Goal: Task Accomplishment & Management: Complete application form

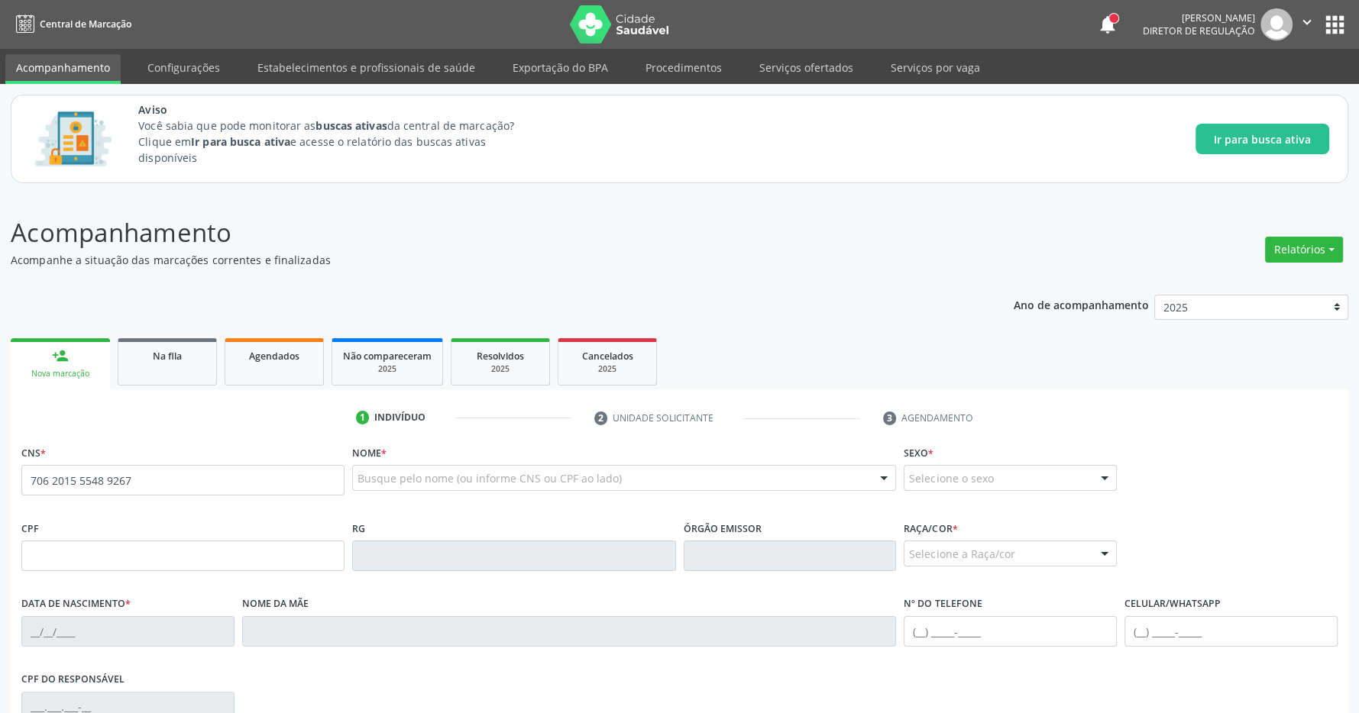
type input "706 2015 5548 9267"
click at [619, 248] on p "Acompanhamento" at bounding box center [479, 233] width 936 height 38
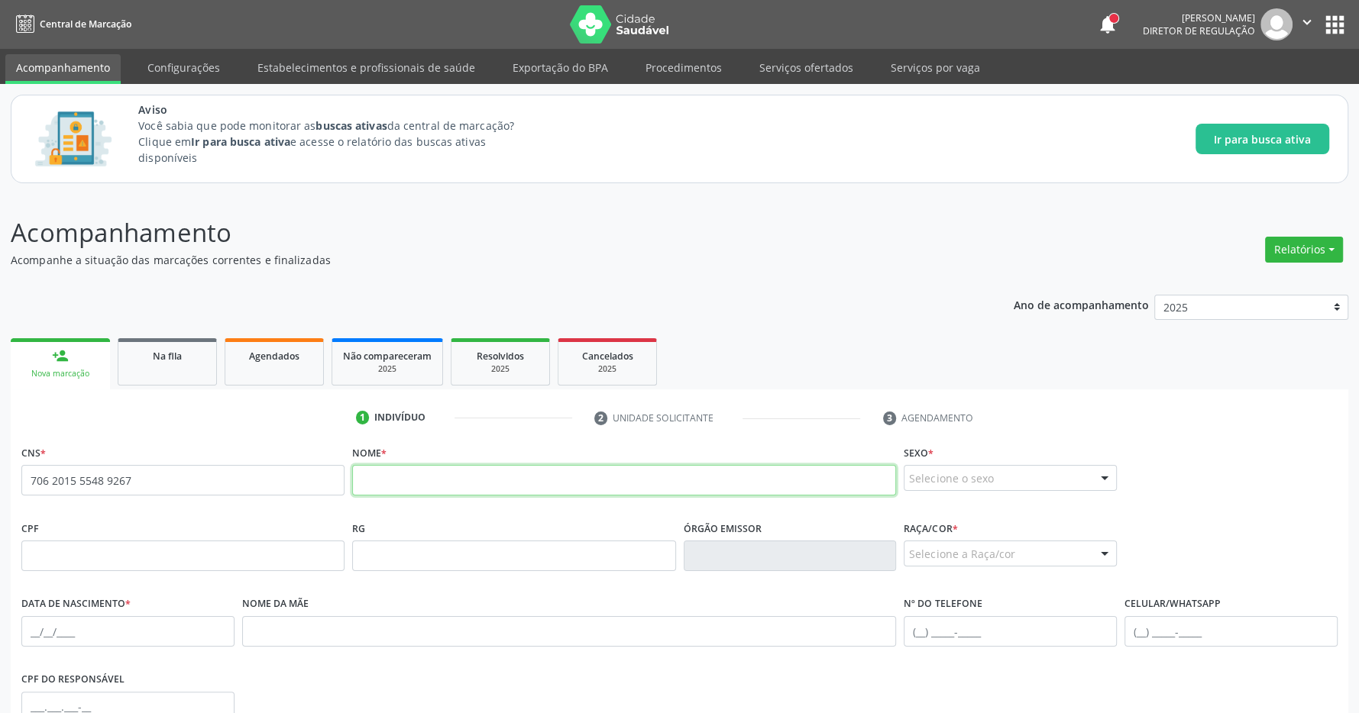
click at [443, 485] on input "text" at bounding box center [624, 480] width 544 height 31
type input "[PERSON_NAME]"
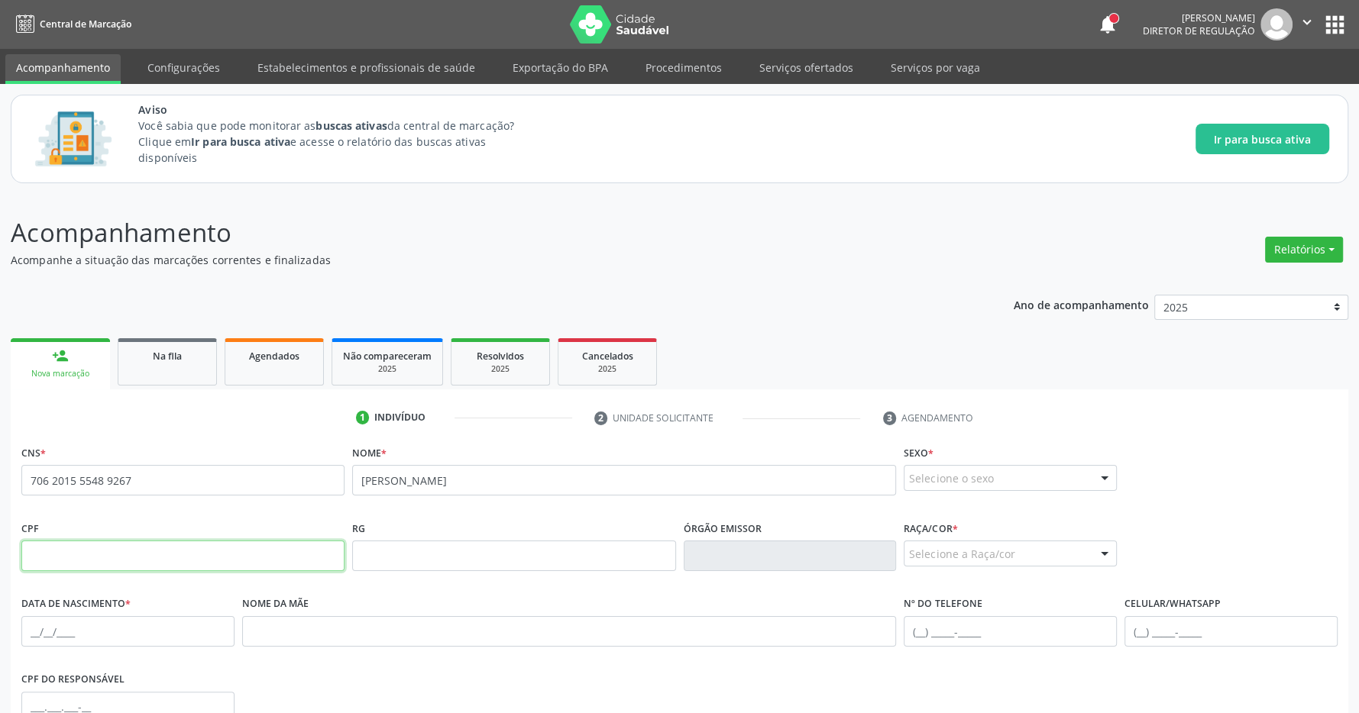
click at [201, 561] on input "text" at bounding box center [182, 556] width 323 height 31
click at [1019, 485] on div "Selecione o sexo" at bounding box center [1010, 478] width 213 height 26
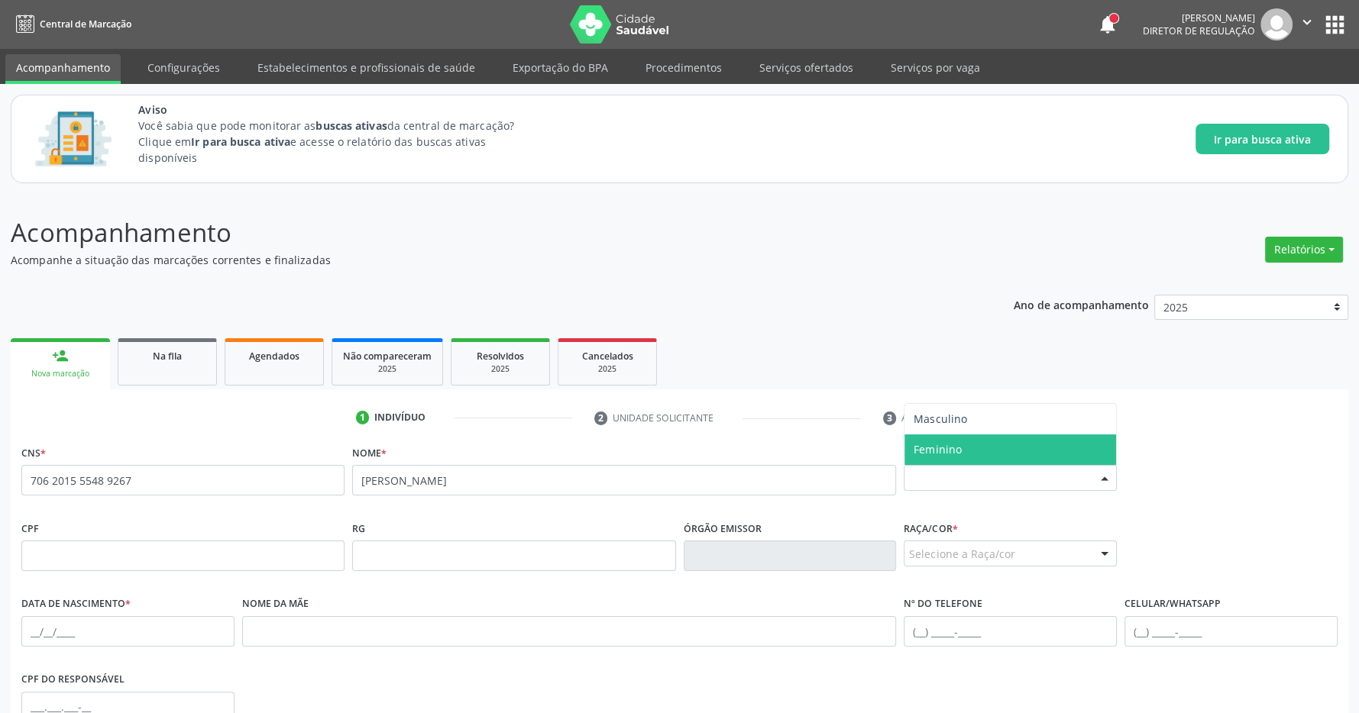
click at [962, 448] on span "Feminino" at bounding box center [1010, 450] width 212 height 31
click at [1011, 550] on div "Selecione a Raça/cor" at bounding box center [1010, 554] width 213 height 26
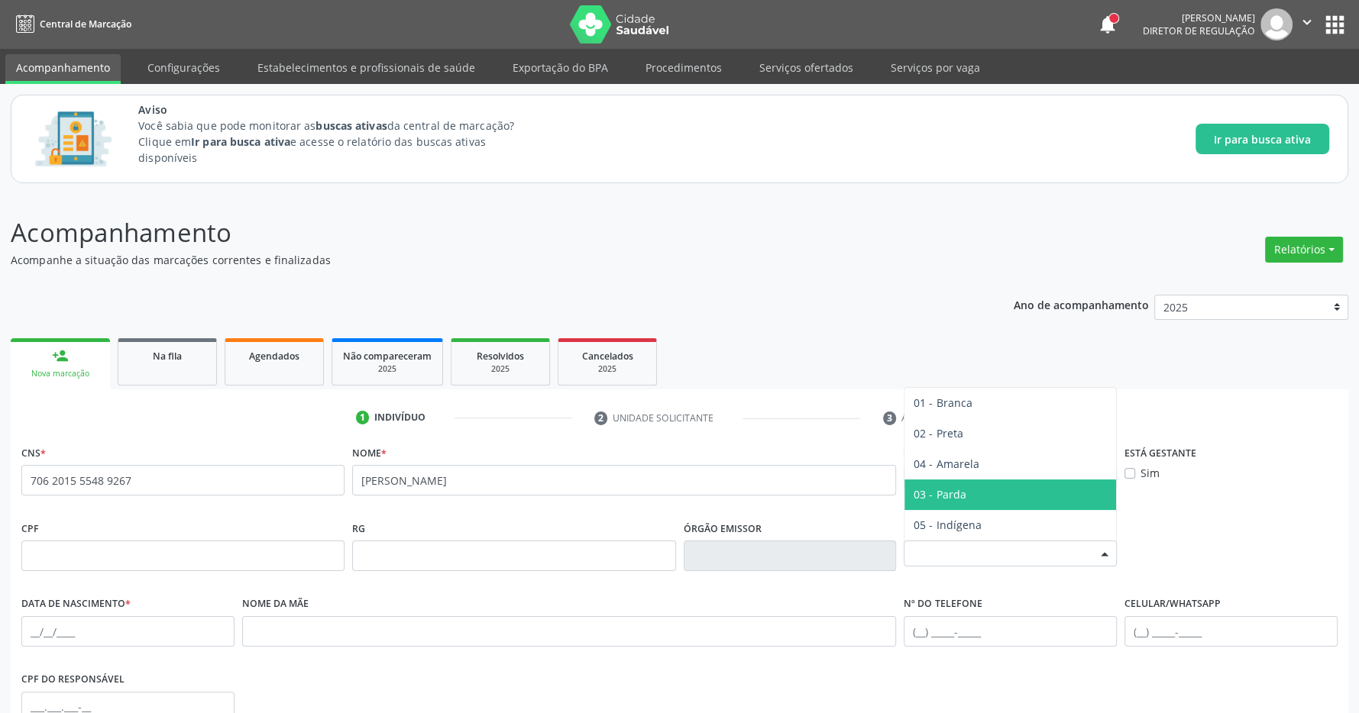
click at [989, 493] on span "03 - Parda" at bounding box center [1010, 495] width 212 height 31
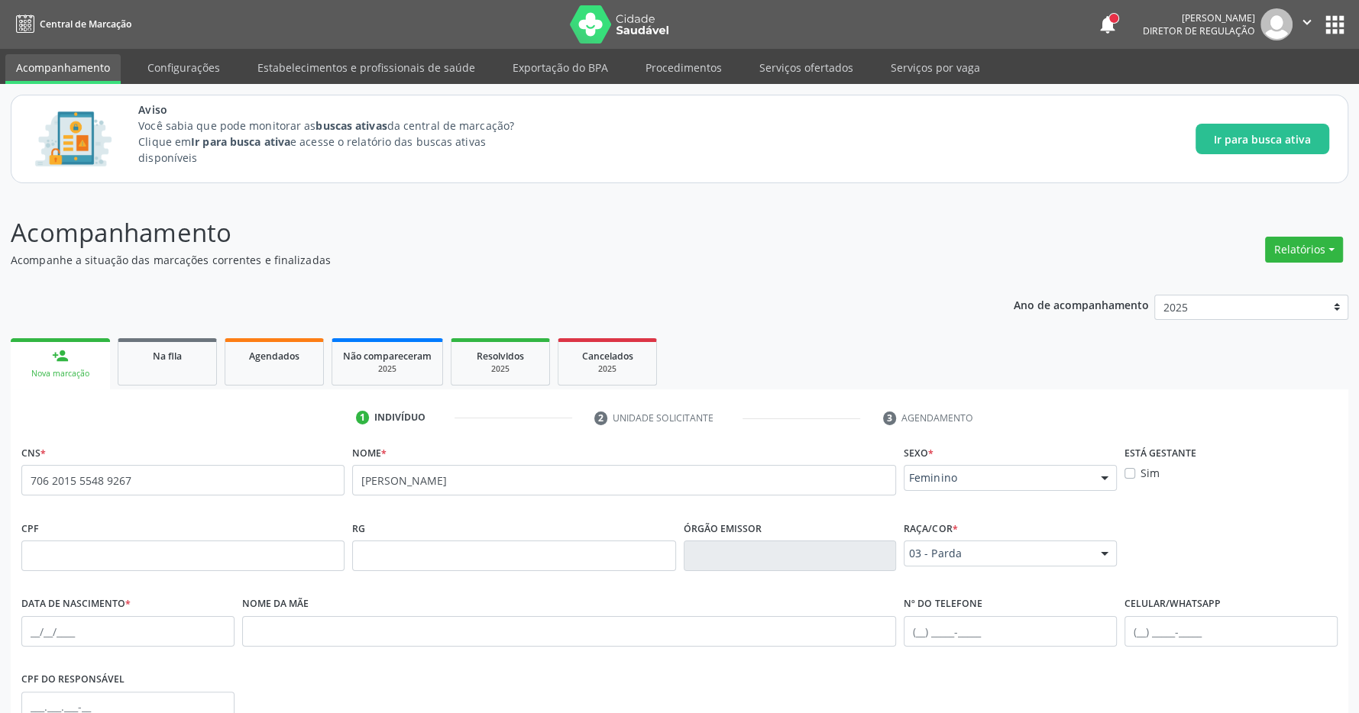
scroll to position [160, 0]
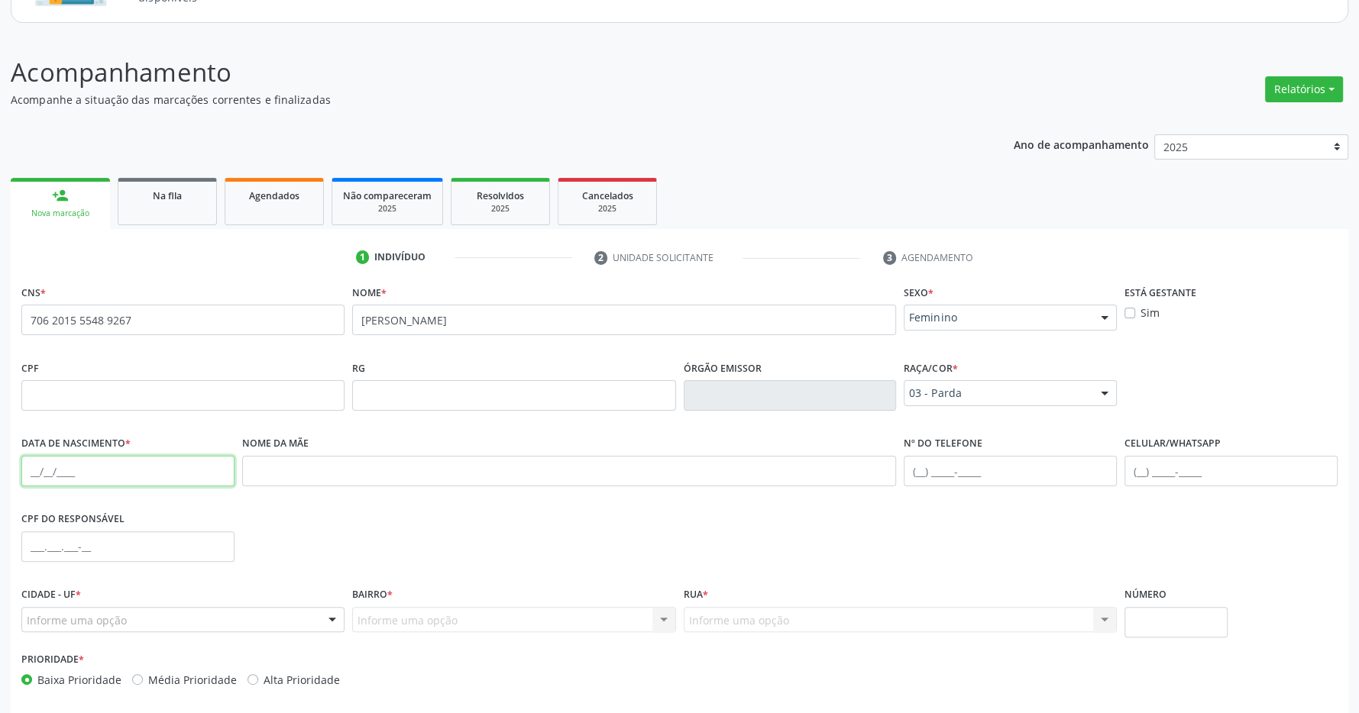
click at [37, 470] on input "text" at bounding box center [127, 471] width 213 height 31
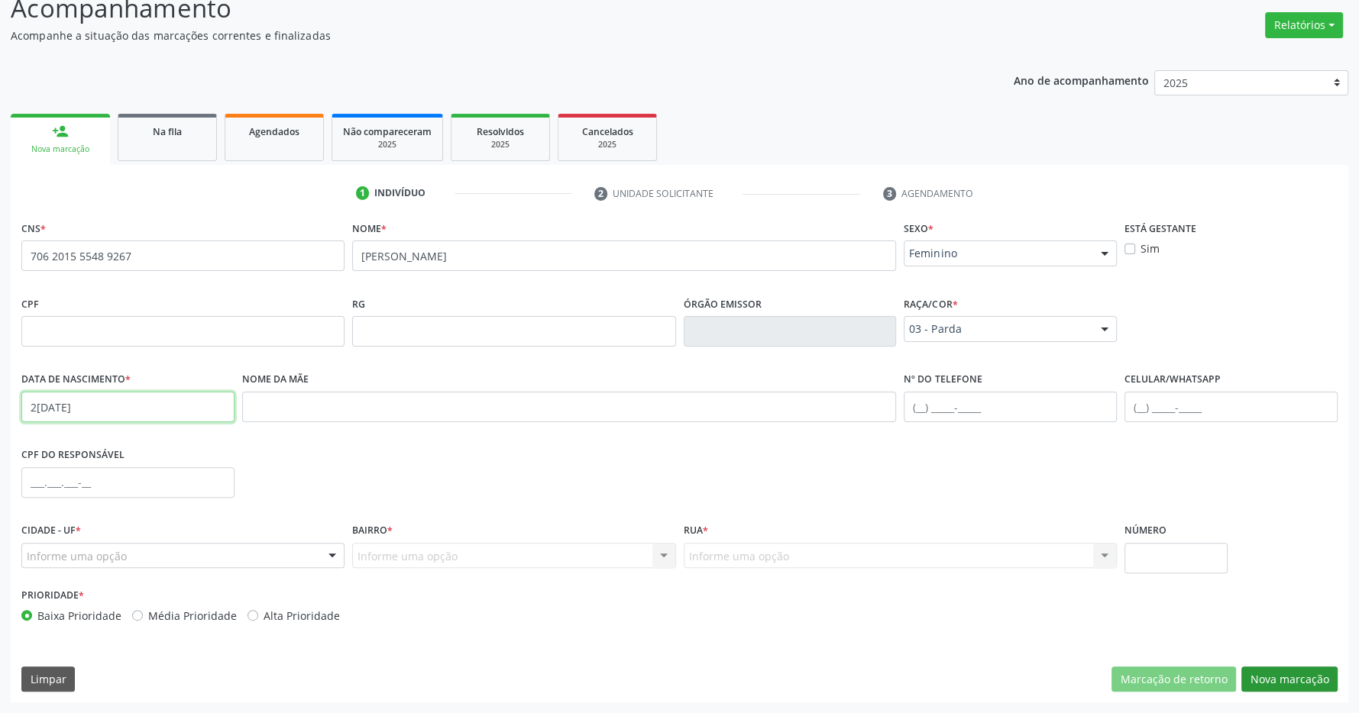
type input "2[DATE]"
click at [1328, 677] on button "Nova marcação" at bounding box center [1289, 680] width 96 height 26
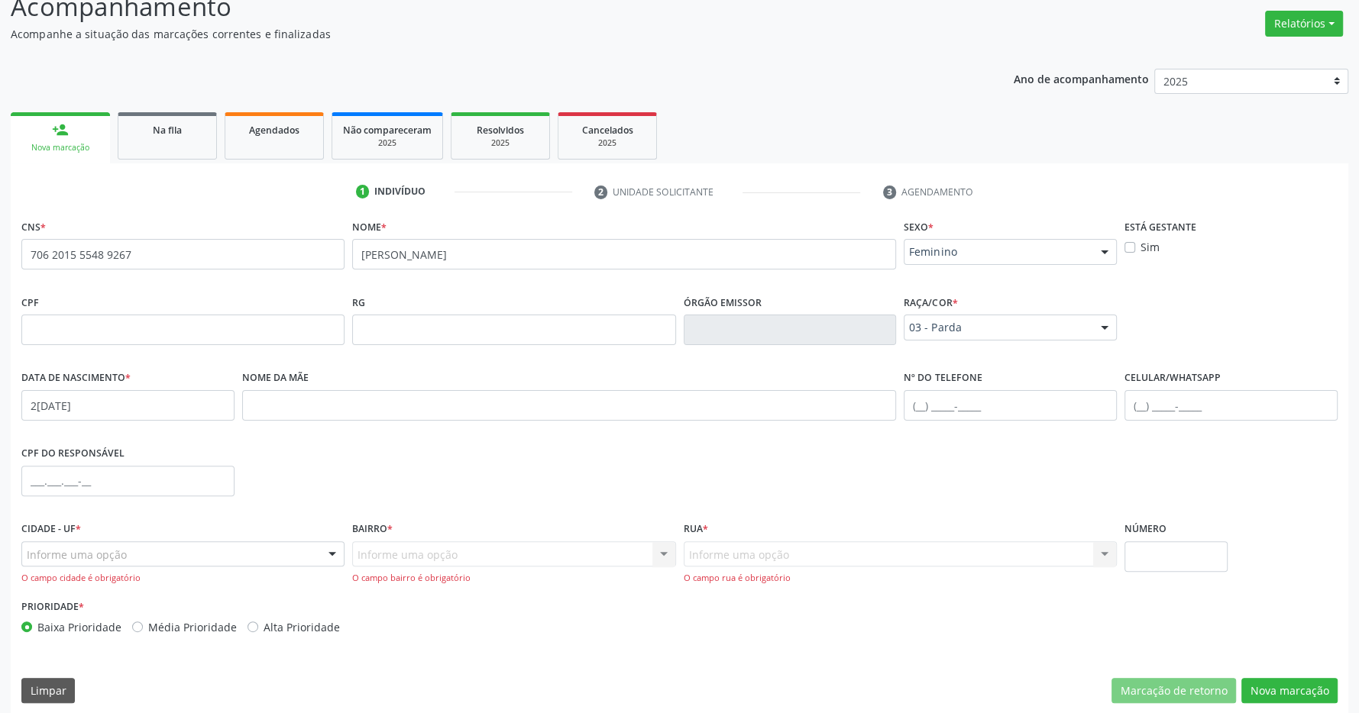
click at [272, 561] on div "Informe uma opção" at bounding box center [182, 555] width 323 height 26
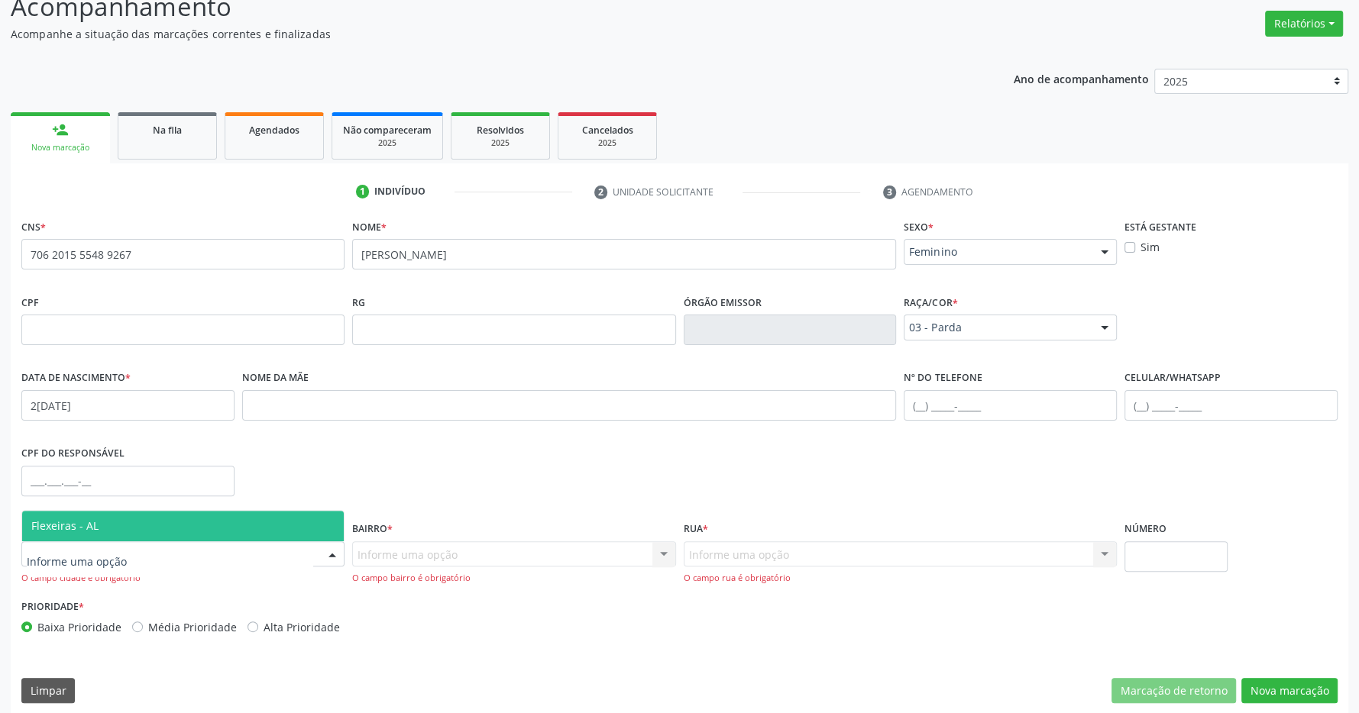
click at [244, 522] on span "Flexeiras - AL" at bounding box center [183, 526] width 322 height 31
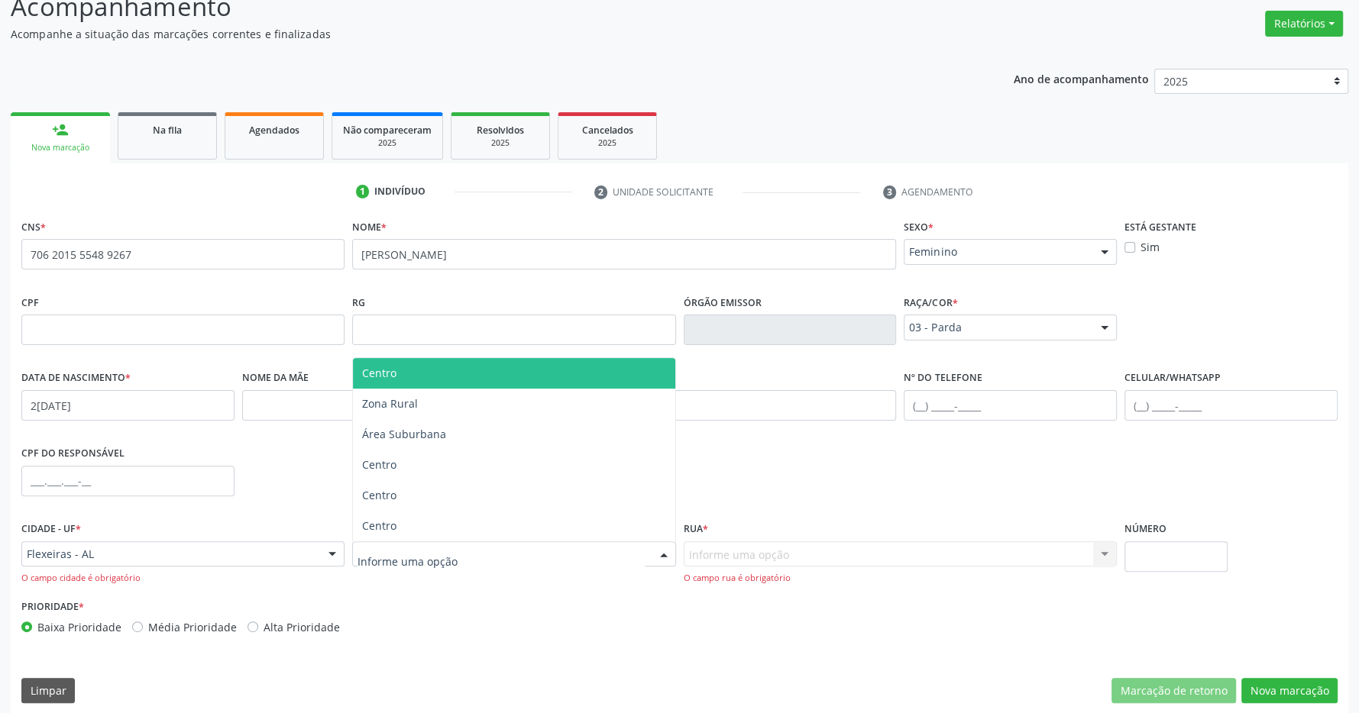
click at [514, 365] on span "Centro" at bounding box center [514, 373] width 322 height 31
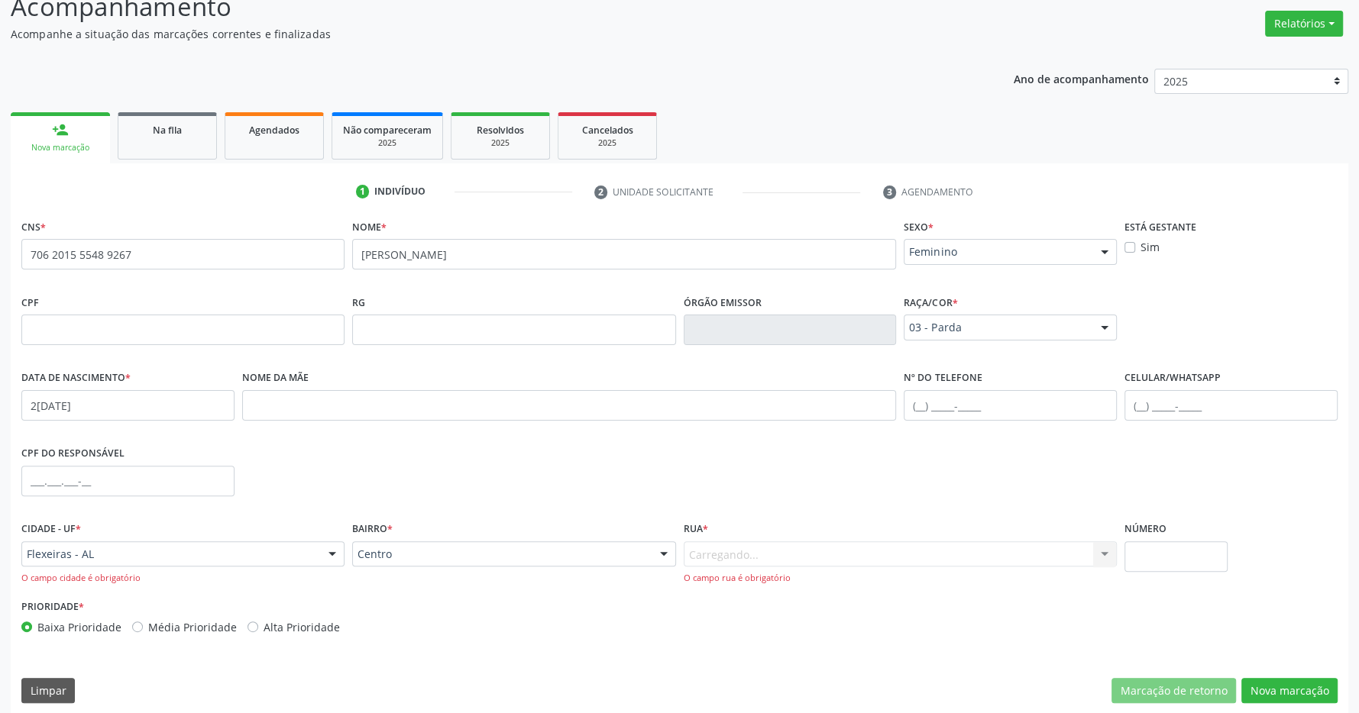
click at [785, 558] on div "Carregando... Nenhum resultado encontrado para: " " Nenhuma opção encontrada. D…" at bounding box center [901, 564] width 434 height 44
click at [1104, 562] on div at bounding box center [1104, 555] width 23 height 26
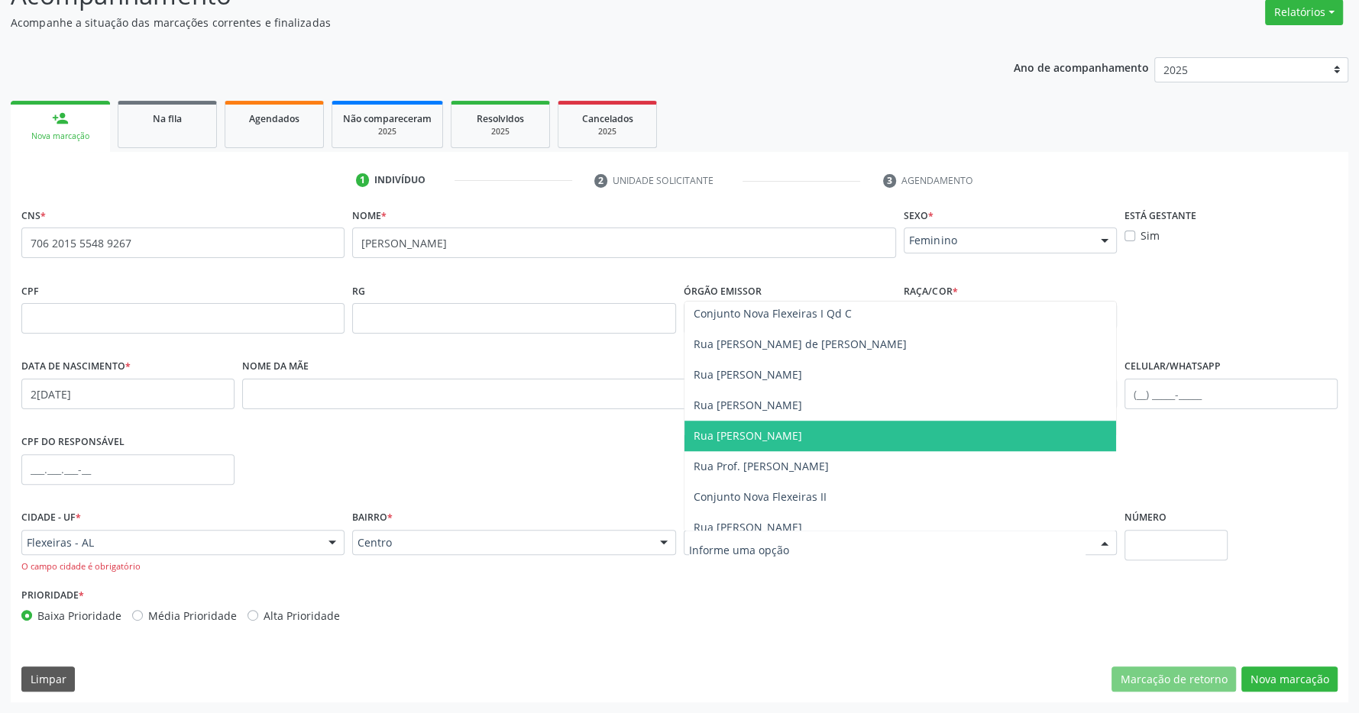
scroll to position [1053, 0]
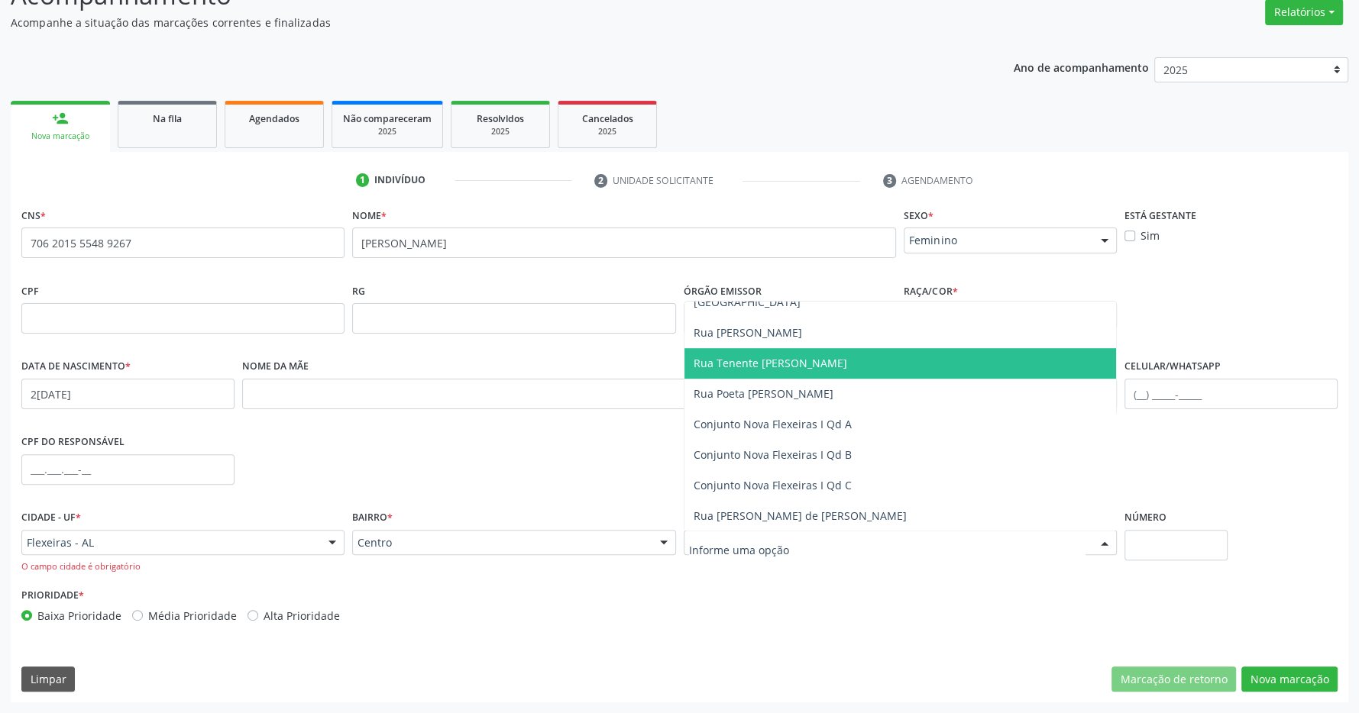
click at [598, 451] on div "CPF do responsável" at bounding box center [680, 469] width 1324 height 76
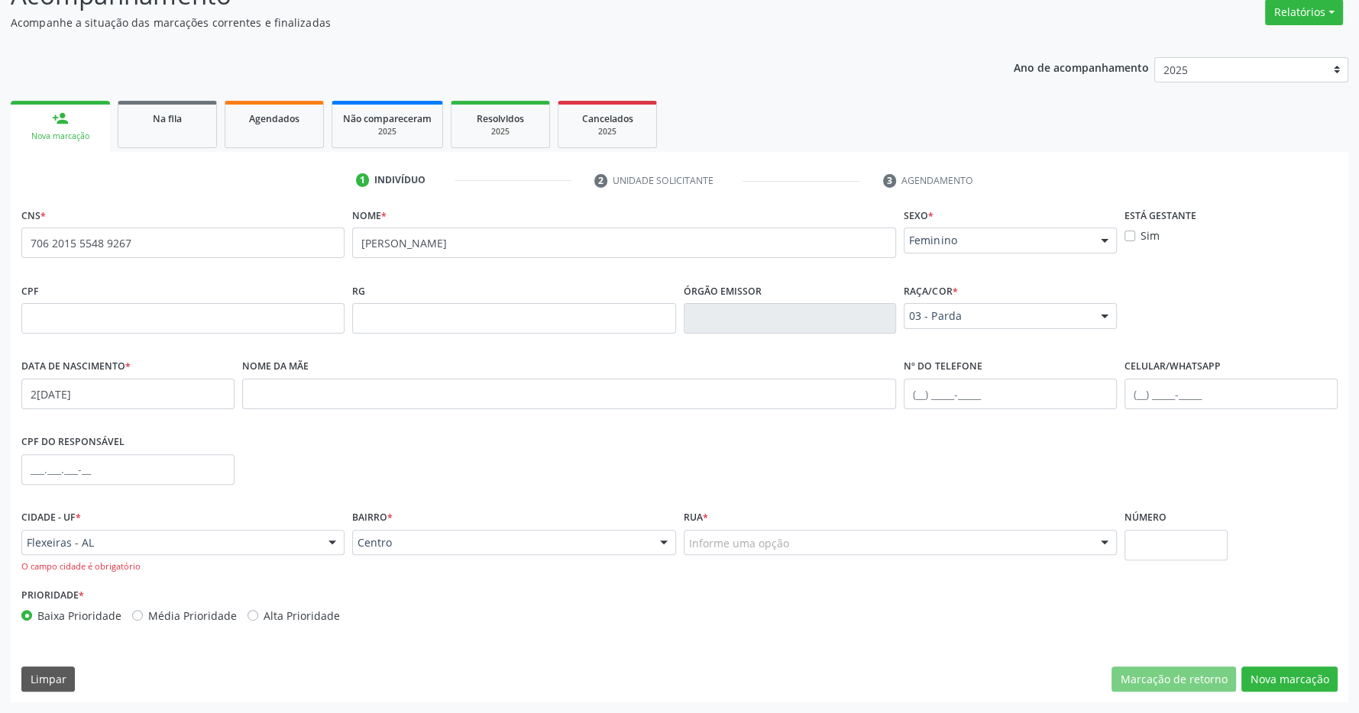
click at [1061, 545] on div "Informe uma opção" at bounding box center [901, 543] width 434 height 26
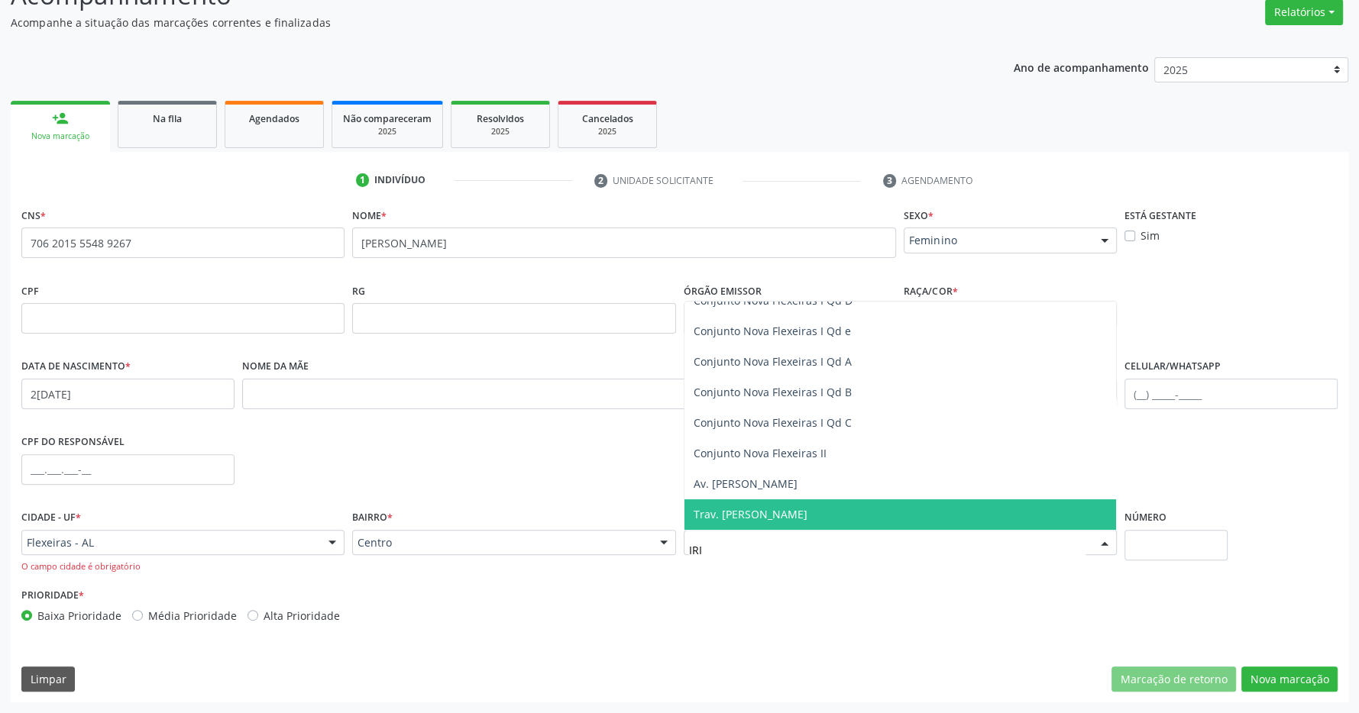
scroll to position [0, 0]
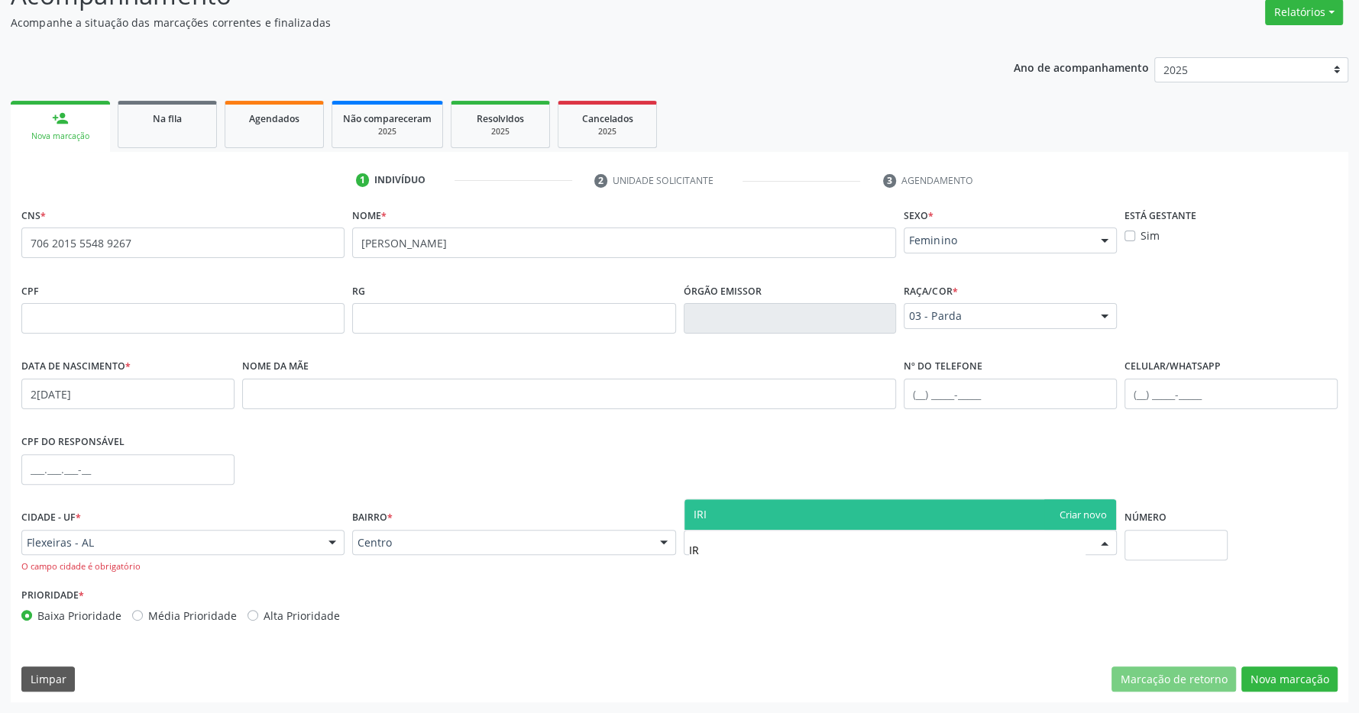
type input "I"
type input "AMORI"
click at [923, 513] on span "Rua [PERSON_NAME] de [PERSON_NAME]" at bounding box center [900, 515] width 432 height 31
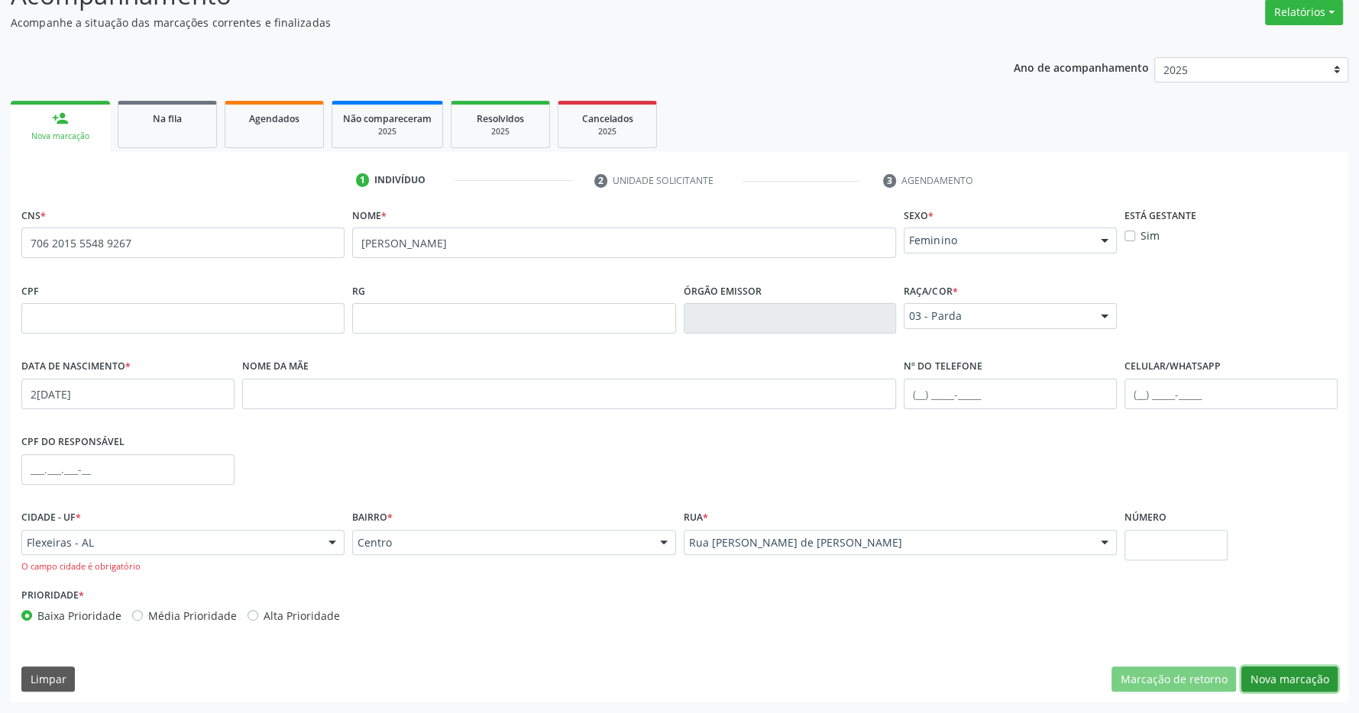
click at [1297, 674] on button "Nova marcação" at bounding box center [1289, 680] width 96 height 26
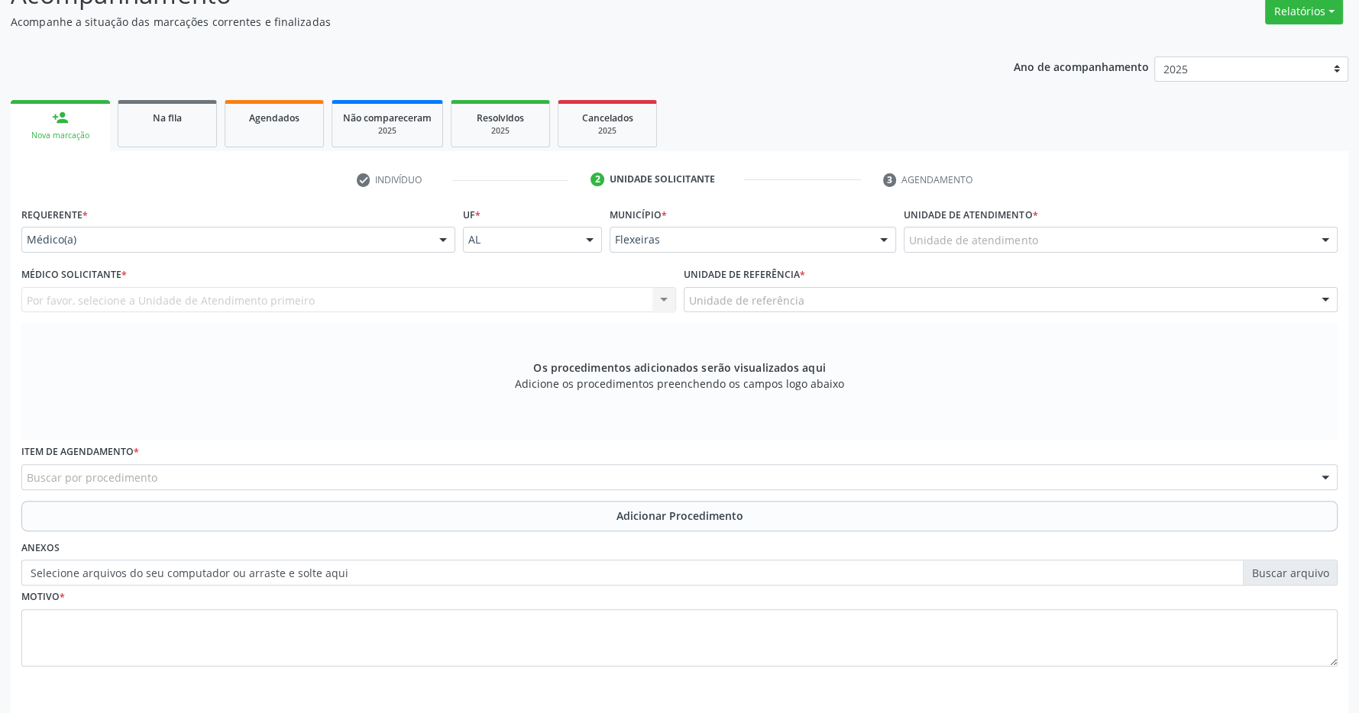
scroll to position [294, 0]
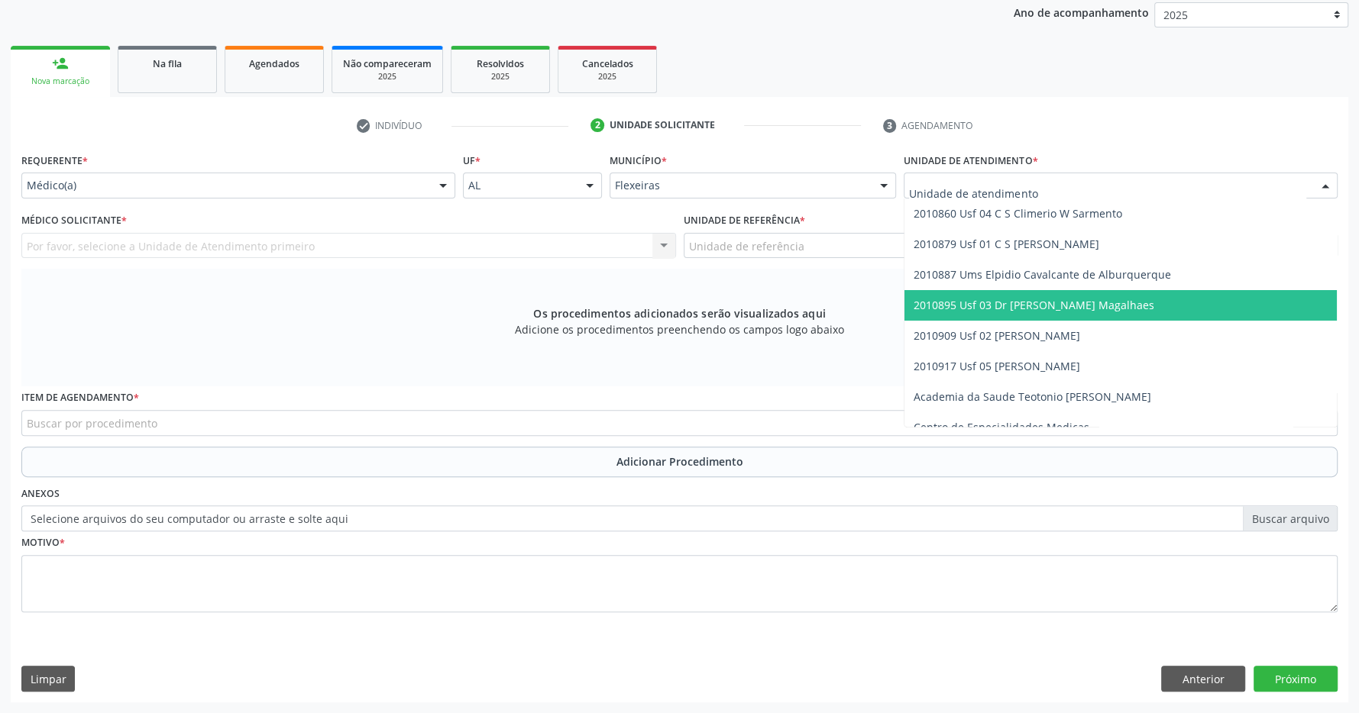
click at [1069, 305] on span "2010895 Usf 03 Dr [PERSON_NAME] Magalhaes" at bounding box center [1034, 305] width 241 height 15
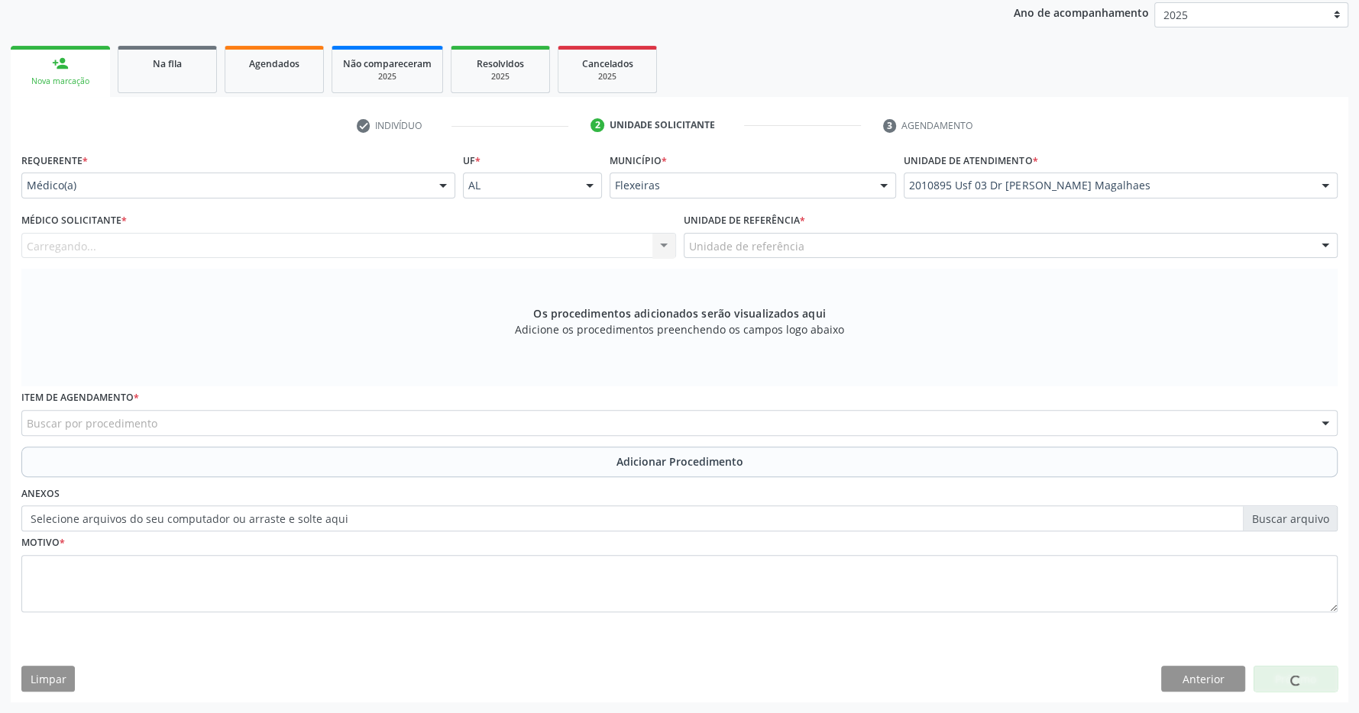
click at [595, 244] on div "Carregando..." at bounding box center [348, 246] width 655 height 26
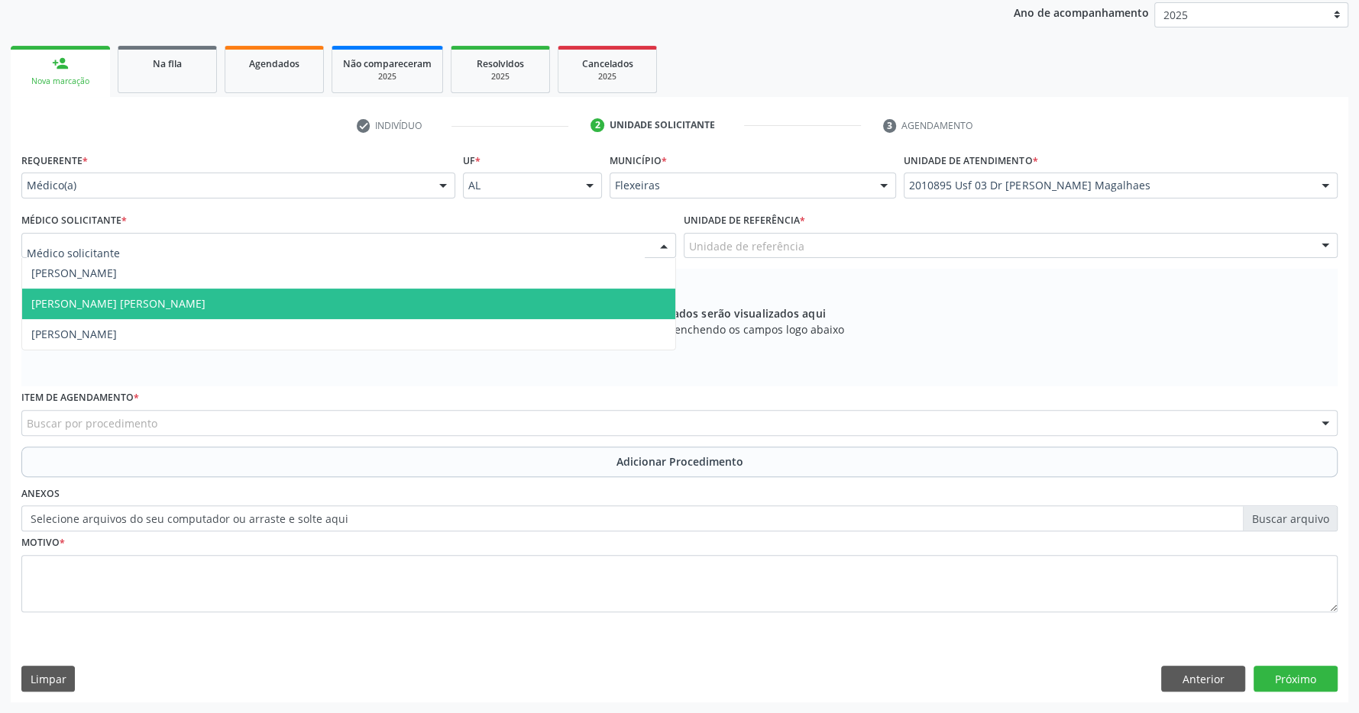
click at [438, 317] on span "[PERSON_NAME] [PERSON_NAME]" at bounding box center [348, 304] width 653 height 31
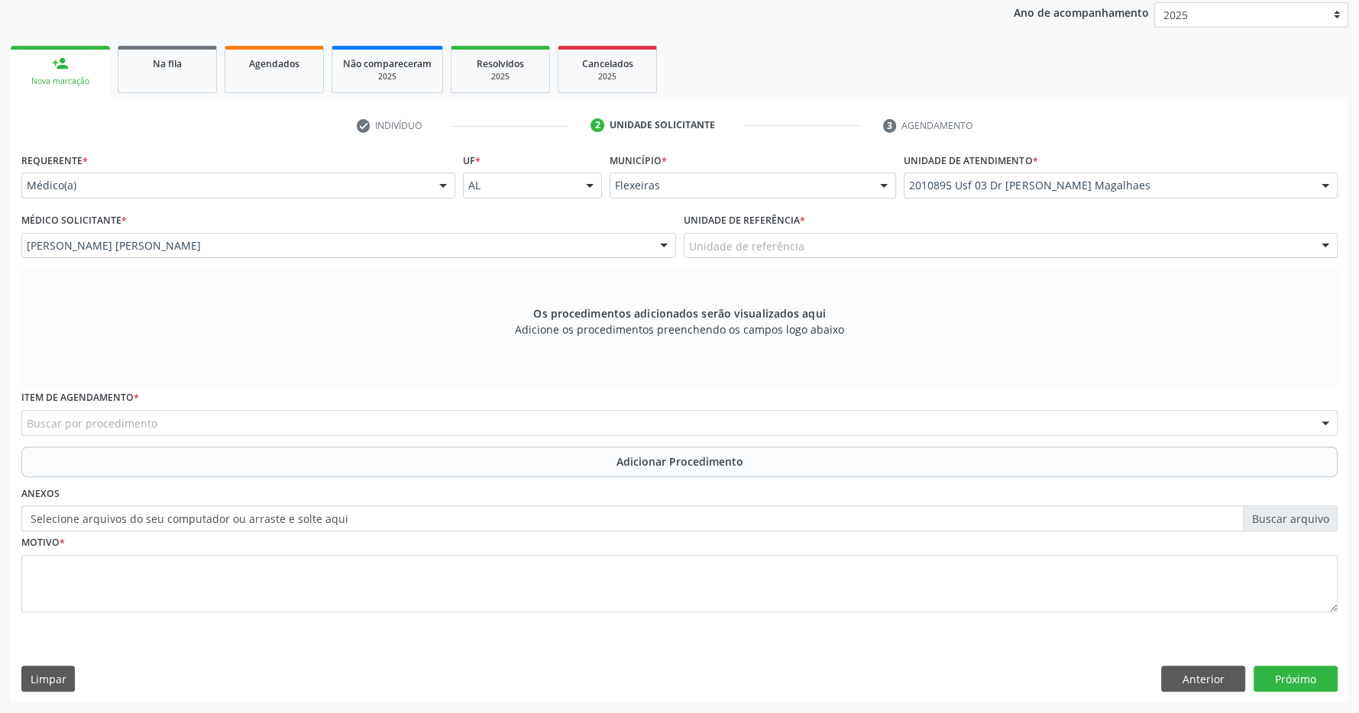
click at [825, 233] on div "Unidade de referência" at bounding box center [1011, 246] width 655 height 26
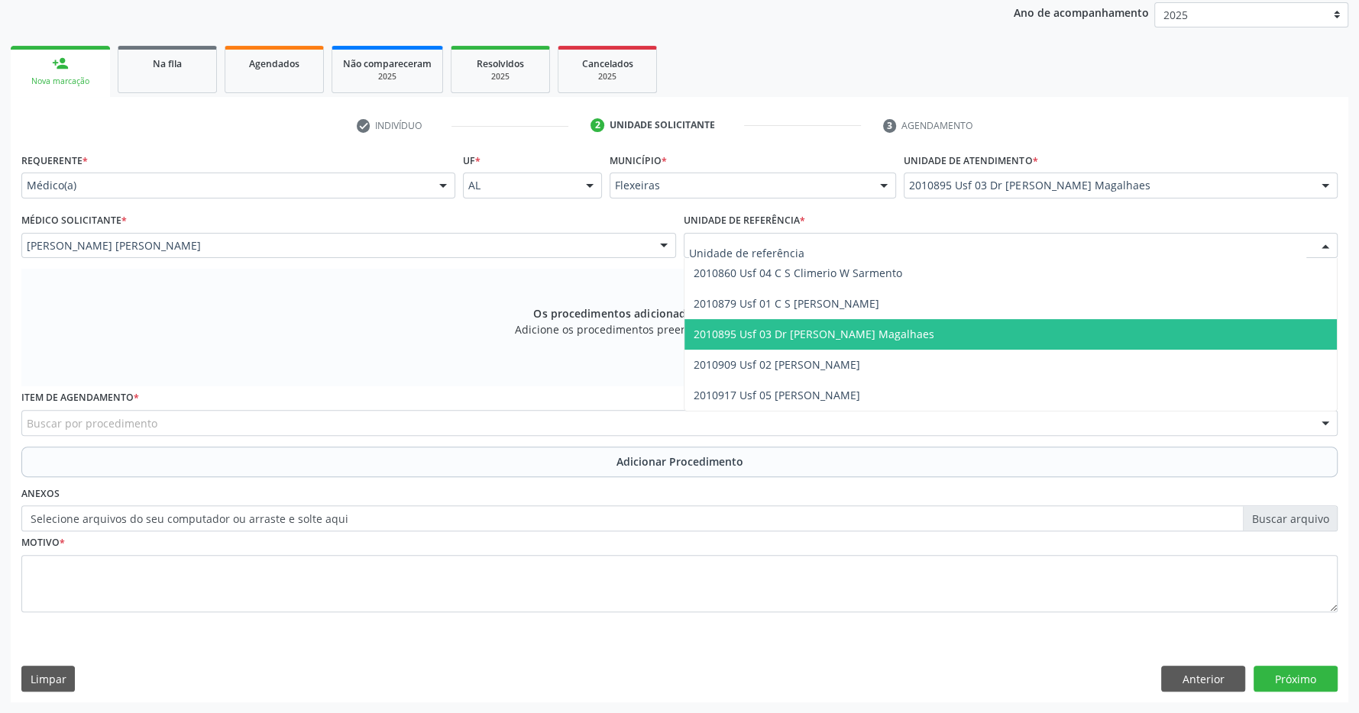
click at [854, 337] on span "2010895 Usf 03 Dr [PERSON_NAME] Magalhaes" at bounding box center [814, 334] width 241 height 15
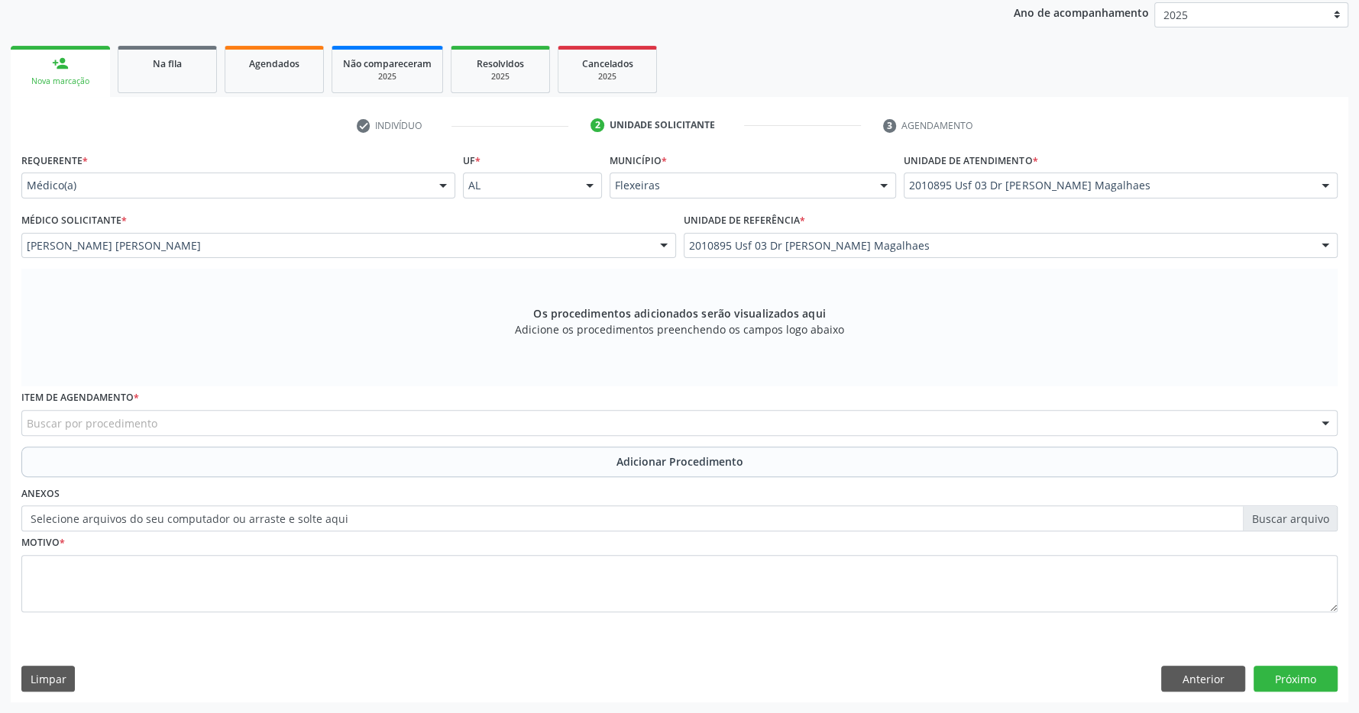
click at [252, 422] on div "Buscar por procedimento" at bounding box center [679, 423] width 1316 height 26
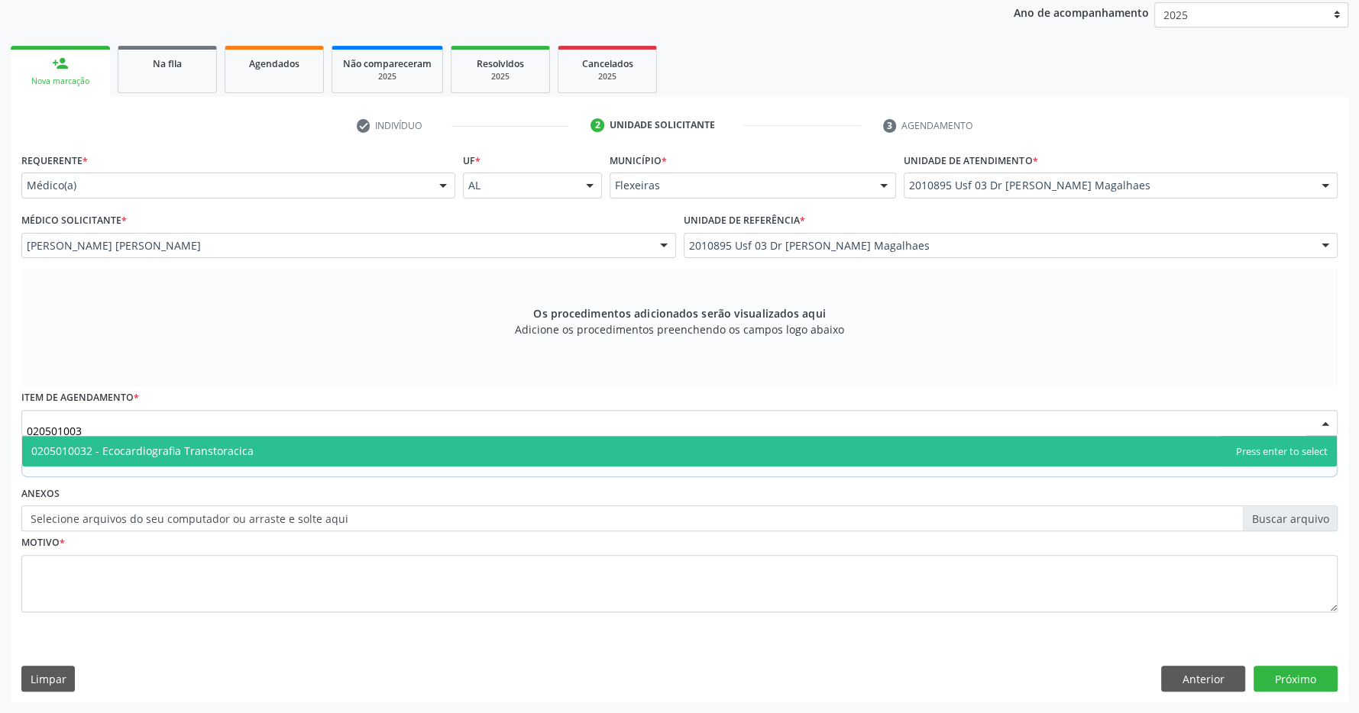
type input "0205010032"
click at [358, 444] on span "0205010032 - Ecocardiografia Transtoracica" at bounding box center [679, 451] width 1315 height 31
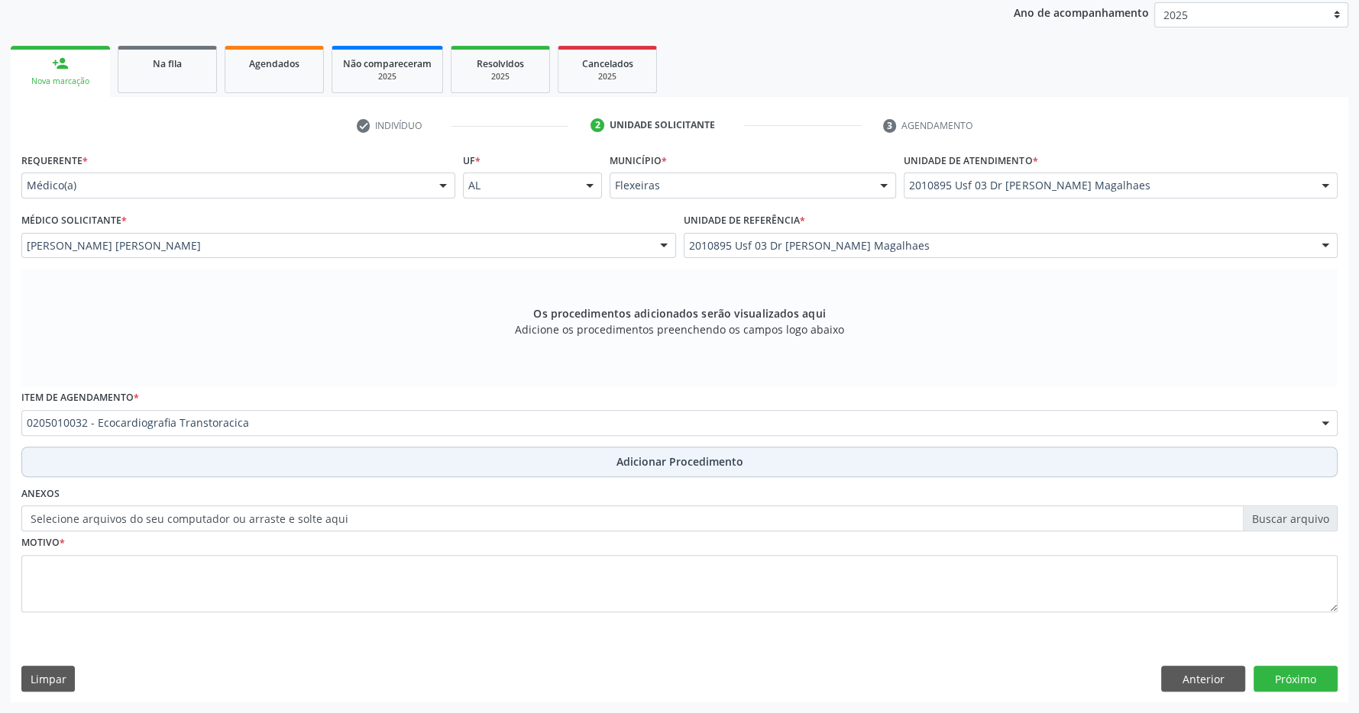
click at [608, 459] on button "Adicionar Procedimento" at bounding box center [679, 462] width 1316 height 31
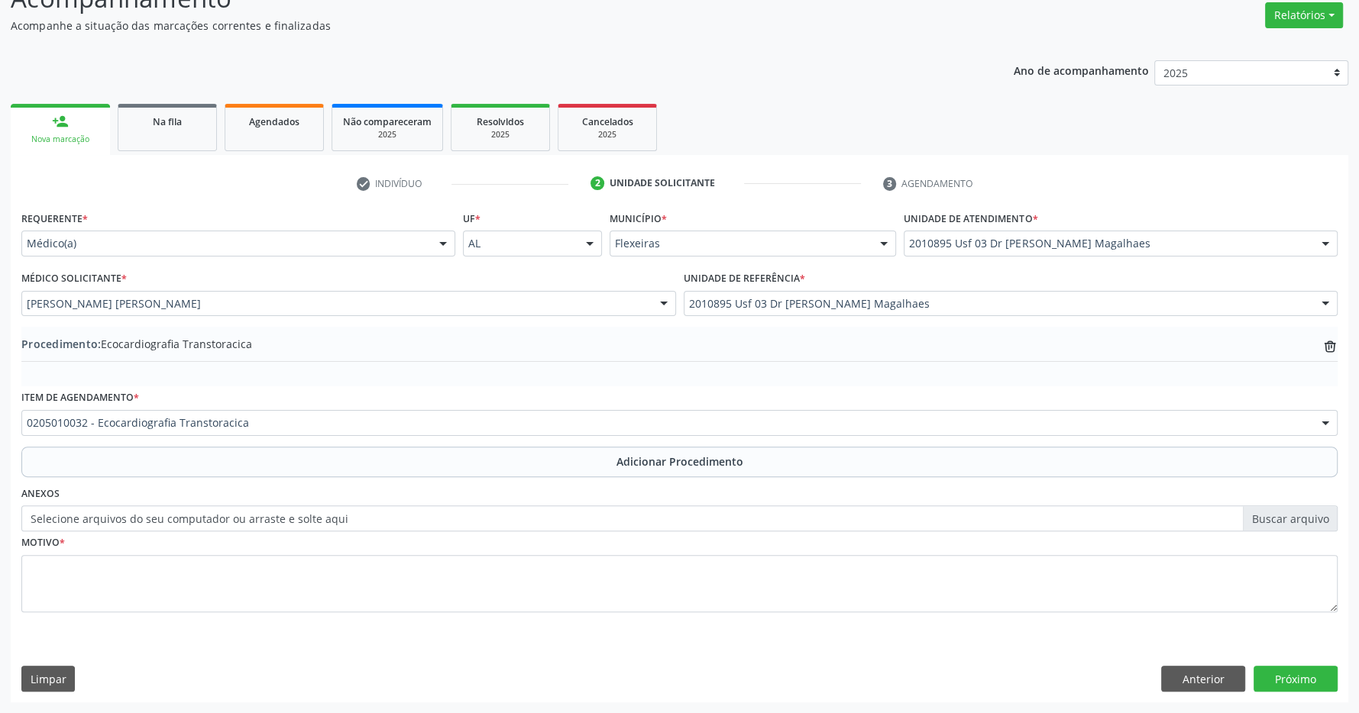
scroll to position [235, 0]
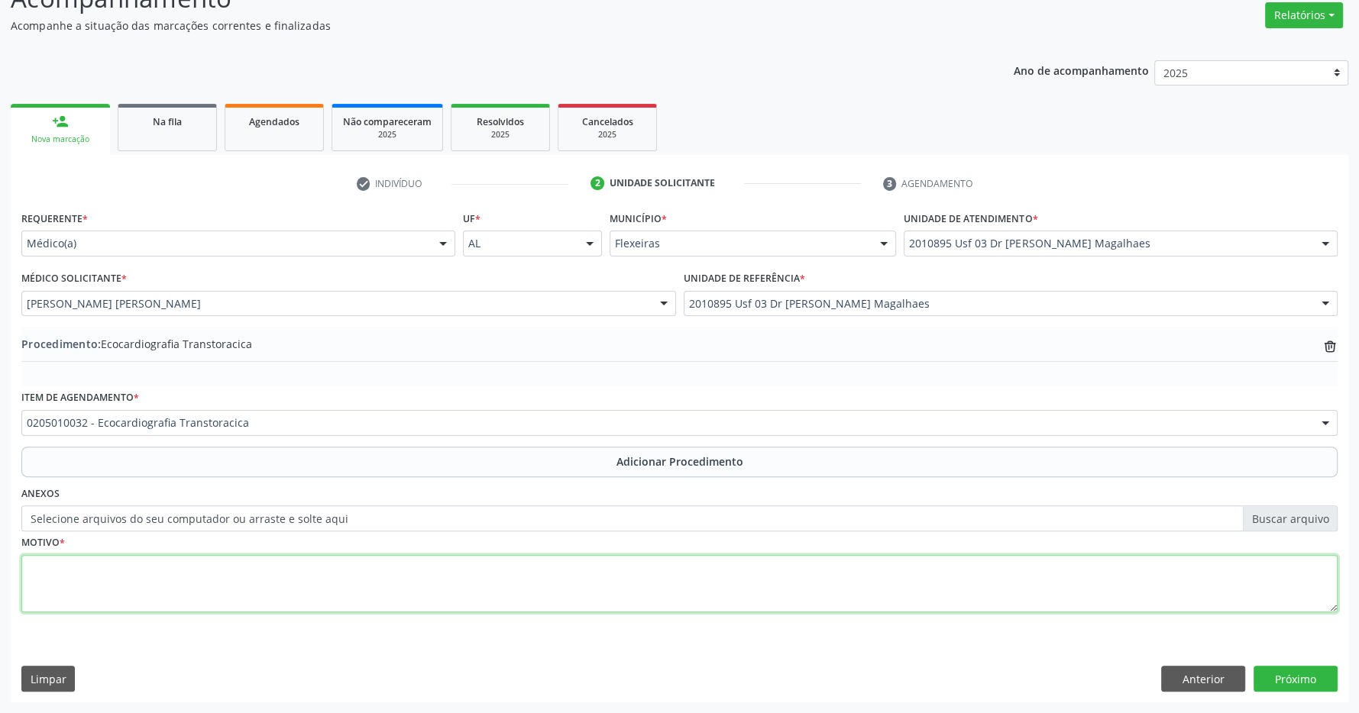
click at [485, 595] on textarea at bounding box center [679, 584] width 1316 height 58
type textarea "AVALIAÇÃO CLINICA"
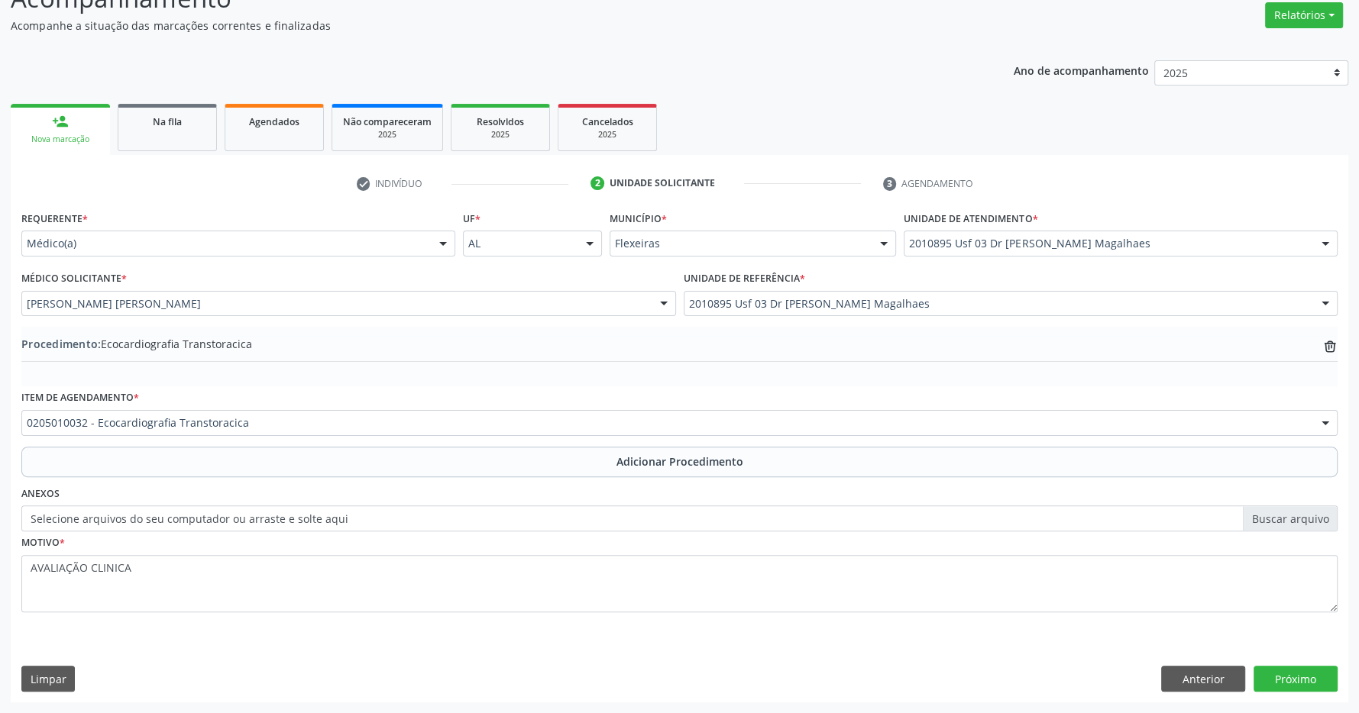
click at [1340, 671] on div "Requerente * Médico(a) Médico(a) Enfermeiro(a) Paciente Nenhum resultado encont…" at bounding box center [680, 454] width 1338 height 495
click at [1315, 673] on button "Próximo" at bounding box center [1295, 679] width 84 height 26
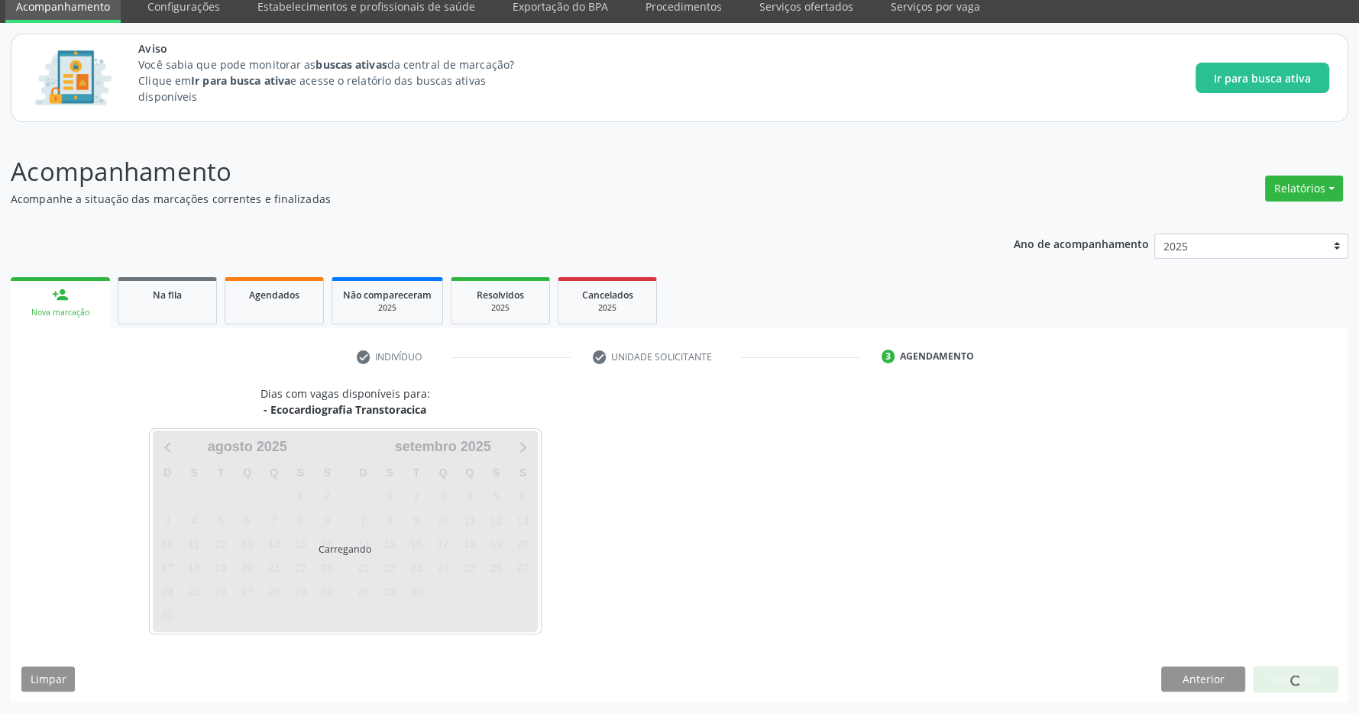
scroll to position [63, 0]
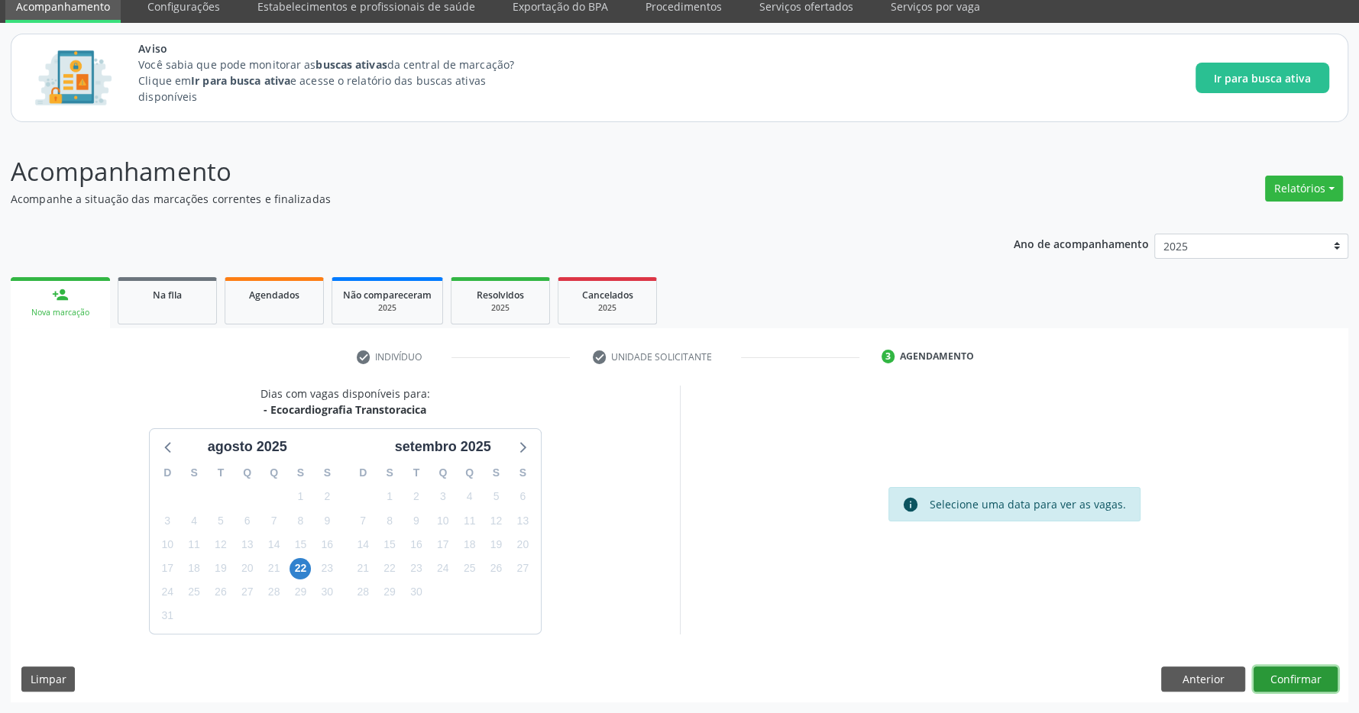
click at [1322, 677] on button "Confirmar" at bounding box center [1295, 680] width 84 height 26
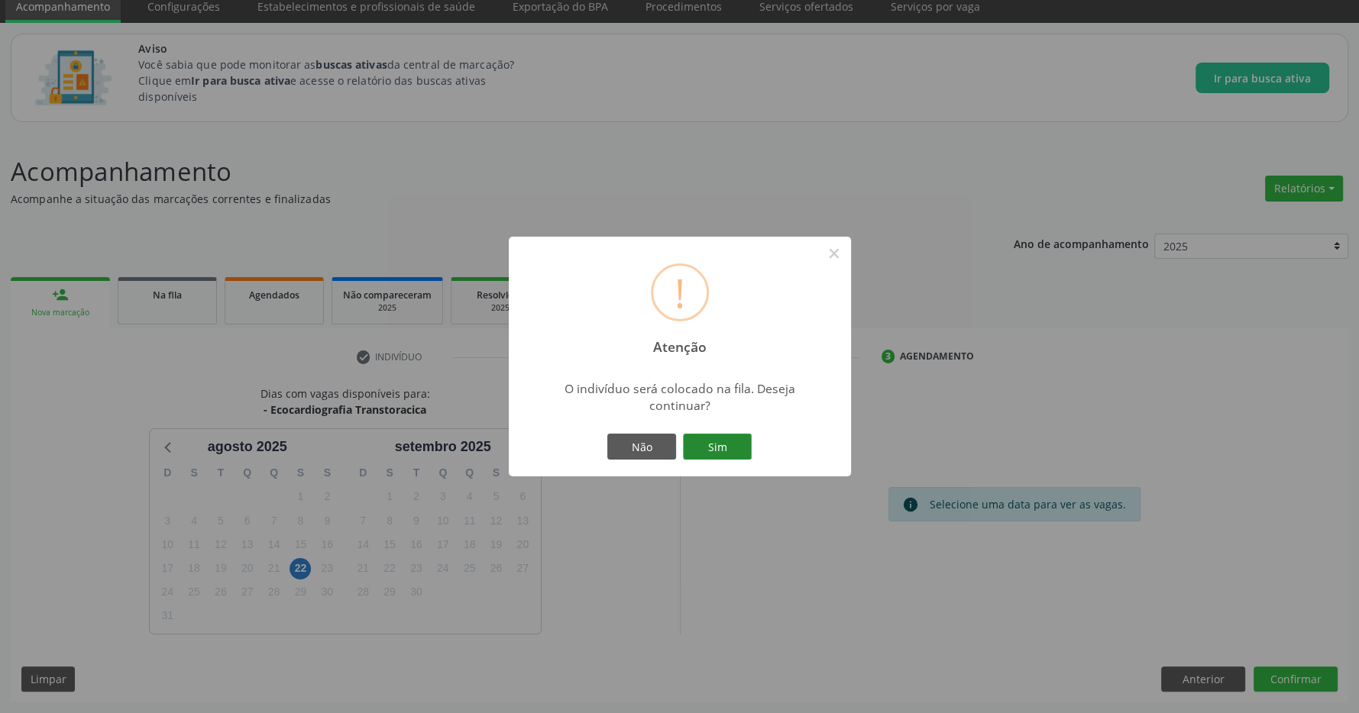
click at [713, 445] on button "Sim" at bounding box center [717, 447] width 69 height 26
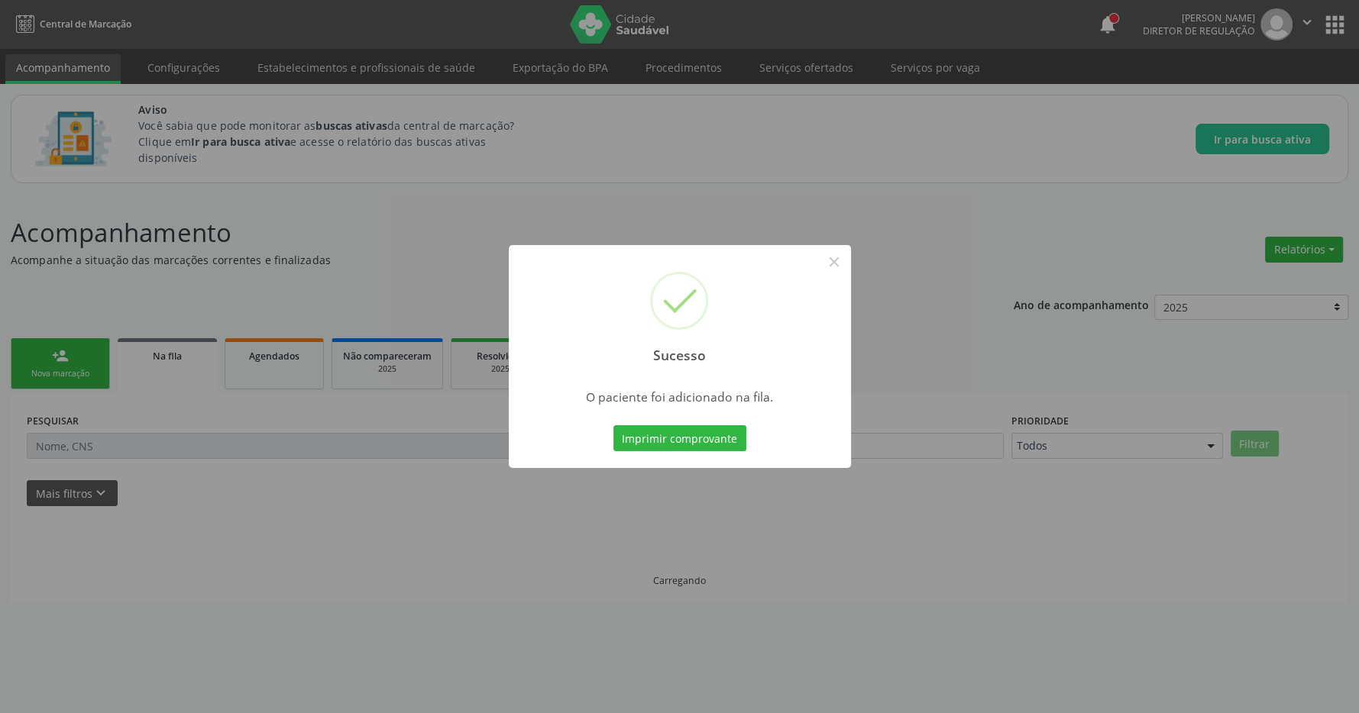
scroll to position [0, 0]
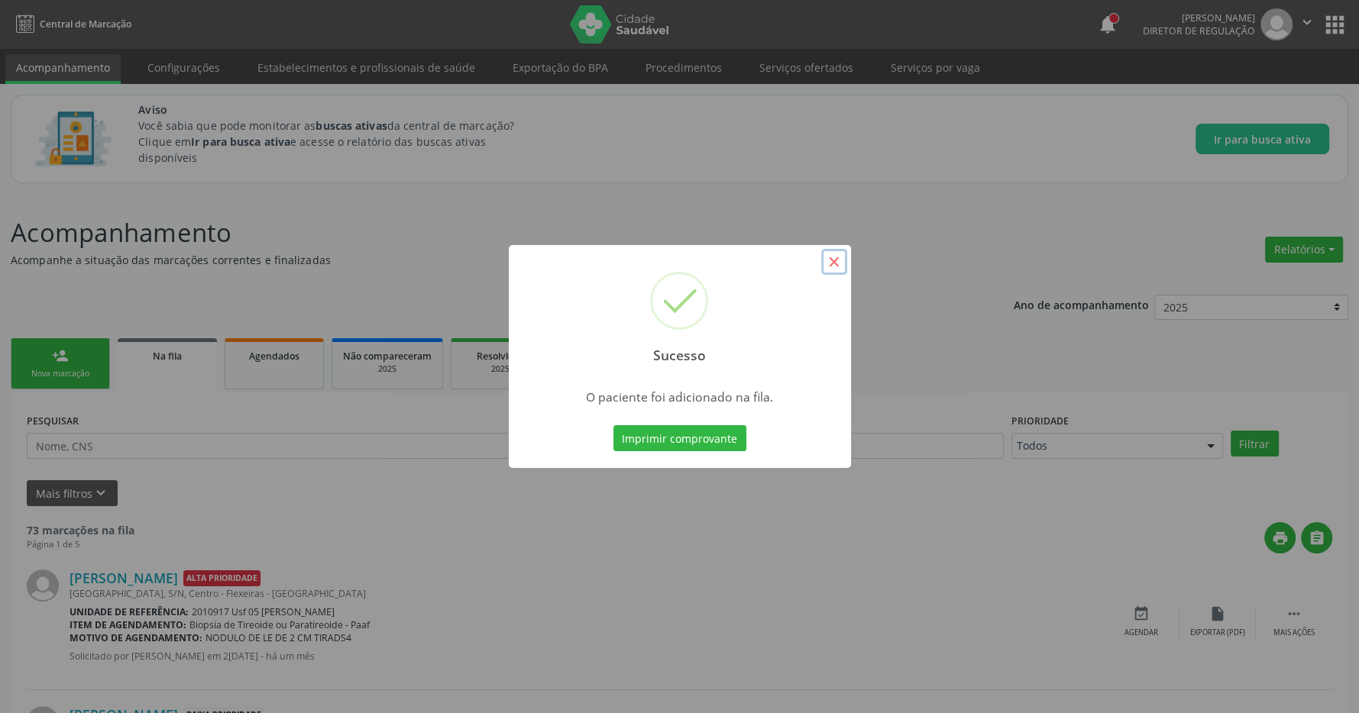
click at [829, 259] on button "×" at bounding box center [834, 262] width 26 height 26
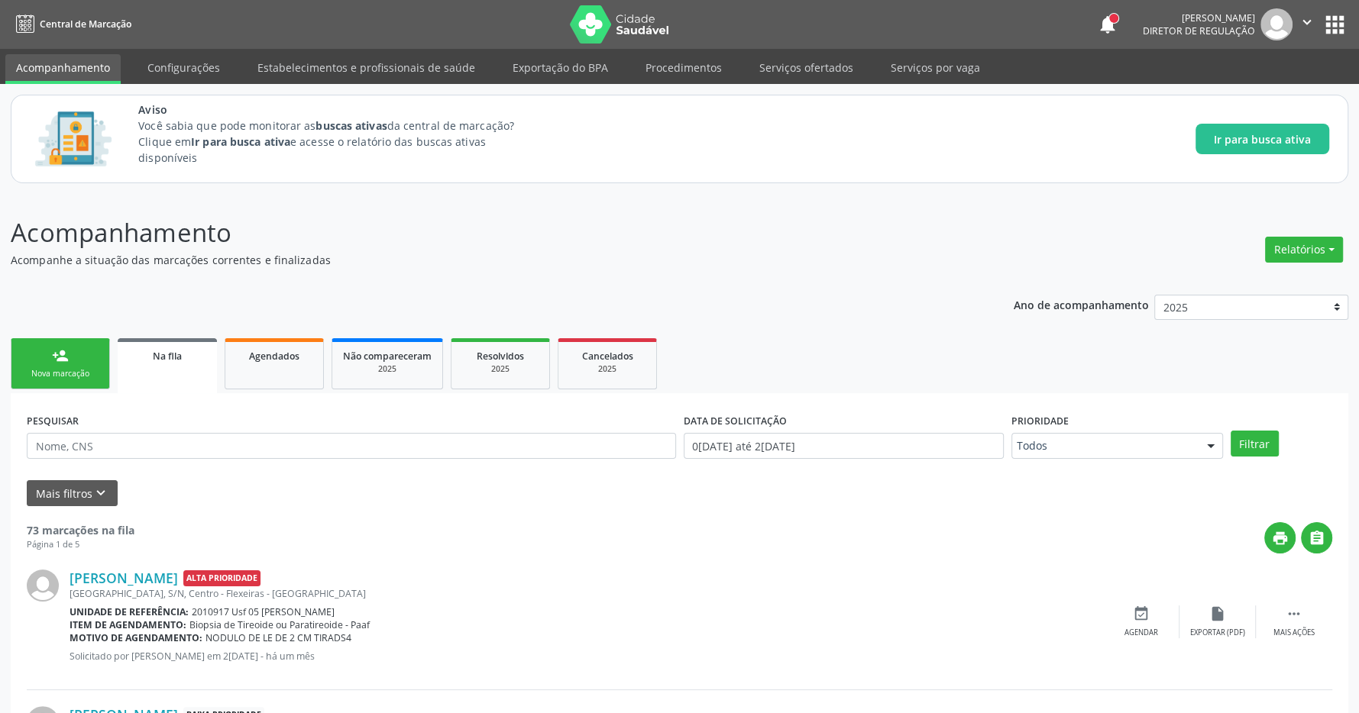
click at [60, 359] on div "person_add" at bounding box center [60, 356] width 17 height 17
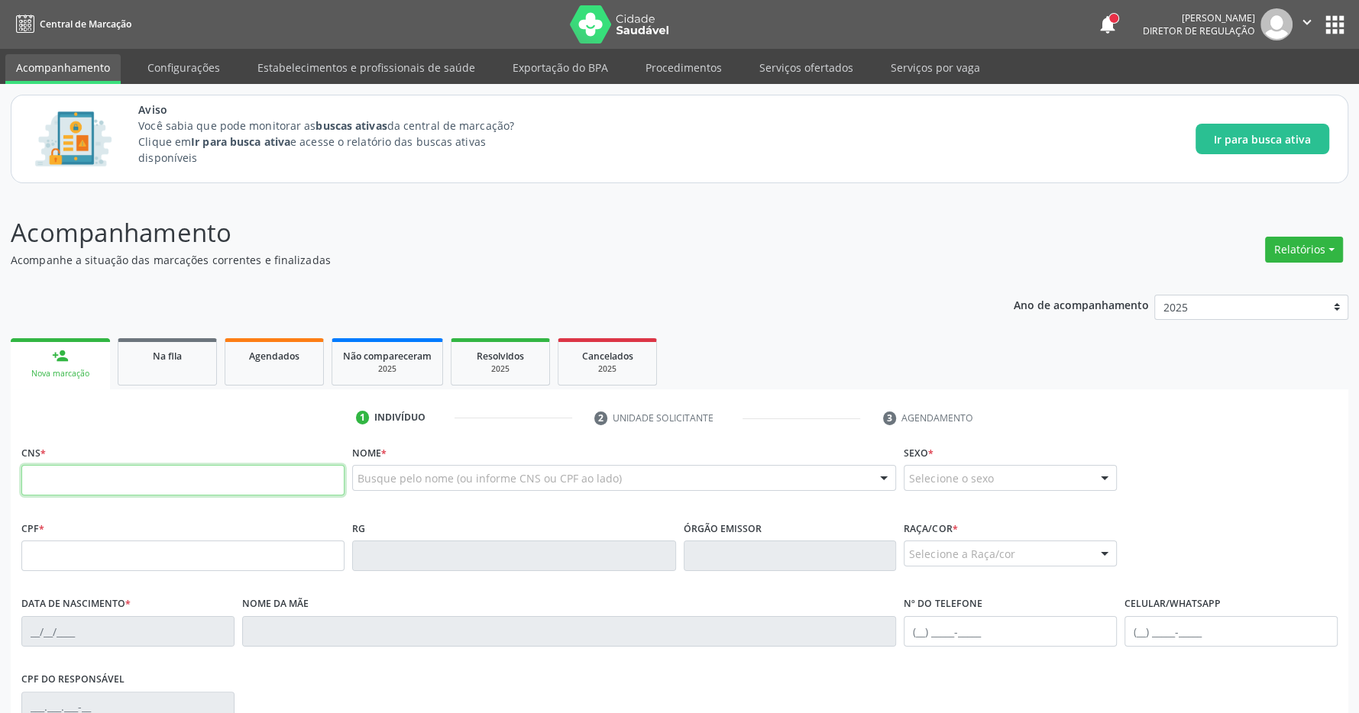
click at [96, 481] on input "text" at bounding box center [182, 480] width 323 height 31
type input "704 6071 5794 6027"
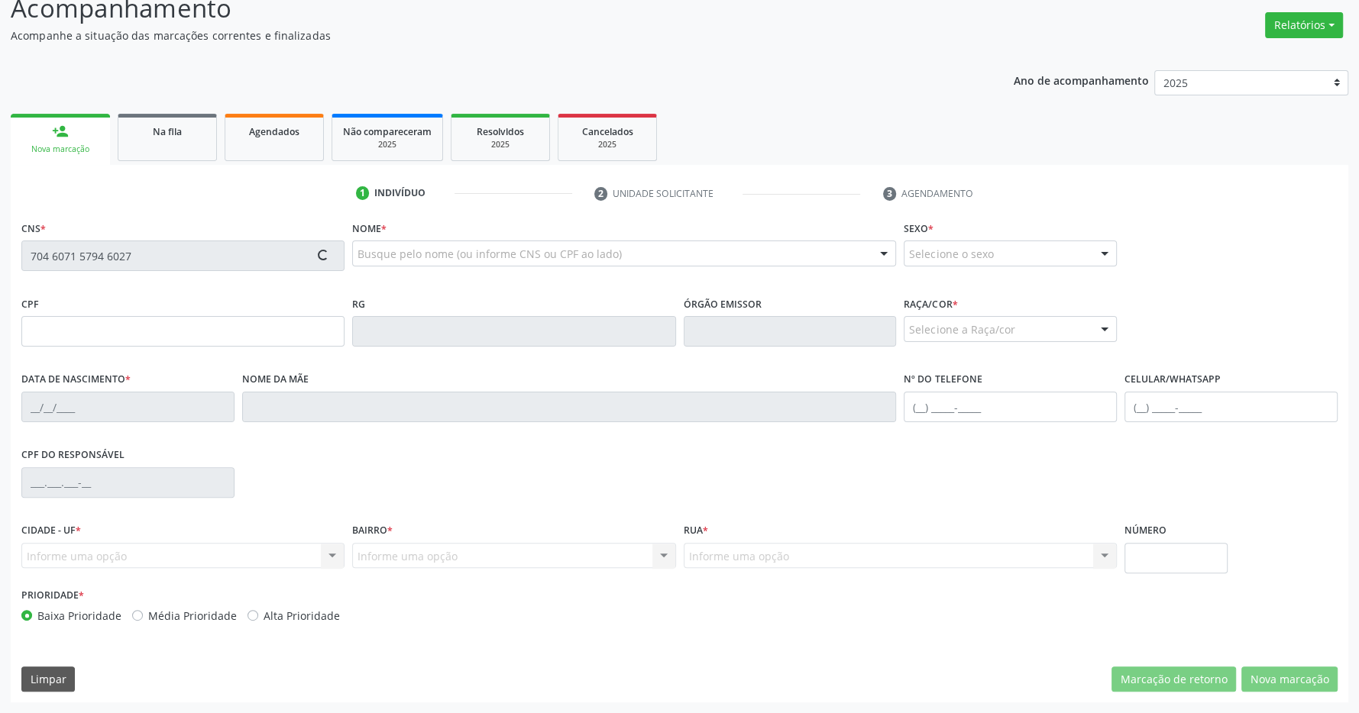
type input "2[DATE]"
type input "[PERSON_NAME]"
type input "[PHONE_NUMBER]"
type input "S/N"
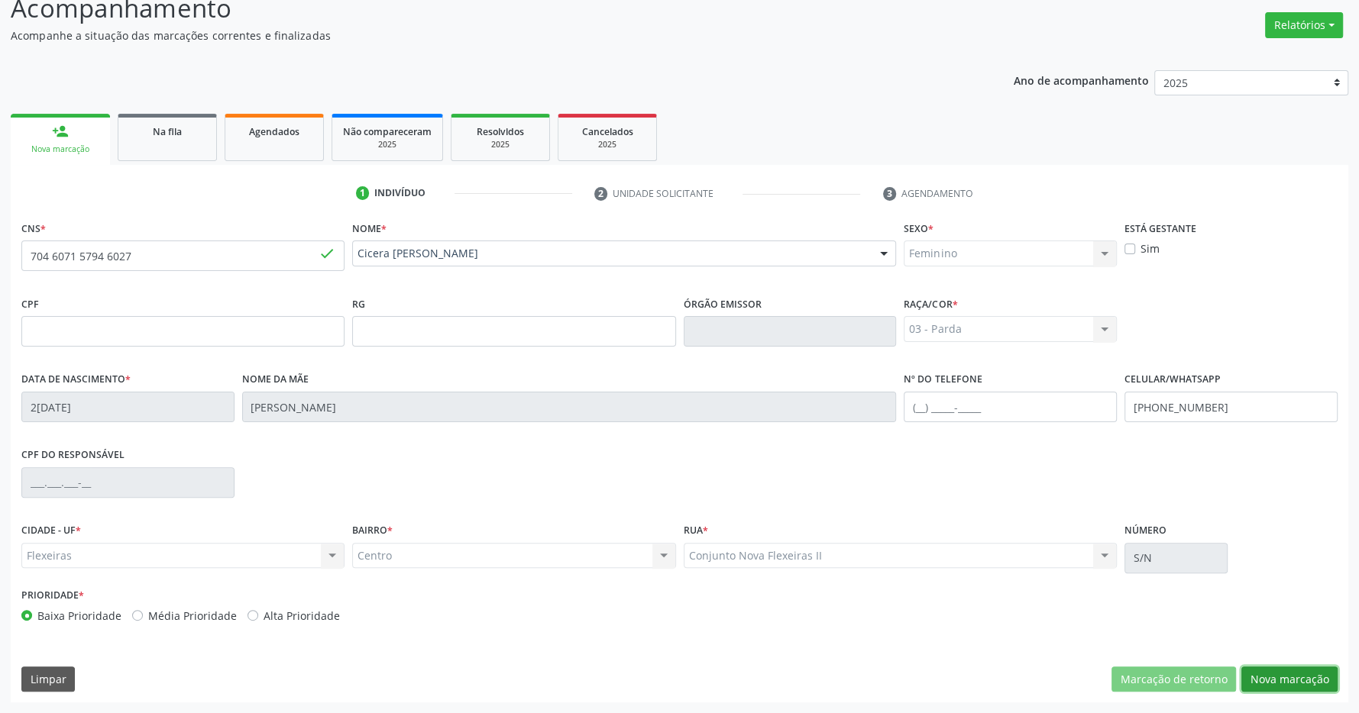
click at [1291, 680] on button "Nova marcação" at bounding box center [1289, 680] width 96 height 26
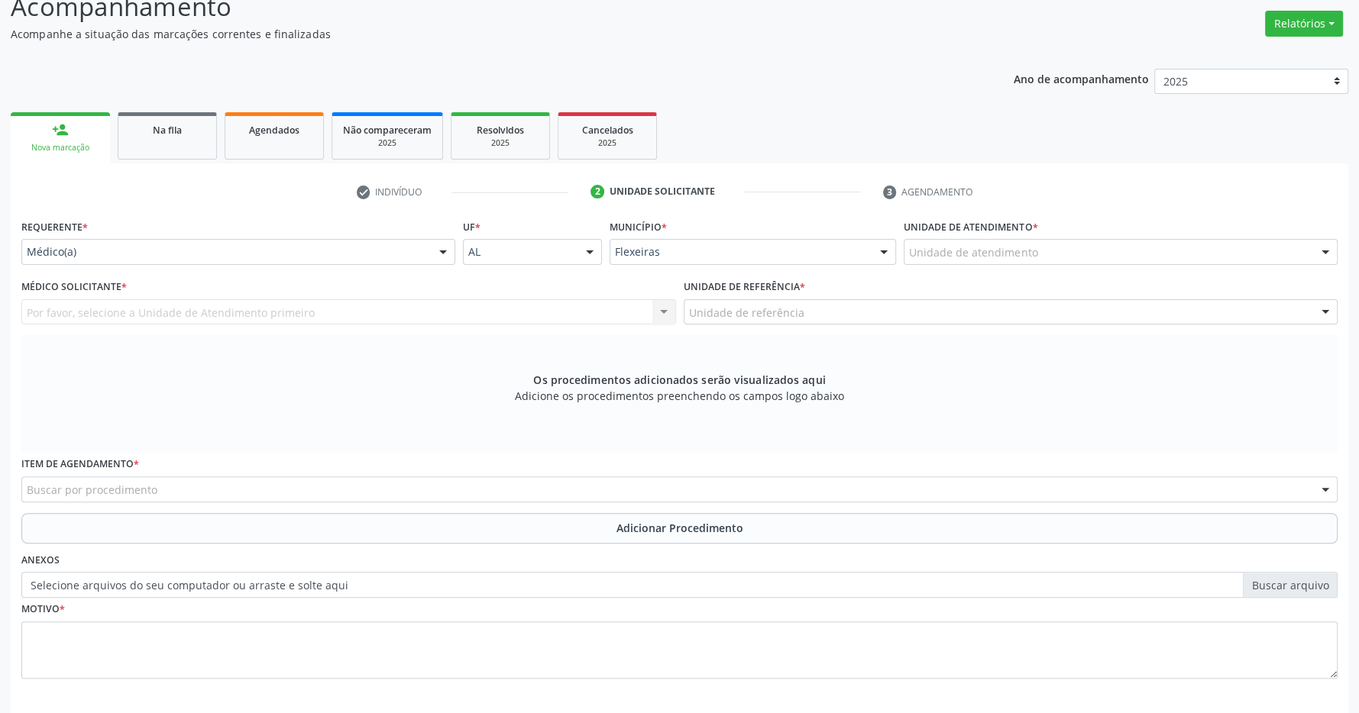
click at [1096, 258] on div "Unidade de atendimento" at bounding box center [1121, 252] width 434 height 26
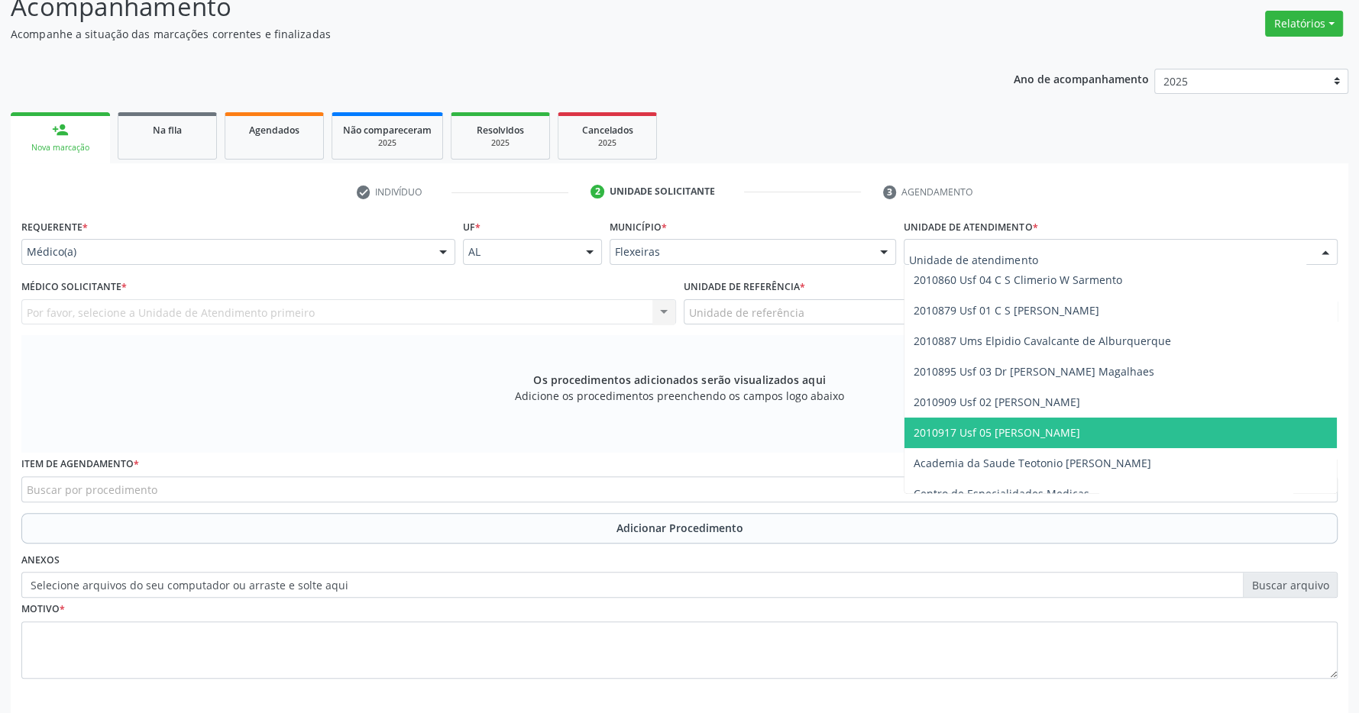
click at [1076, 432] on span "2010917 Usf 05 [PERSON_NAME]" at bounding box center [997, 432] width 167 height 15
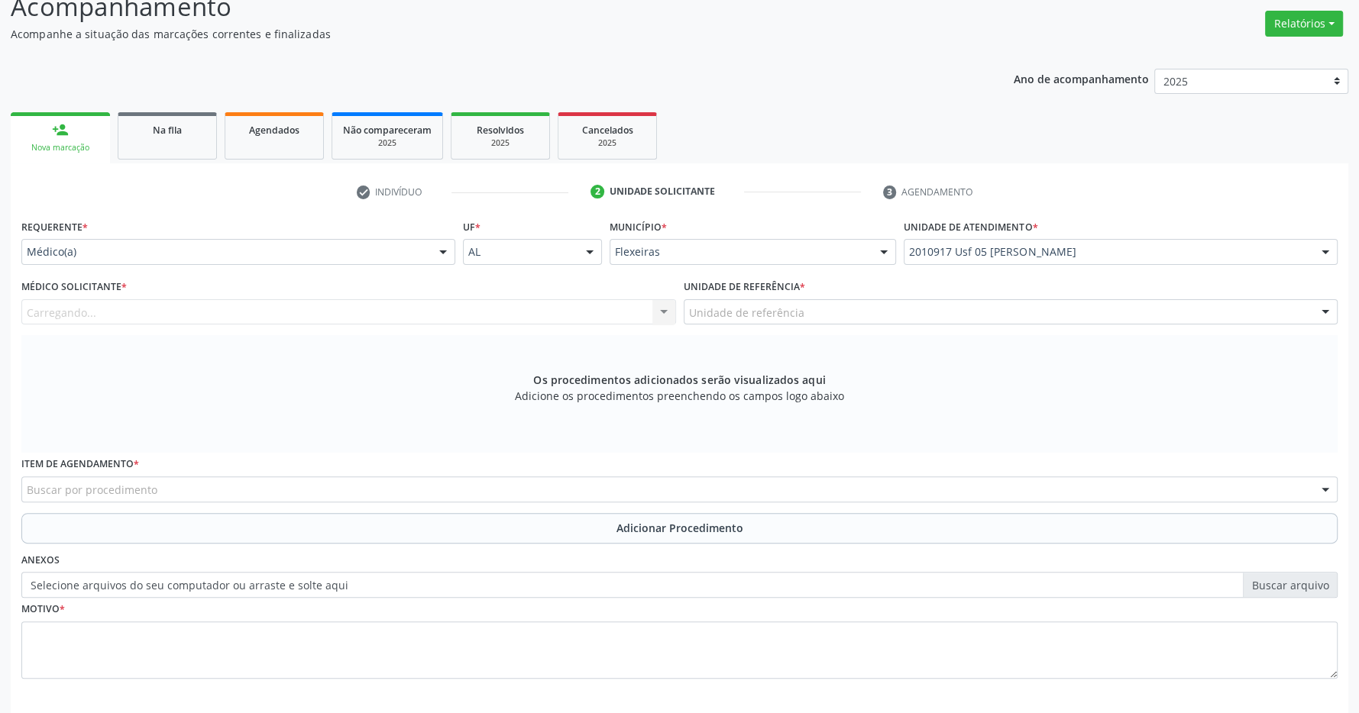
click at [516, 317] on div "Carregando... Nenhum resultado encontrado para: " " Não há nenhuma opção para s…" at bounding box center [348, 312] width 655 height 26
click at [833, 316] on div "Unidade de referência" at bounding box center [1011, 312] width 655 height 26
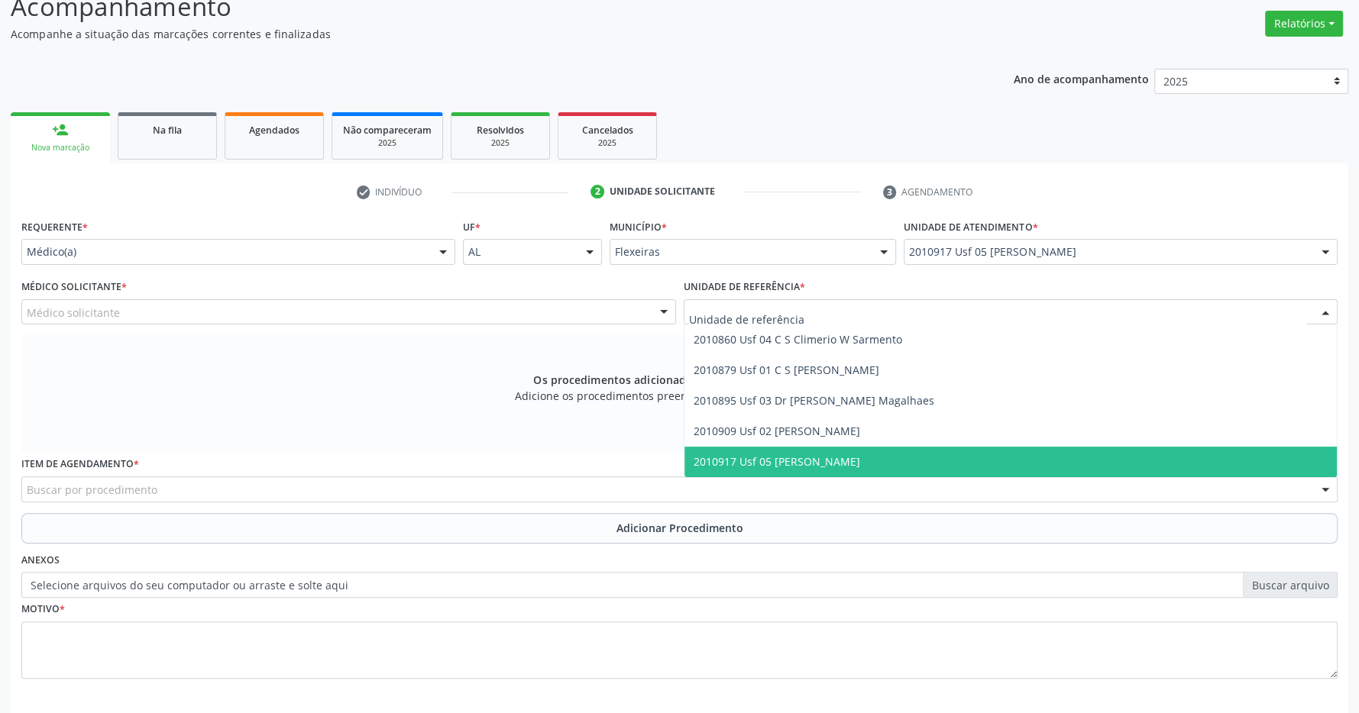
click at [820, 457] on span "2010917 Usf 05 [PERSON_NAME]" at bounding box center [777, 461] width 167 height 15
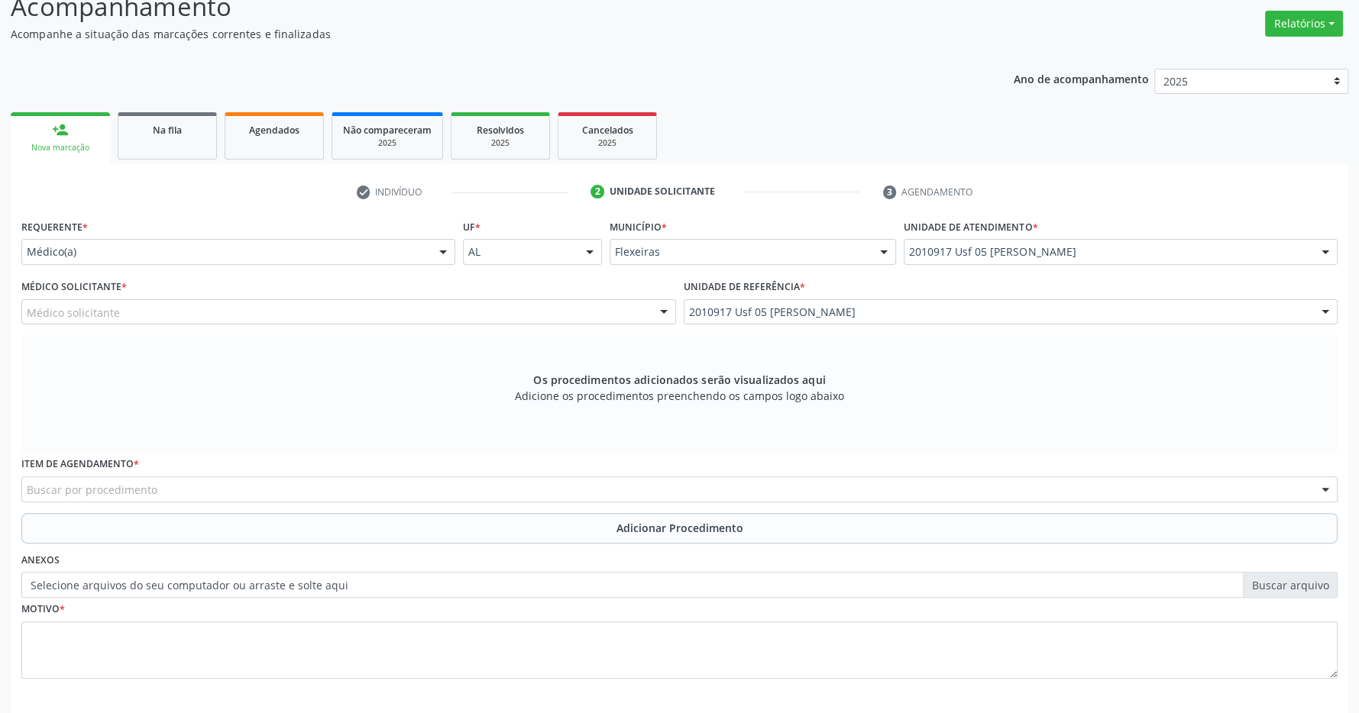
click at [444, 316] on div "Médico solicitante" at bounding box center [348, 312] width 655 height 26
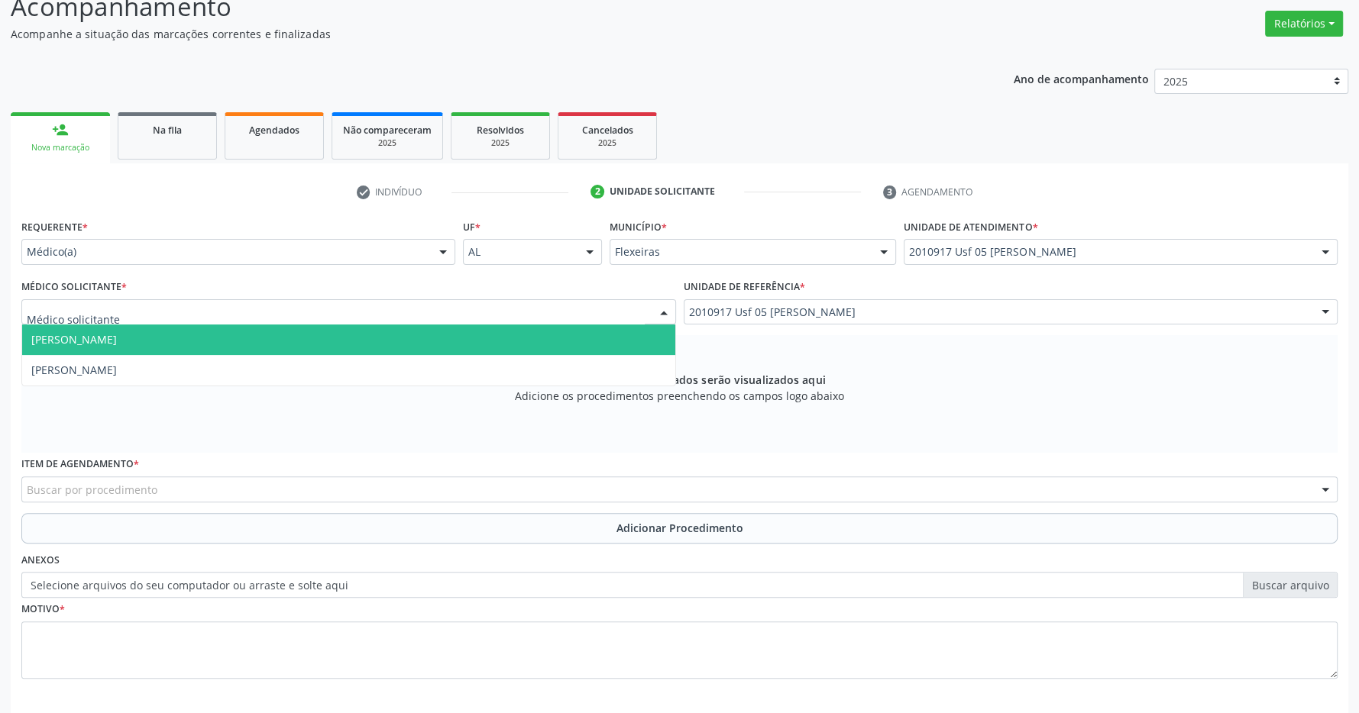
click at [336, 348] on span "[PERSON_NAME]" at bounding box center [348, 340] width 653 height 31
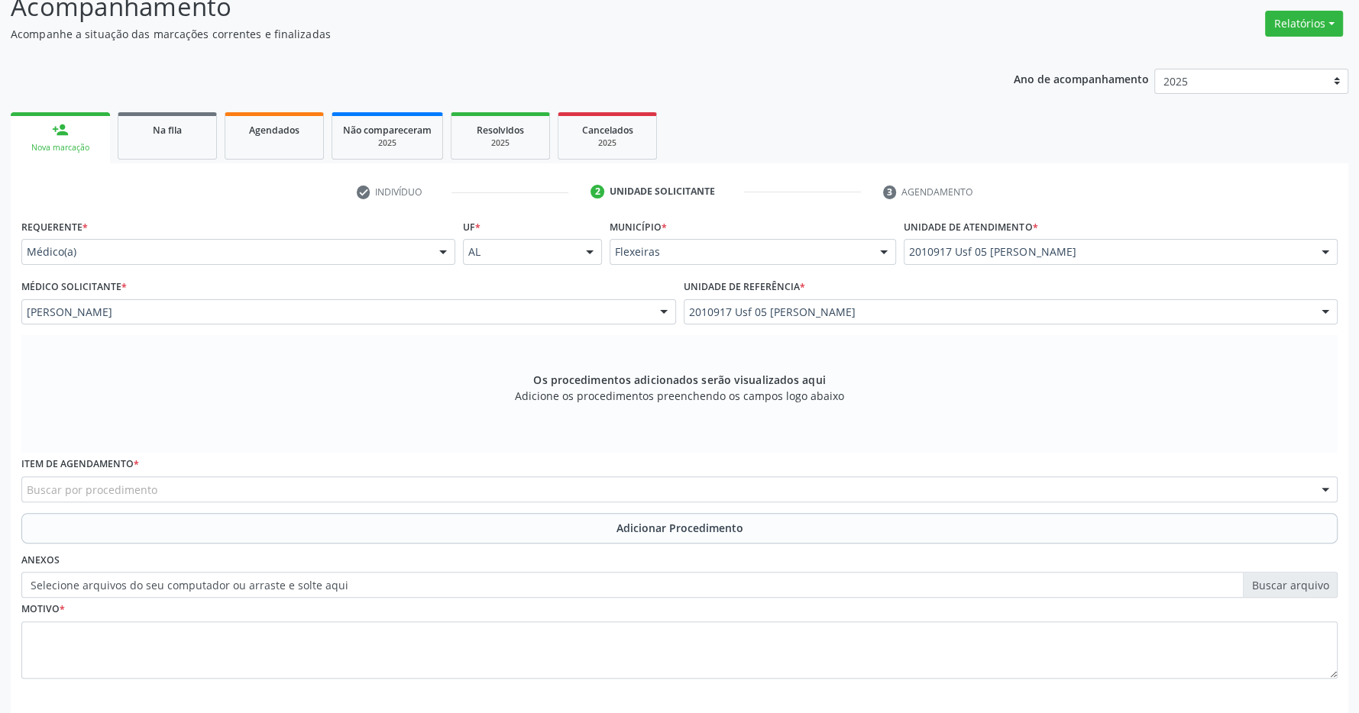
click at [535, 497] on div "Buscar por procedimento" at bounding box center [679, 490] width 1316 height 26
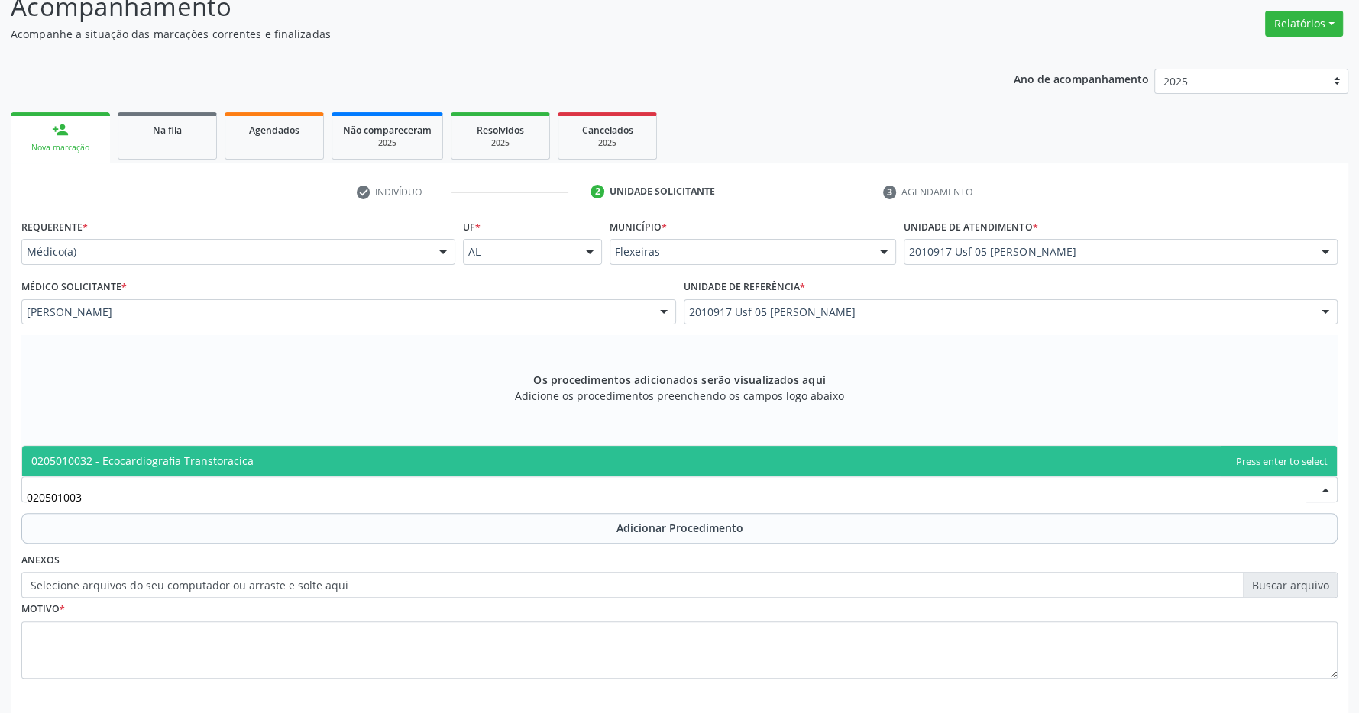
type input "0205010032"
click at [398, 455] on span "0205010032 - Ecocardiografia Transtoracica" at bounding box center [679, 461] width 1315 height 31
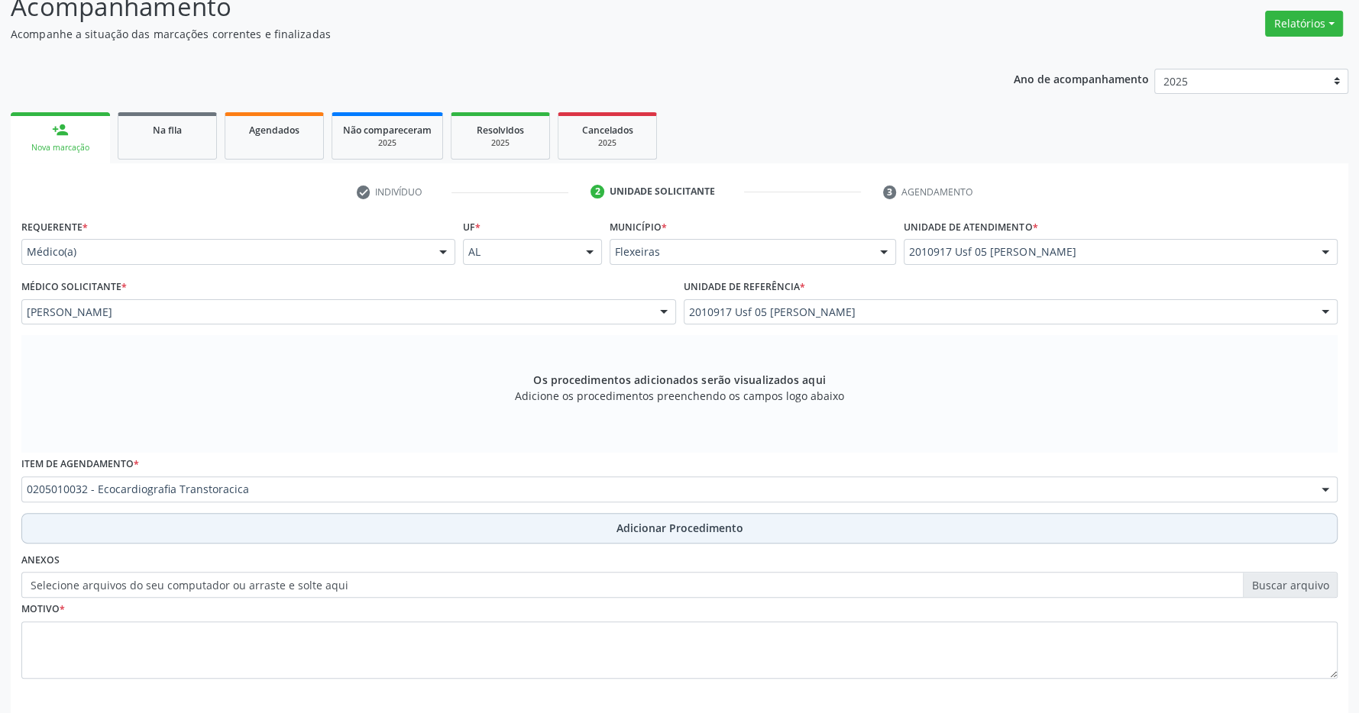
click at [622, 528] on span "Adicionar Procedimento" at bounding box center [679, 528] width 127 height 16
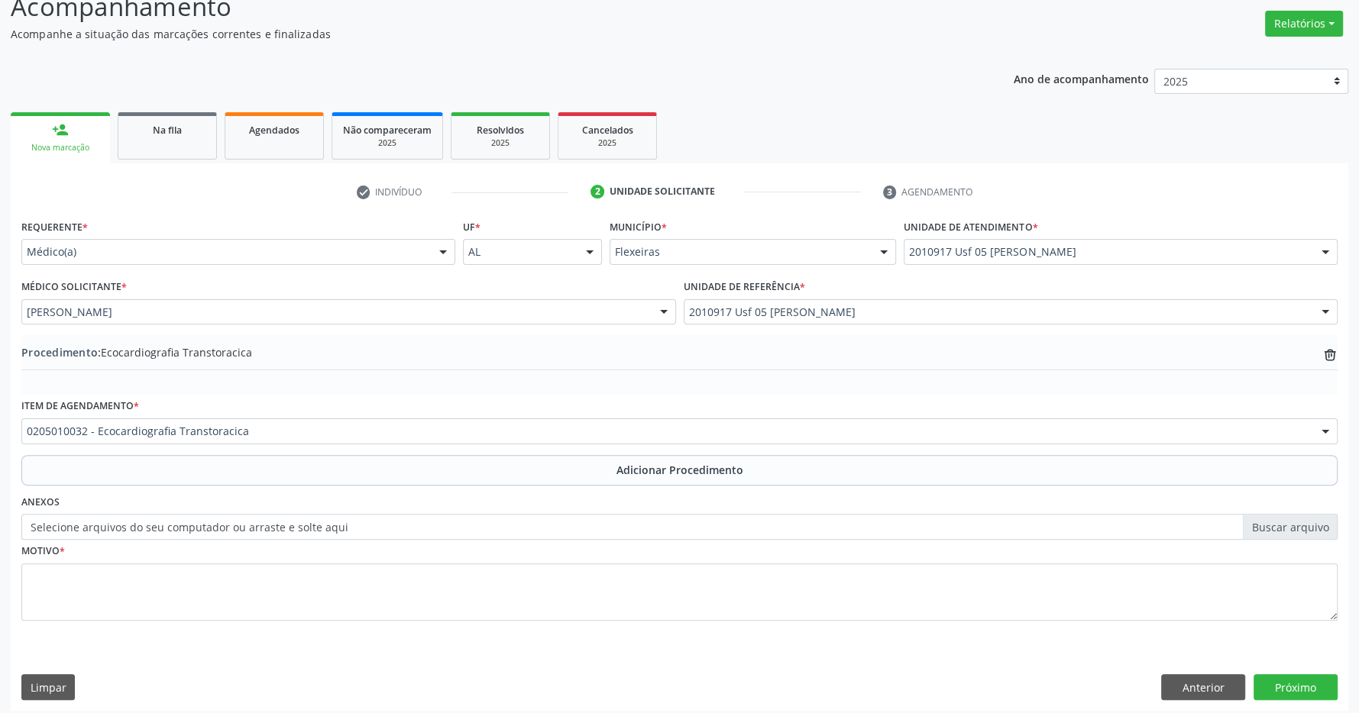
scroll to position [235, 0]
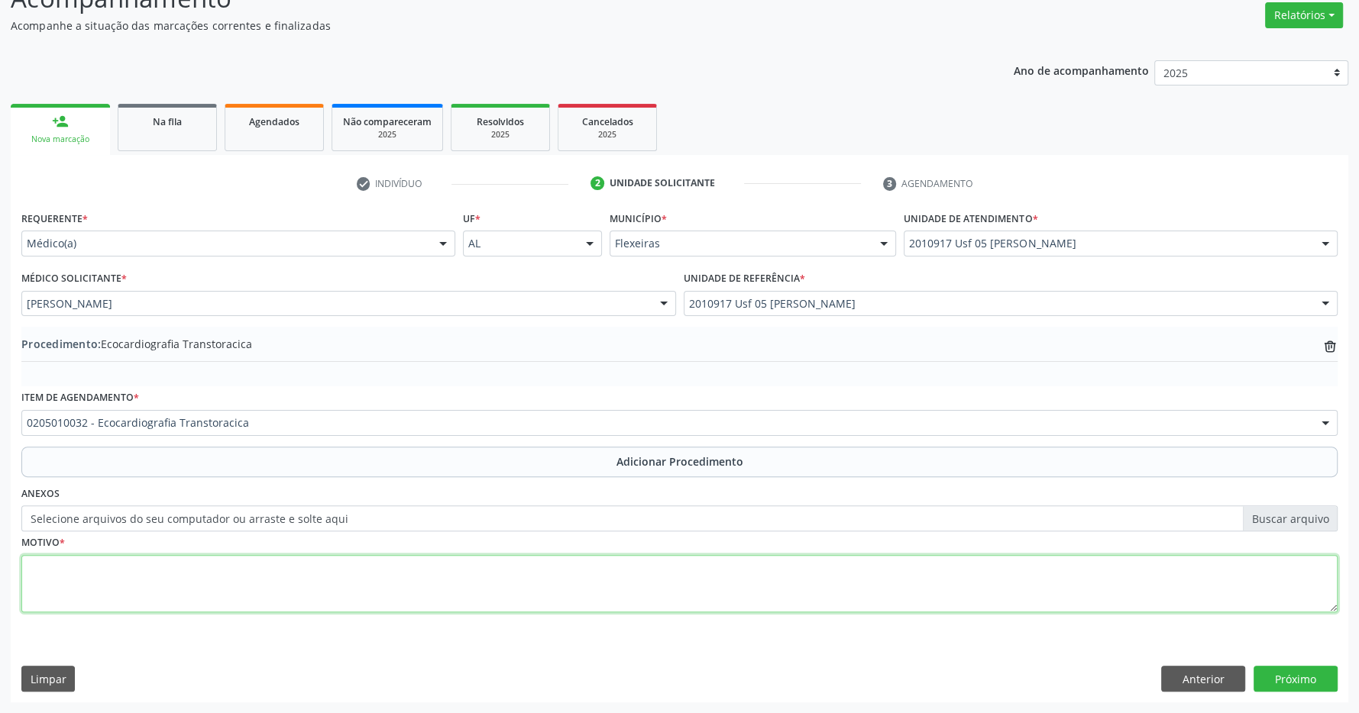
click at [573, 580] on textarea at bounding box center [679, 584] width 1316 height 58
type textarea "SINCOPE A/V"
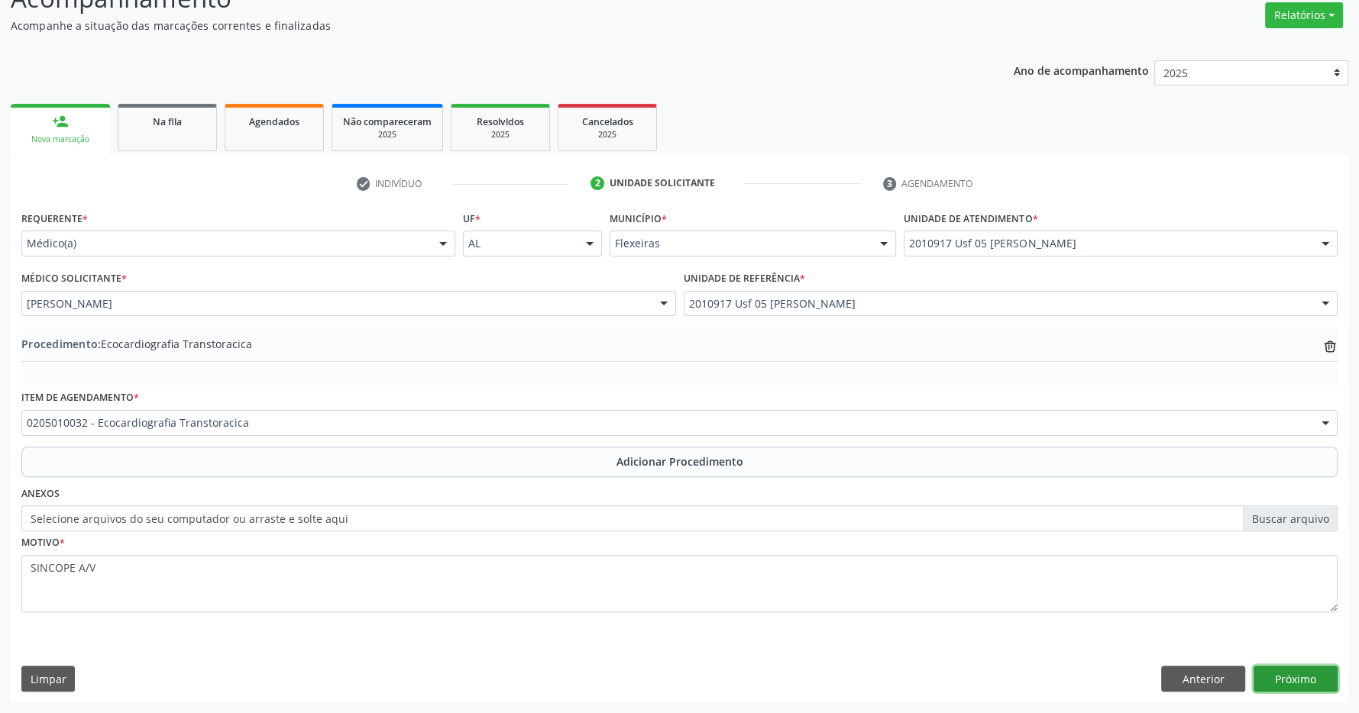
click at [1299, 686] on button "Próximo" at bounding box center [1295, 679] width 84 height 26
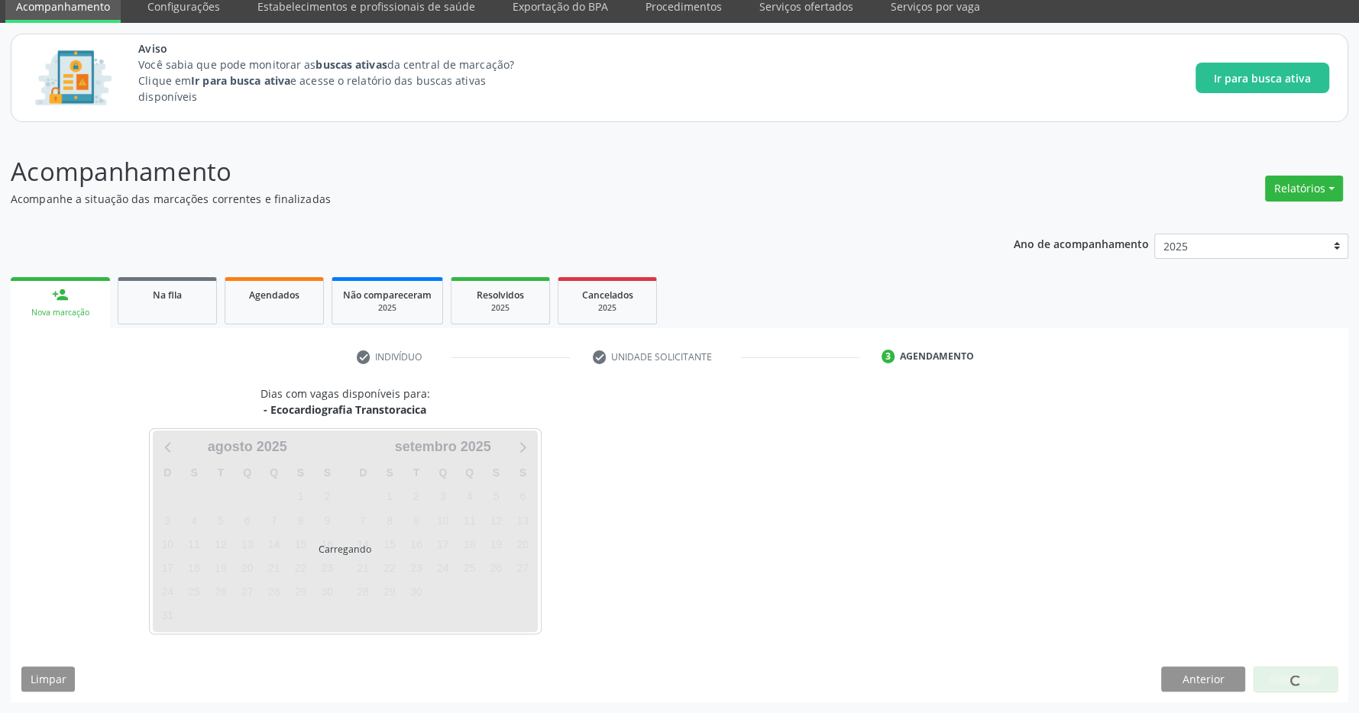
scroll to position [63, 0]
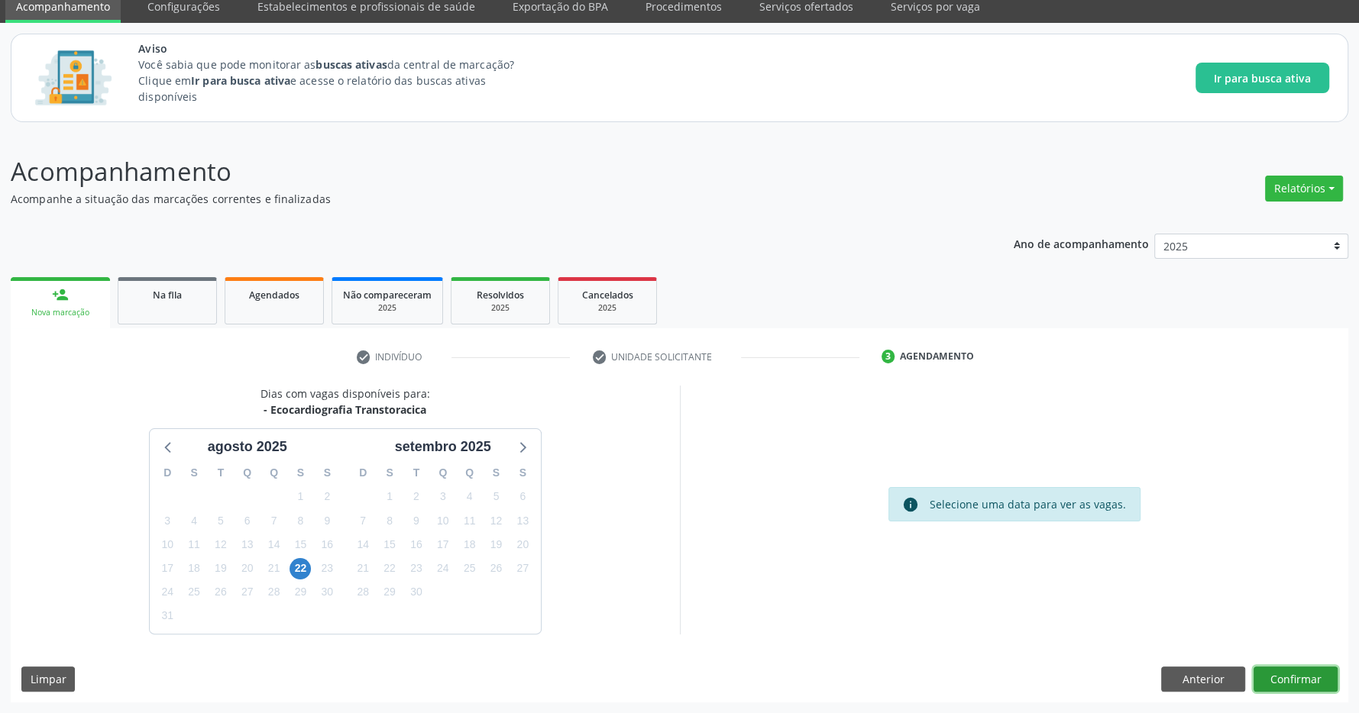
click at [1294, 672] on button "Confirmar" at bounding box center [1295, 680] width 84 height 26
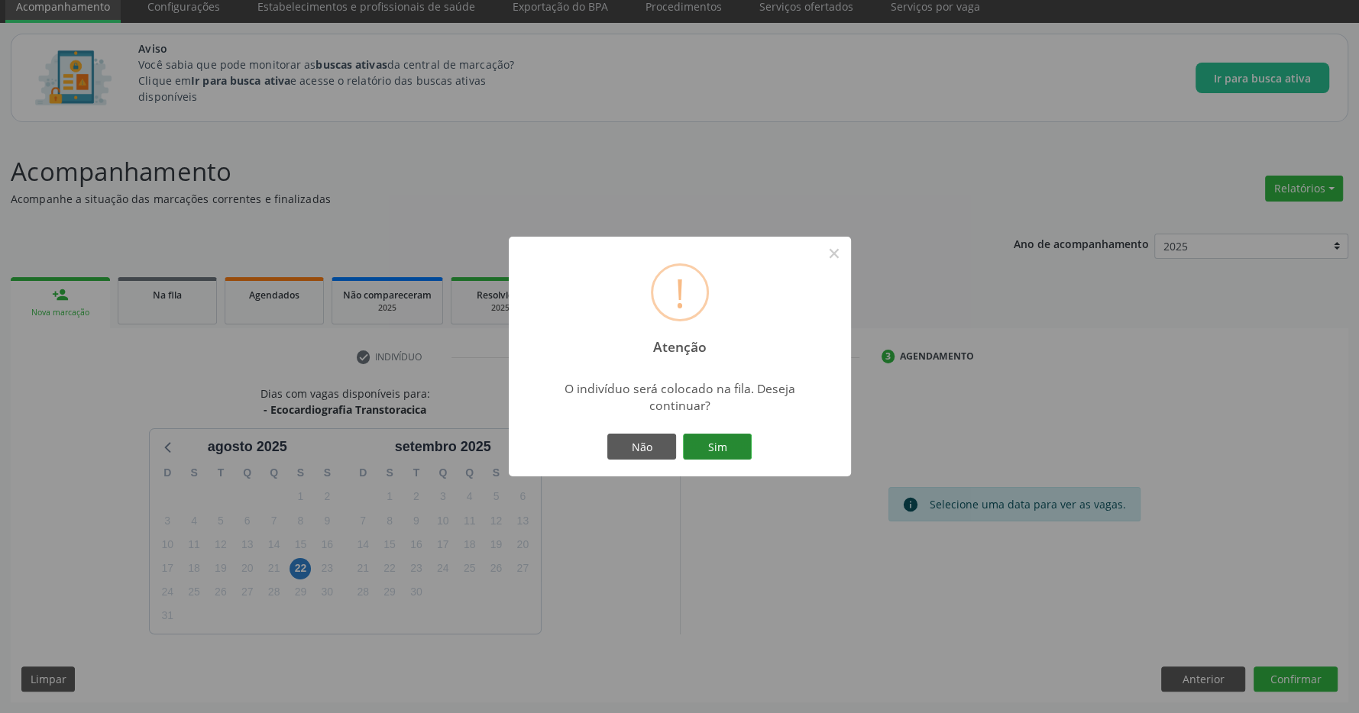
click at [710, 438] on button "Sim" at bounding box center [717, 447] width 69 height 26
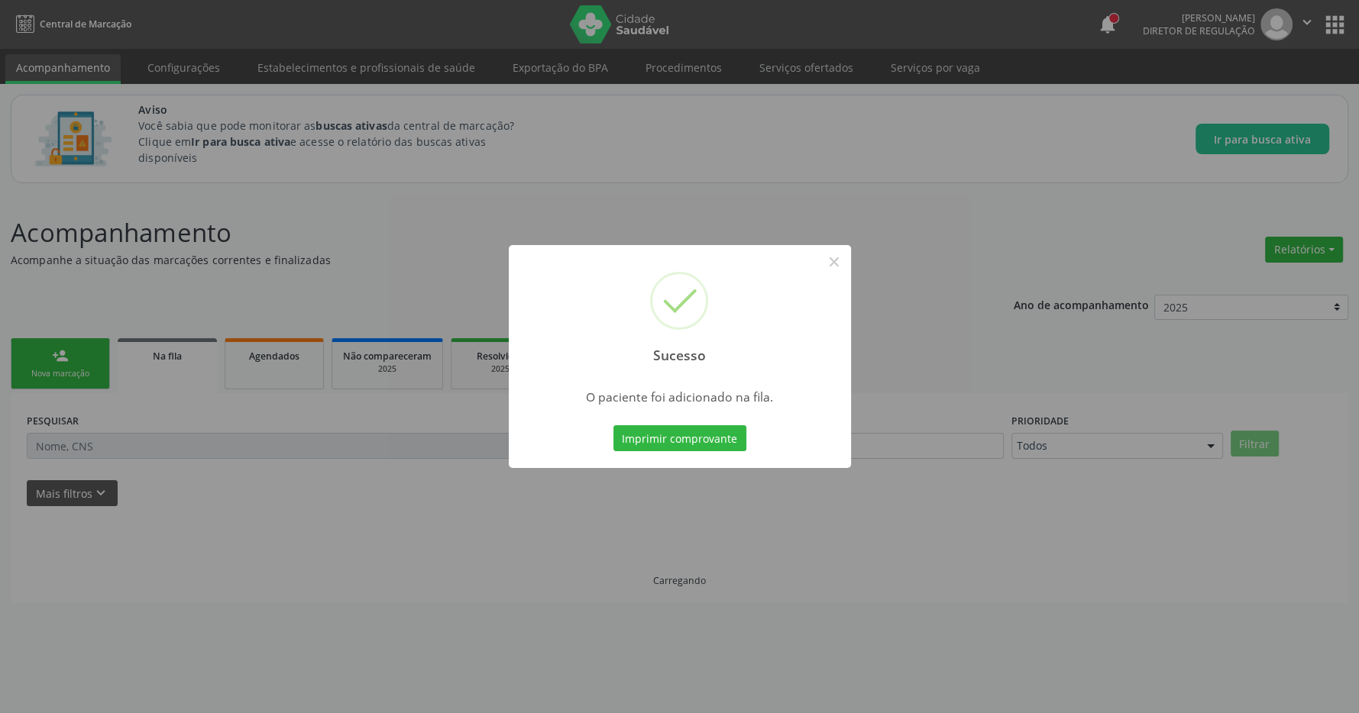
scroll to position [0, 0]
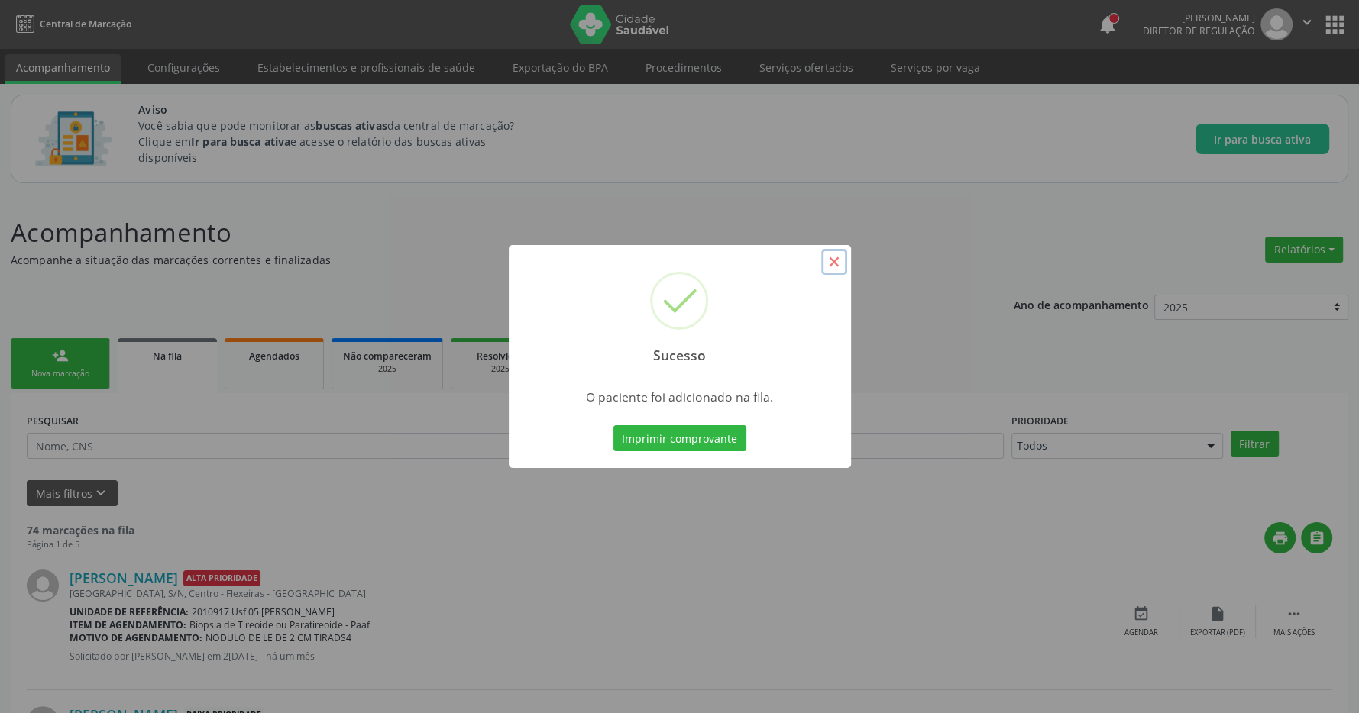
click at [839, 267] on button "×" at bounding box center [834, 262] width 26 height 26
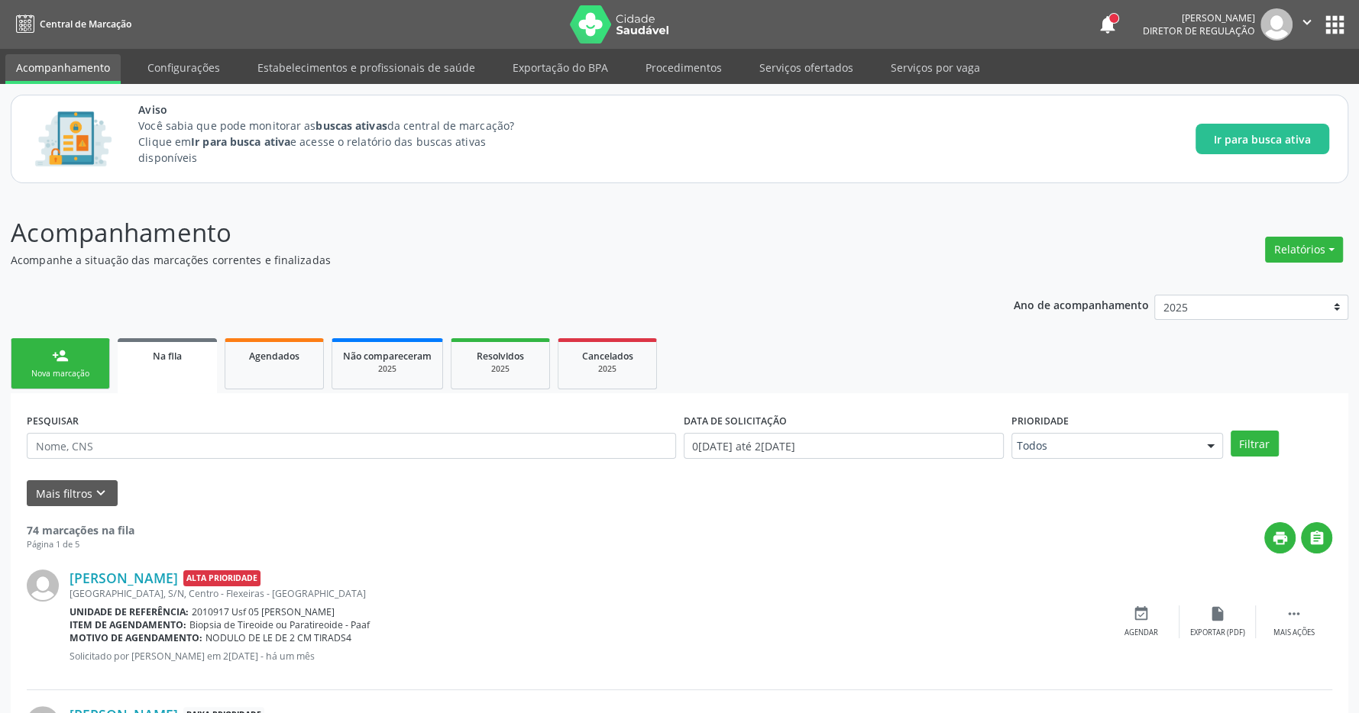
click at [72, 370] on div "Nova marcação" at bounding box center [60, 373] width 76 height 11
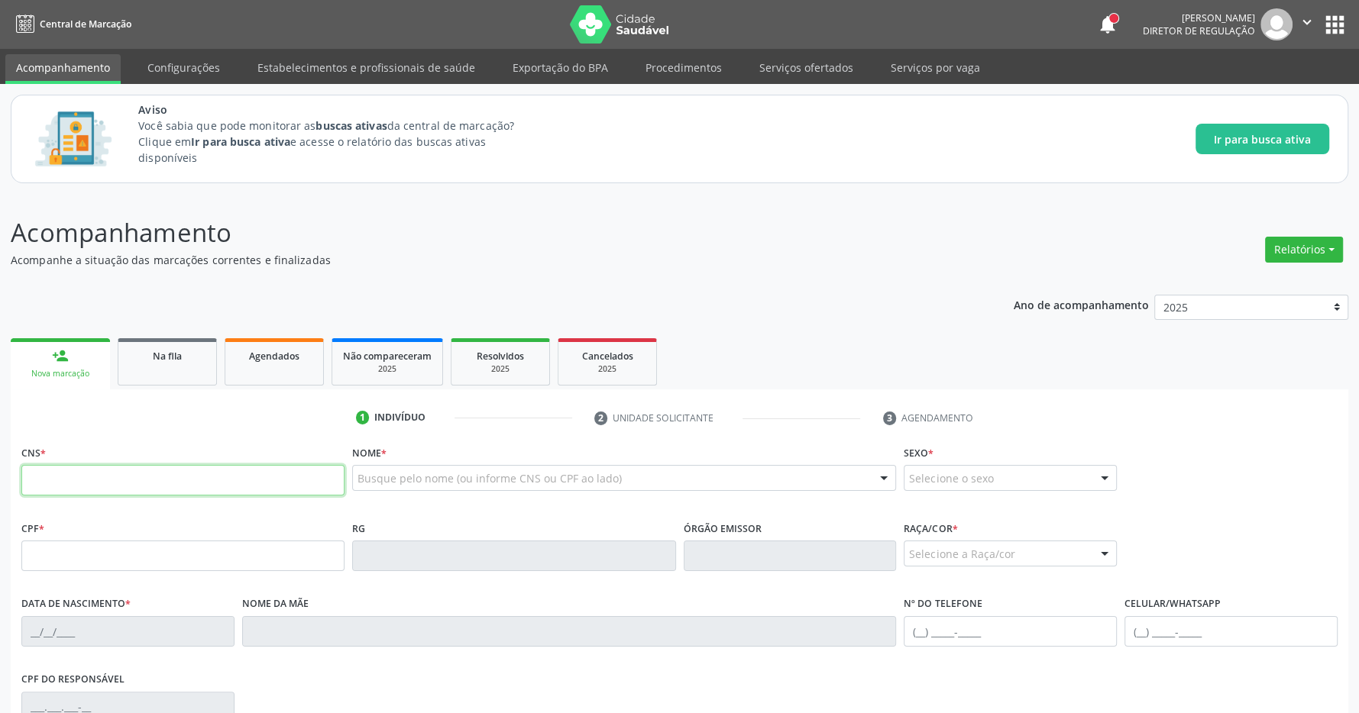
click at [98, 482] on input "text" at bounding box center [182, 480] width 323 height 31
type input "701 0048 1262 1596"
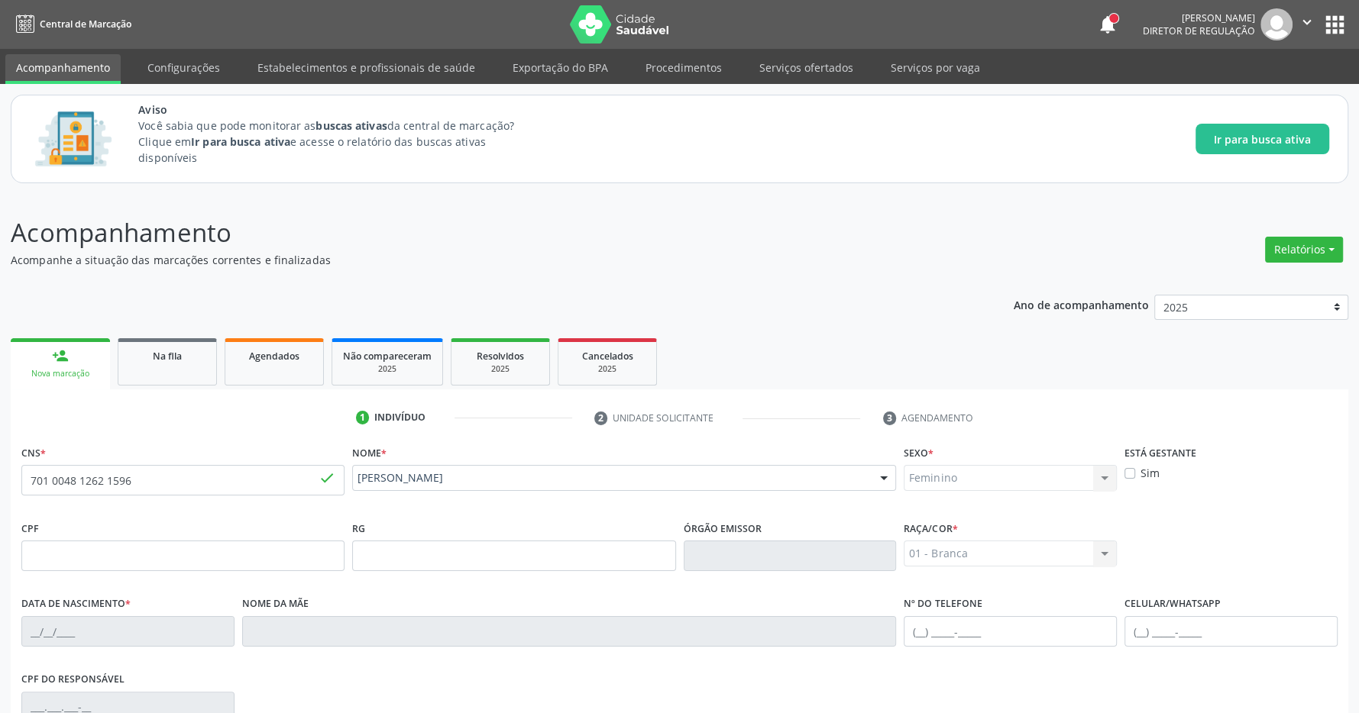
type input "1[DATE]"
type input "[PERSON_NAME] da Conceicão"
type input "[PHONE_NUMBER]"
type input "363"
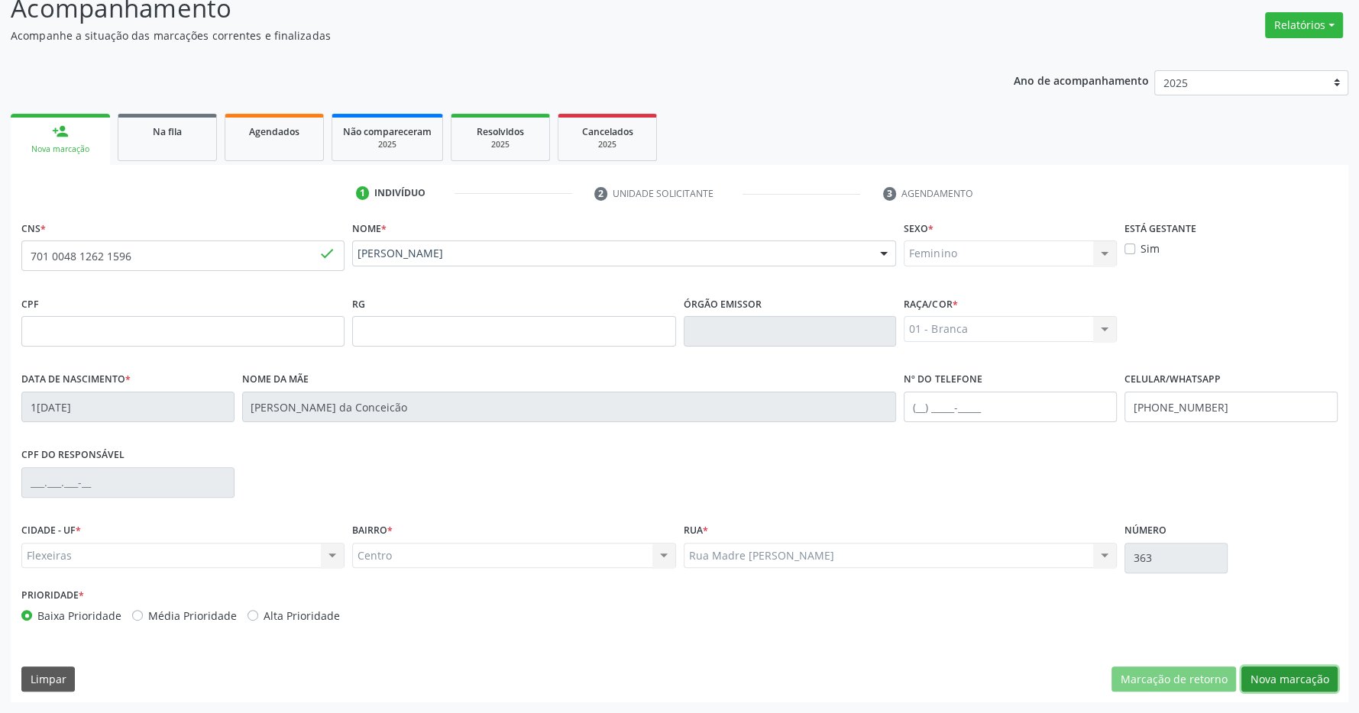
click at [1305, 668] on button "Nova marcação" at bounding box center [1289, 680] width 96 height 26
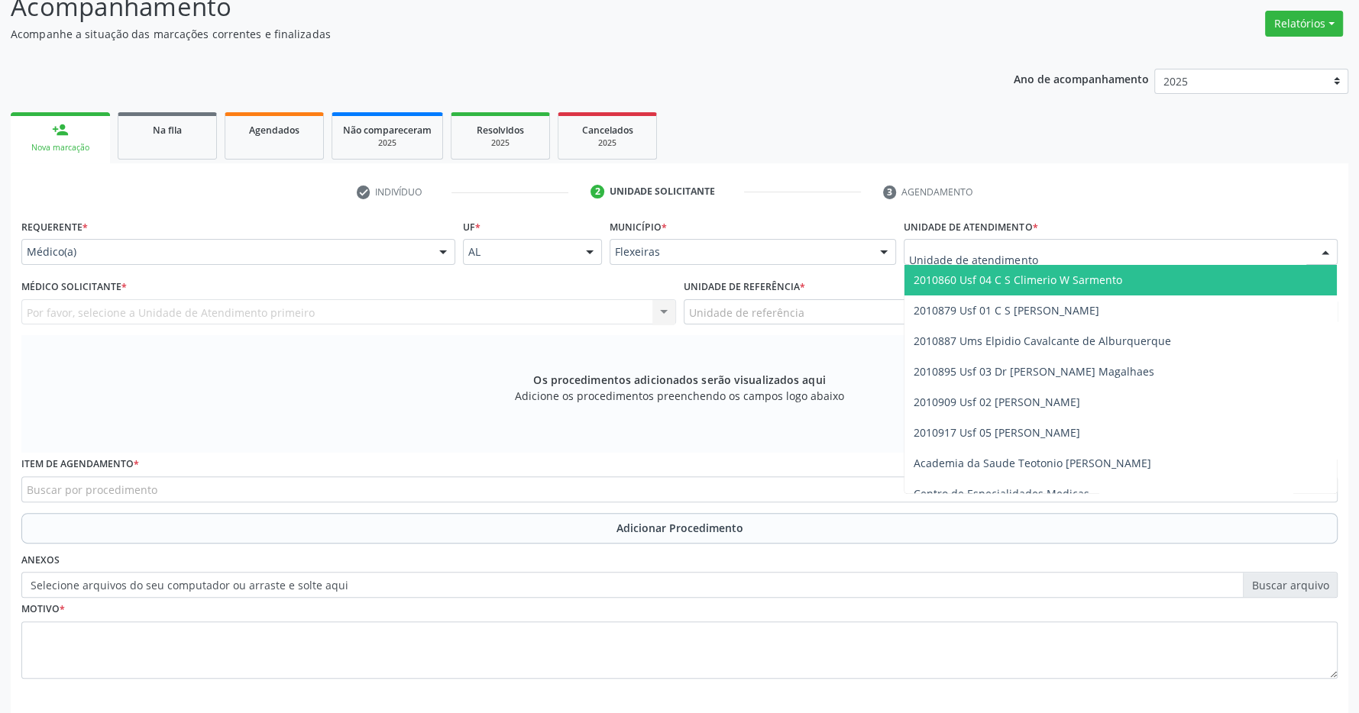
click at [1054, 281] on span "2010860 Usf 04 C S Climerio W Sarmento" at bounding box center [1018, 280] width 209 height 15
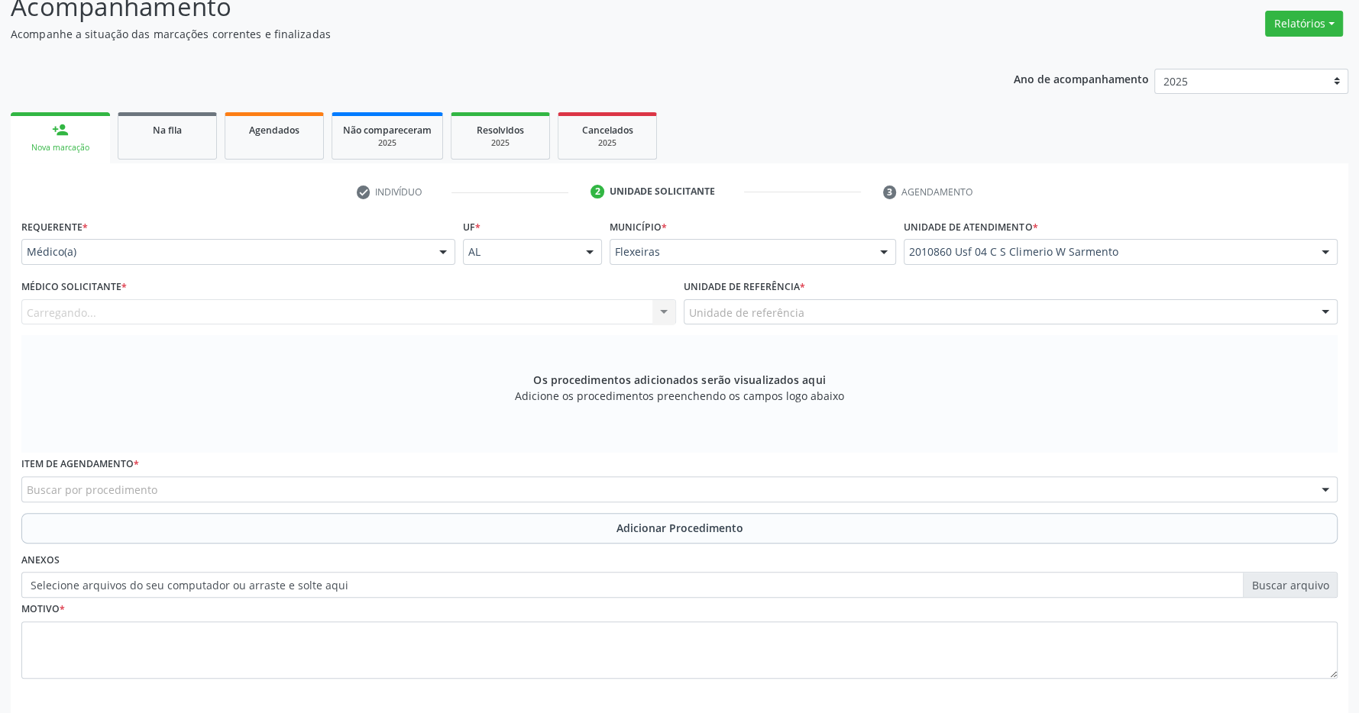
click at [600, 317] on div "Carregando... Nenhum resultado encontrado para: " " Não há nenhuma opção para s…" at bounding box center [348, 312] width 655 height 26
click at [657, 310] on div at bounding box center [663, 313] width 23 height 26
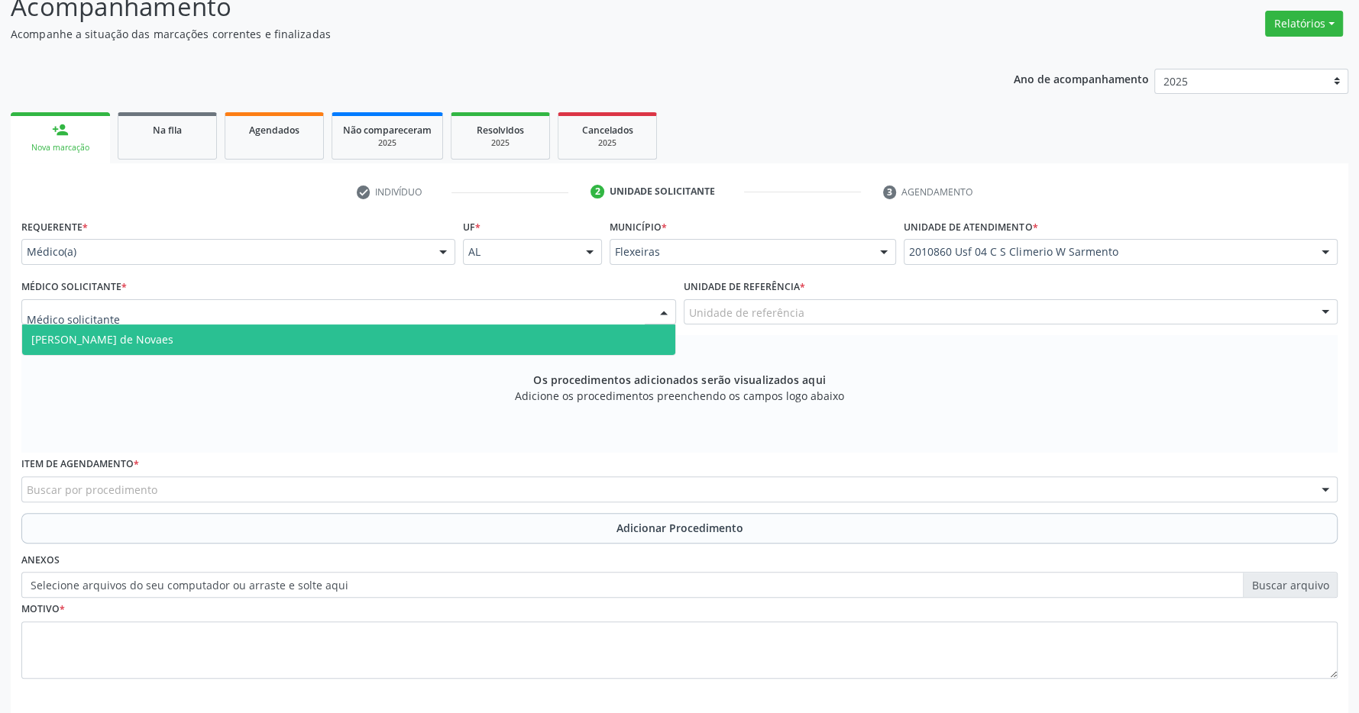
click at [388, 347] on span "[PERSON_NAME] de Novaes" at bounding box center [348, 340] width 653 height 31
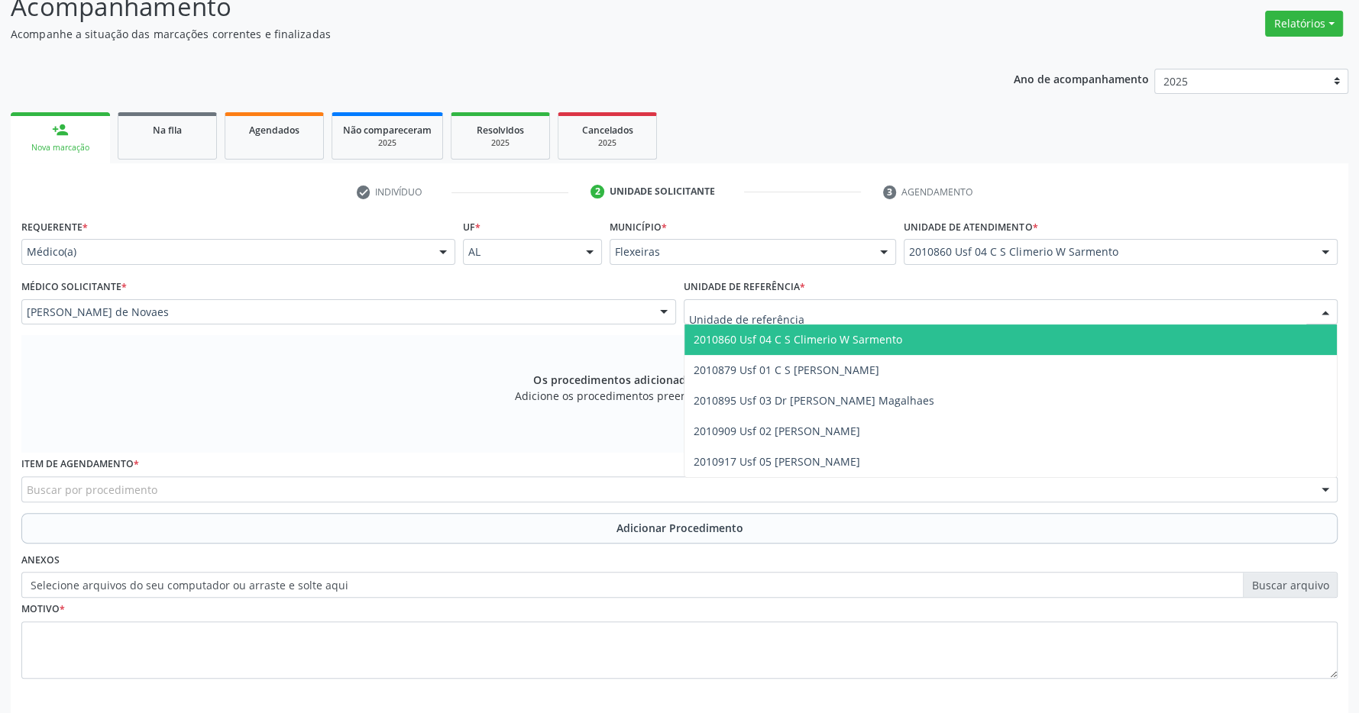
click at [833, 340] on span "2010860 Usf 04 C S Climerio W Sarmento" at bounding box center [798, 339] width 209 height 15
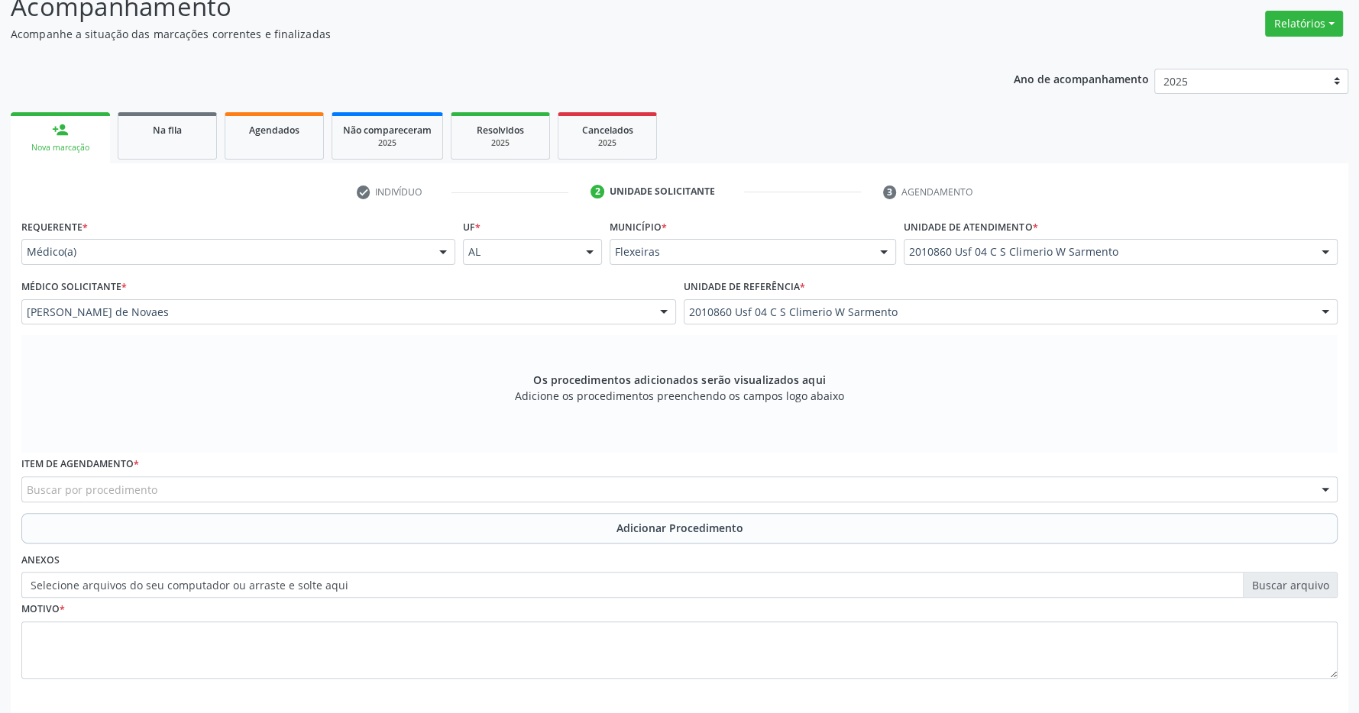
click at [425, 507] on div "Item de agendamento * Buscar por procedimento 0304070076 - .Quimioterapia de Le…" at bounding box center [680, 483] width 1324 height 60
click at [390, 485] on div "Buscar por procedimento" at bounding box center [679, 490] width 1316 height 26
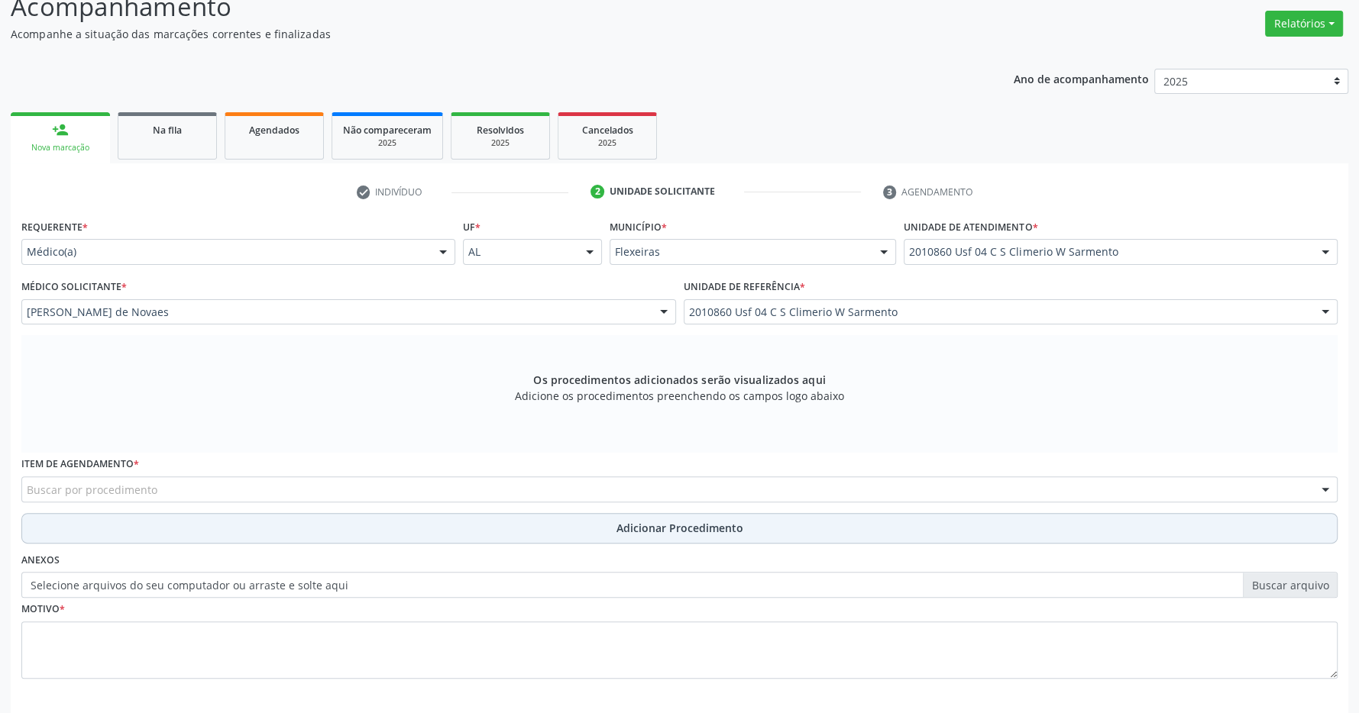
click at [348, 522] on button "Adicionar Procedimento" at bounding box center [679, 528] width 1316 height 31
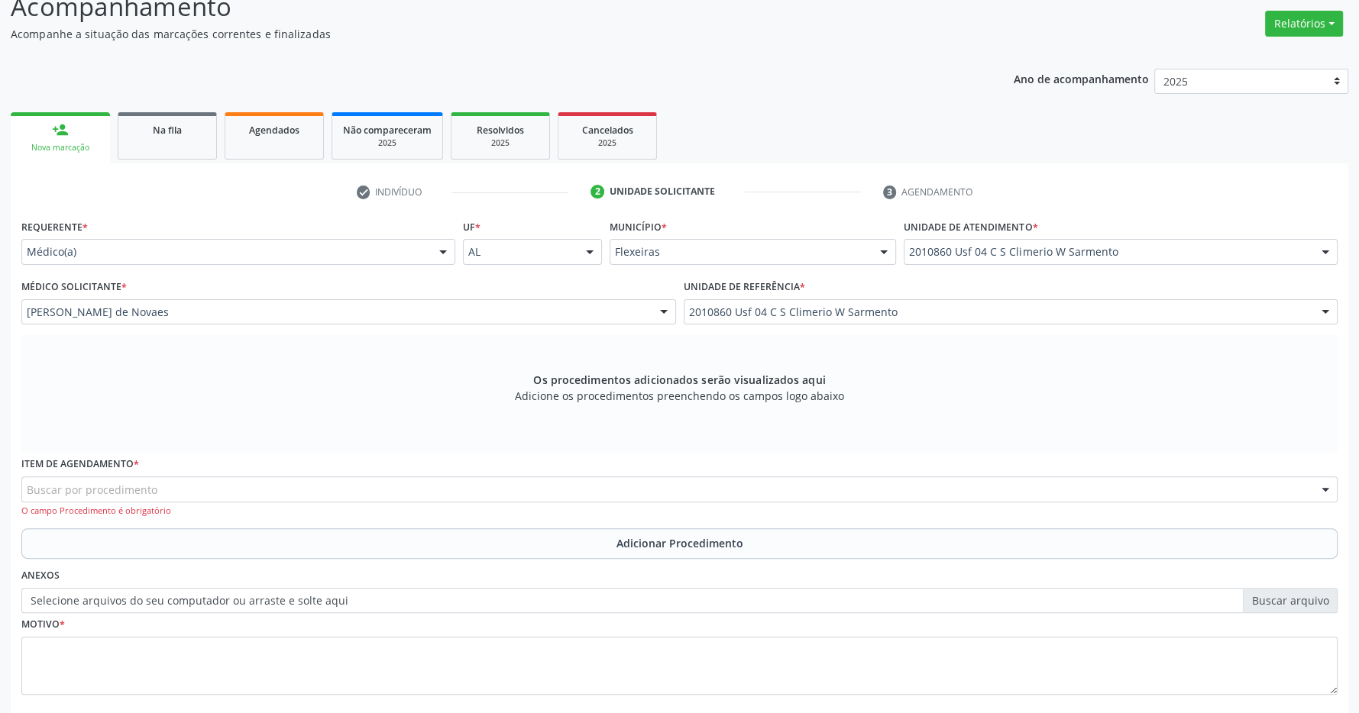
click at [348, 493] on div "Buscar por procedimento" at bounding box center [679, 490] width 1316 height 26
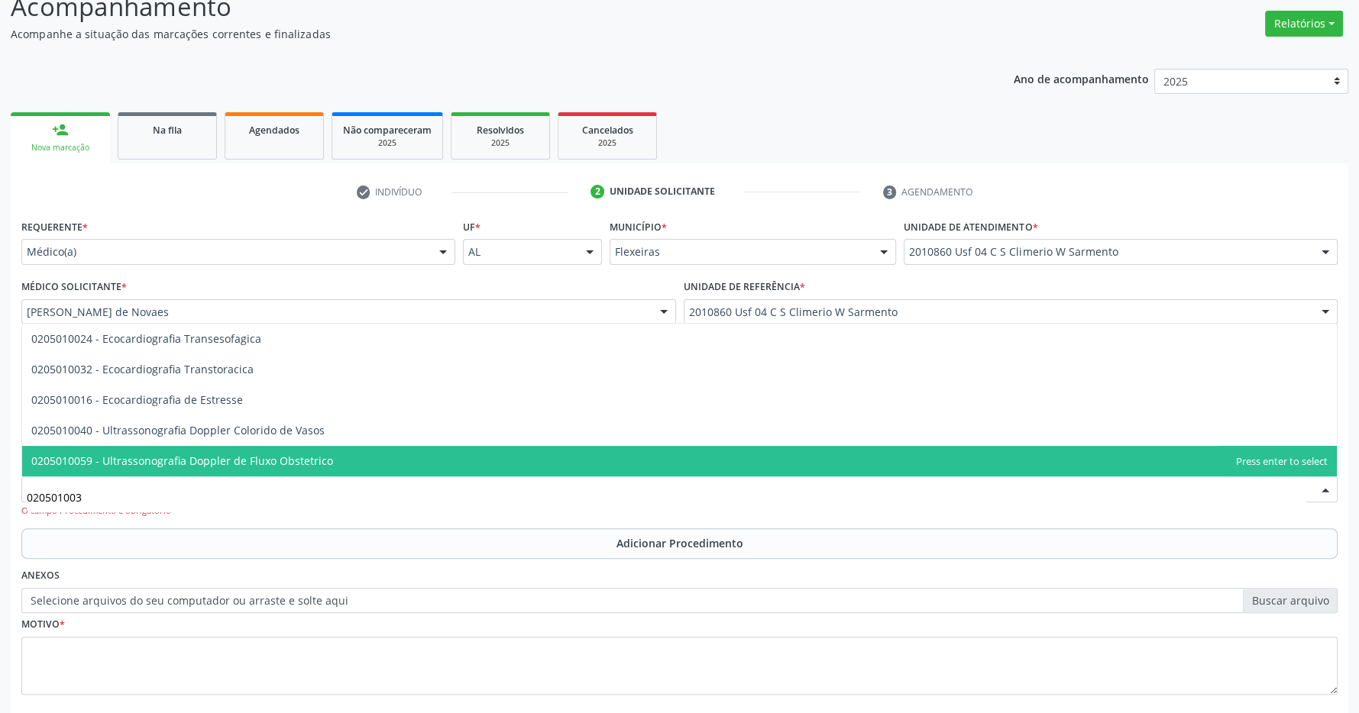
type input "0205010032"
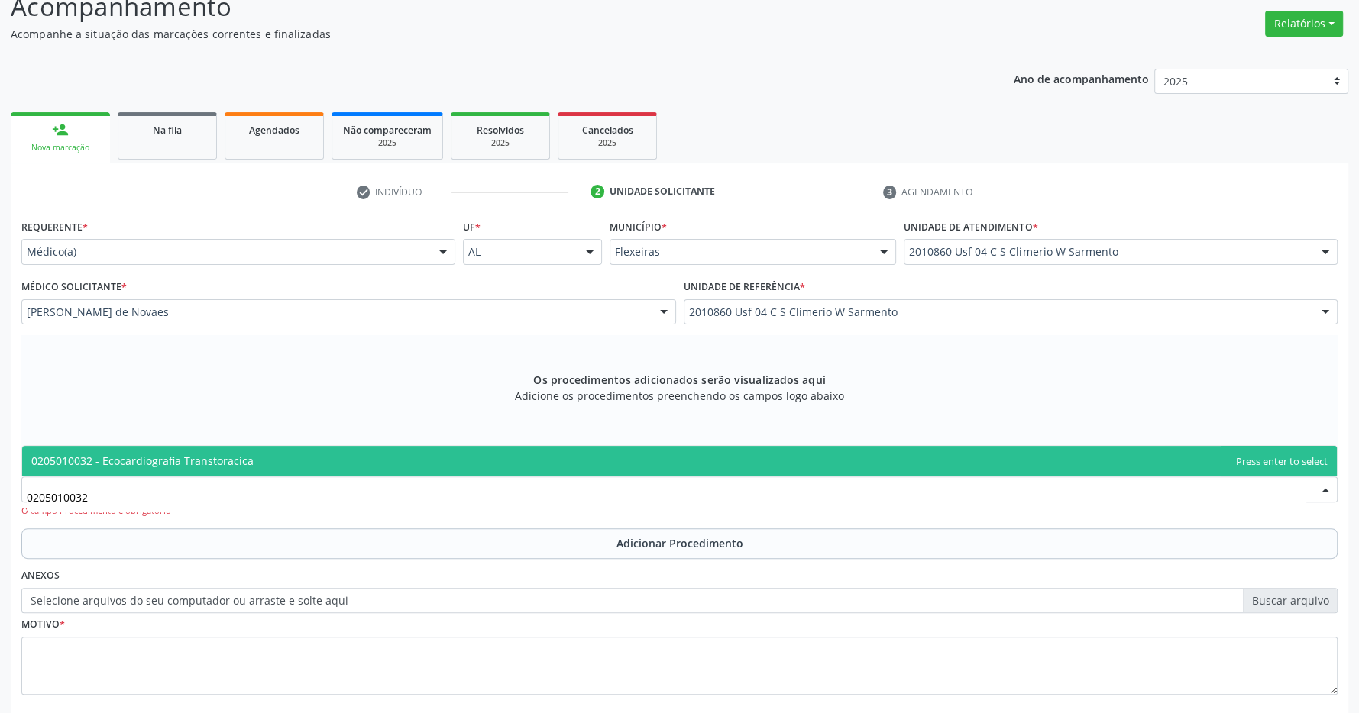
click at [320, 449] on span "0205010032 - Ecocardiografia Transtoracica" at bounding box center [679, 461] width 1315 height 31
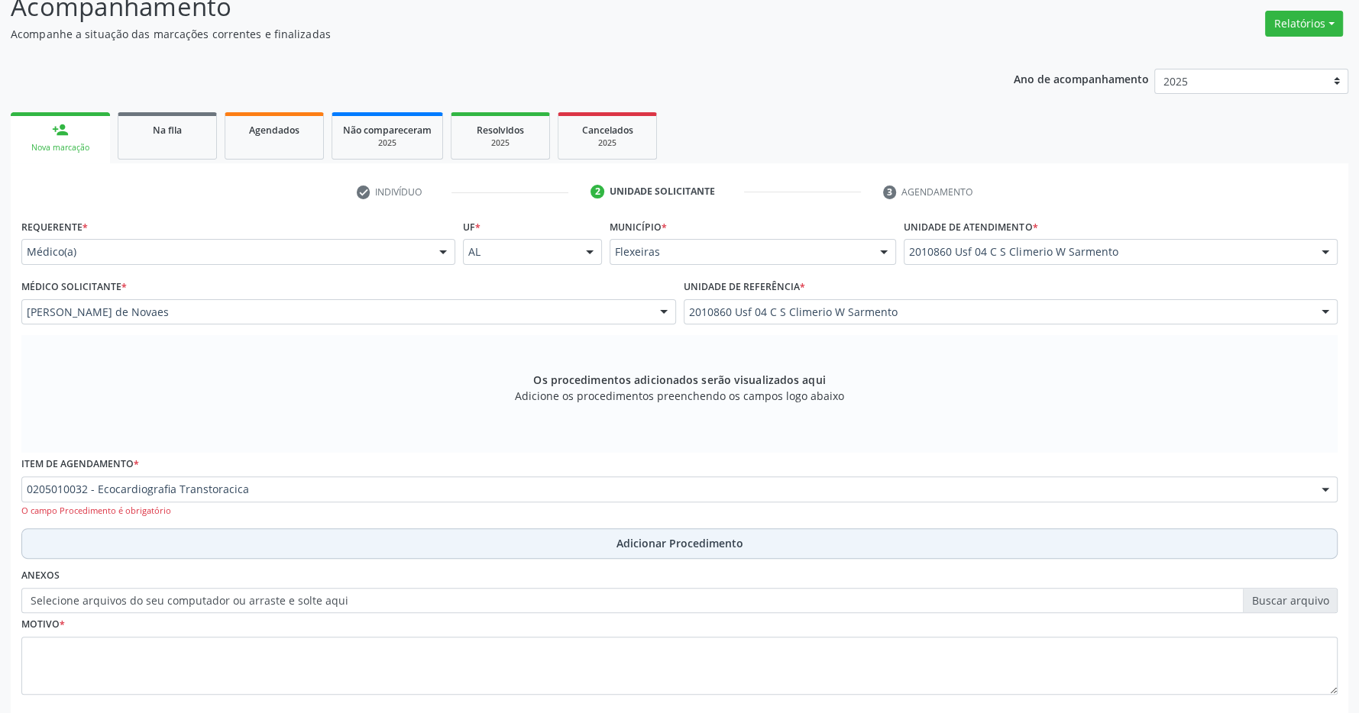
click at [608, 533] on button "Adicionar Procedimento" at bounding box center [679, 544] width 1316 height 31
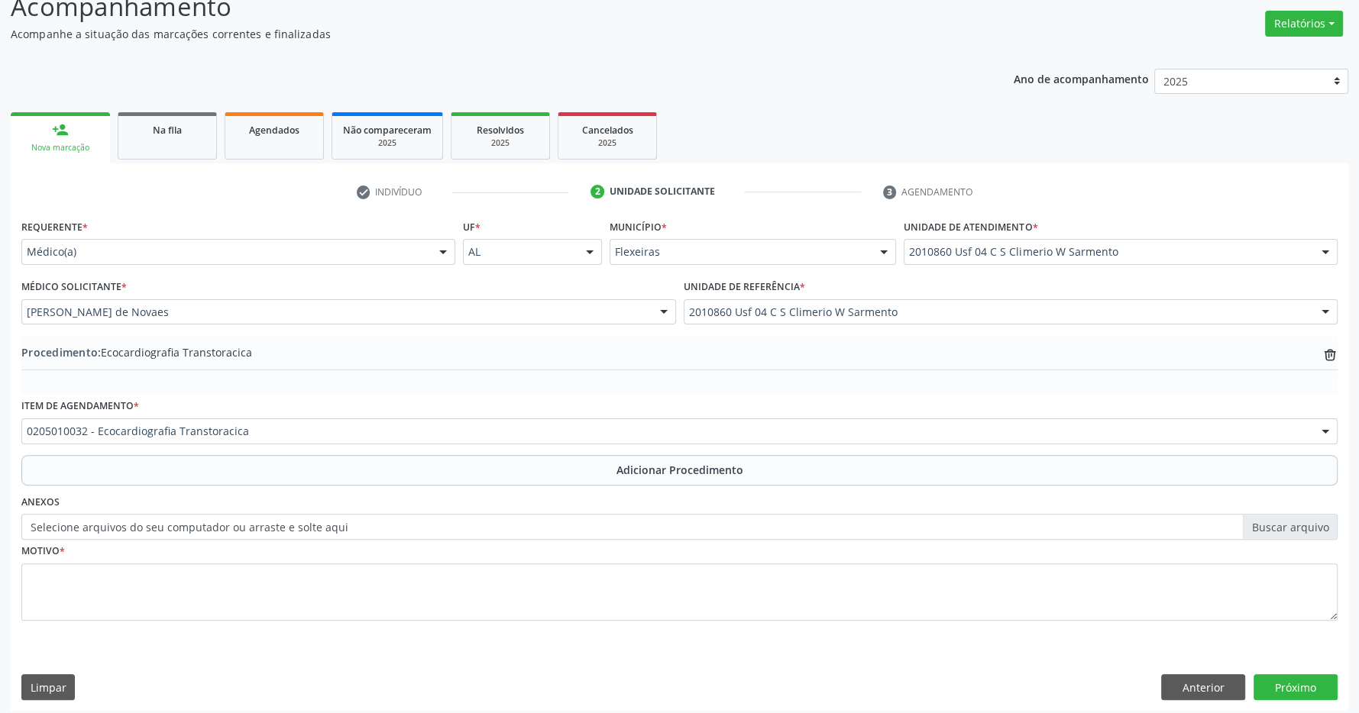
scroll to position [1, 0]
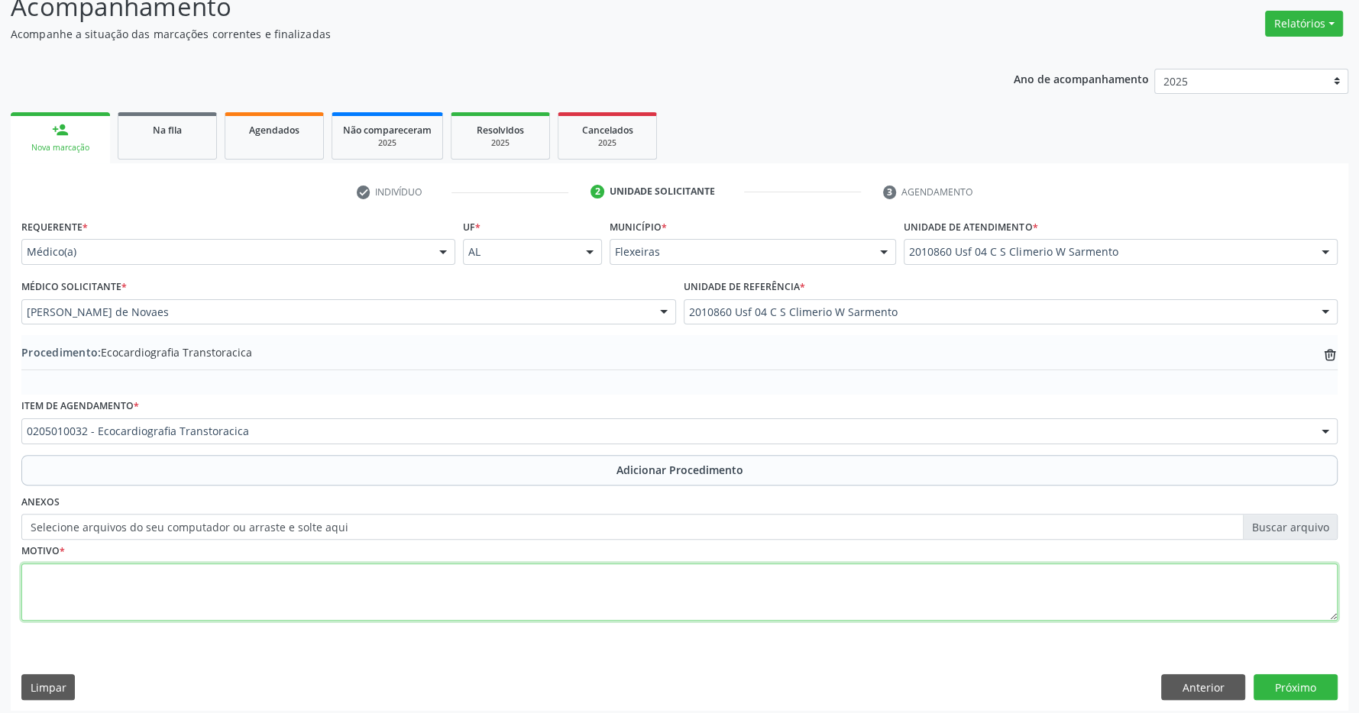
click at [522, 596] on textarea at bounding box center [679, 593] width 1316 height 58
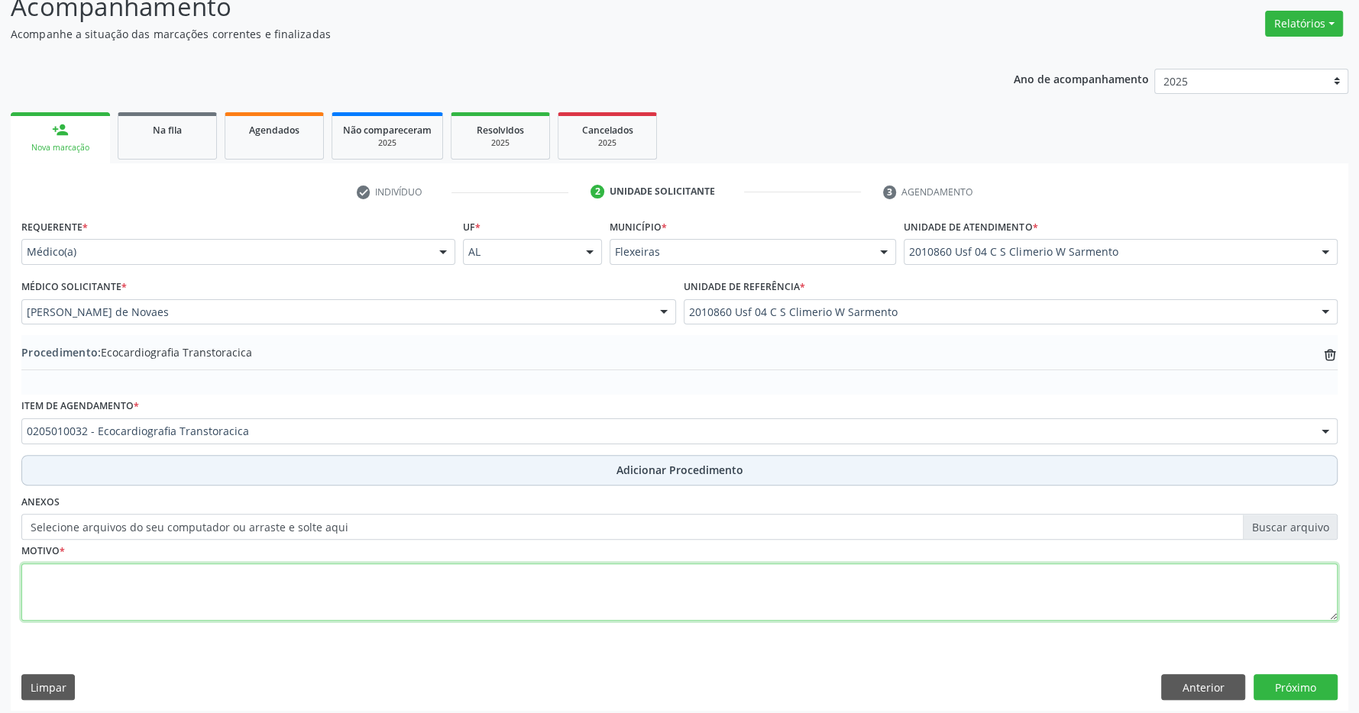
type textarea "P"
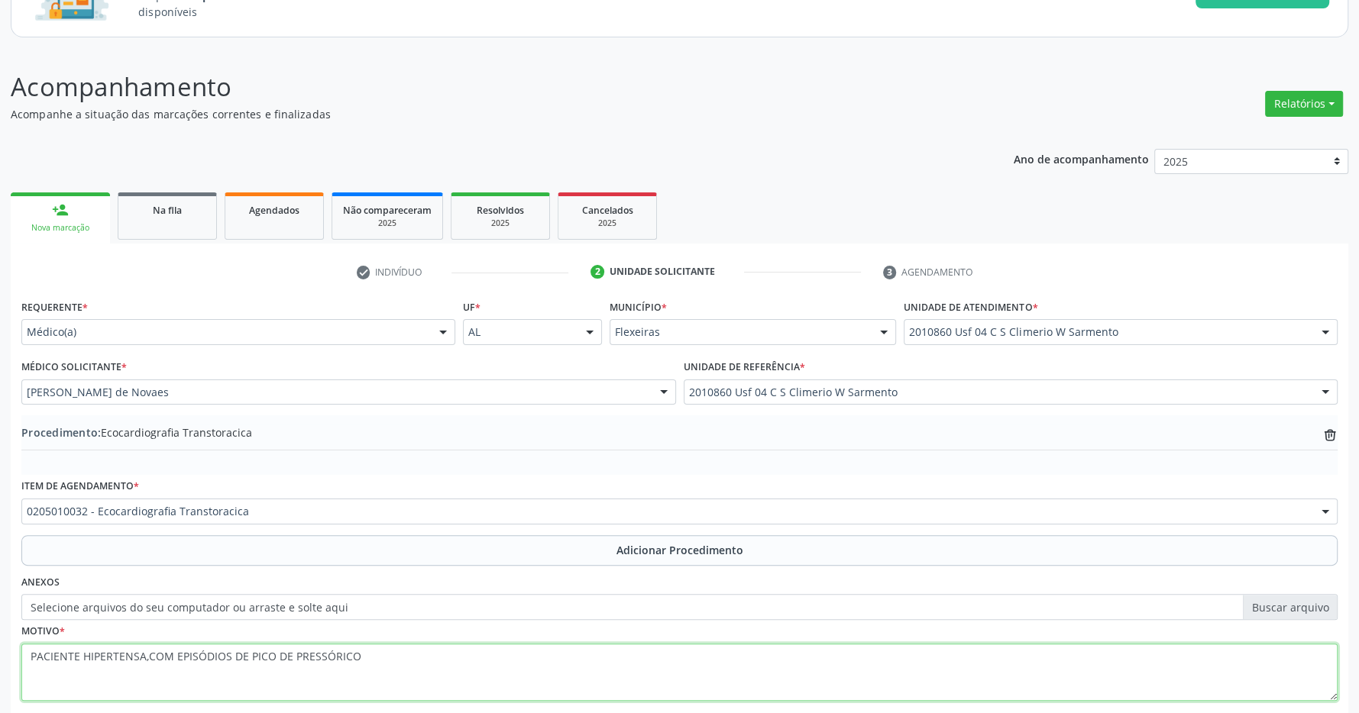
scroll to position [226, 0]
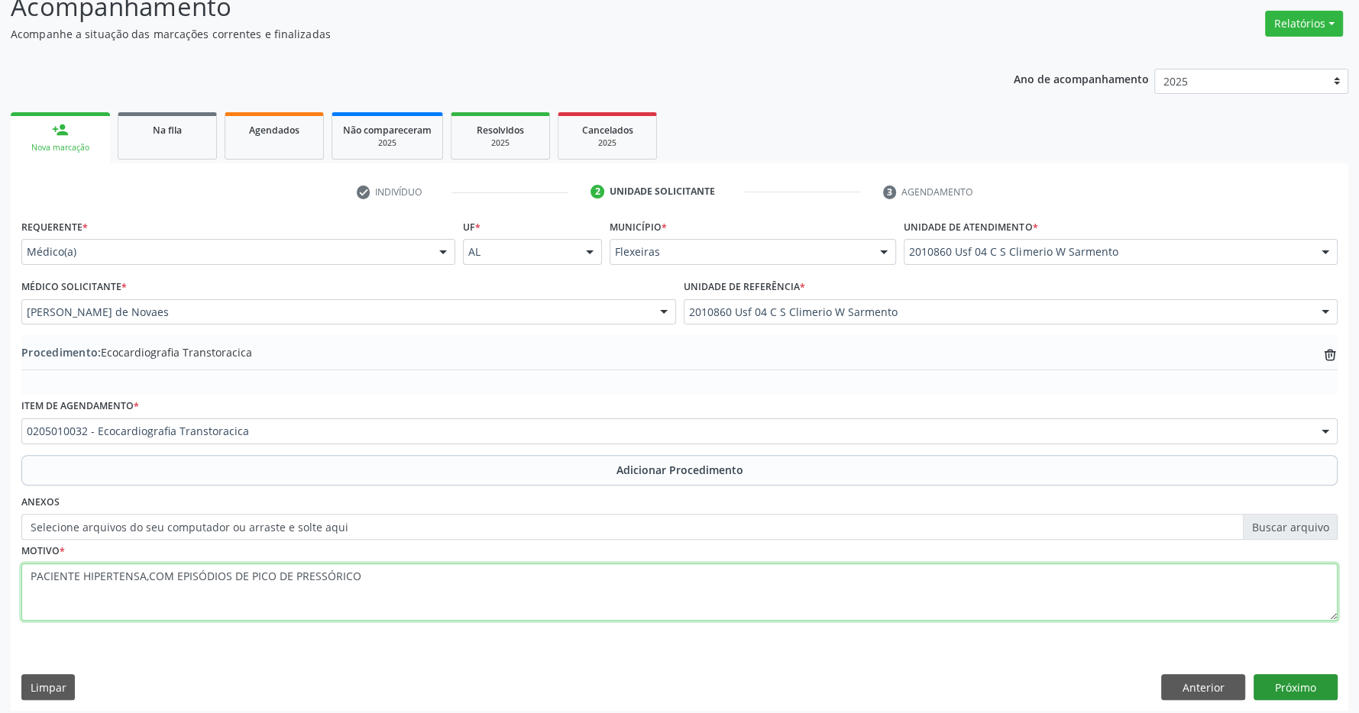
type textarea "PACIENTE HIPERTENSA,COM EPISÓDIOS DE PICO DE PRESSÓRICO"
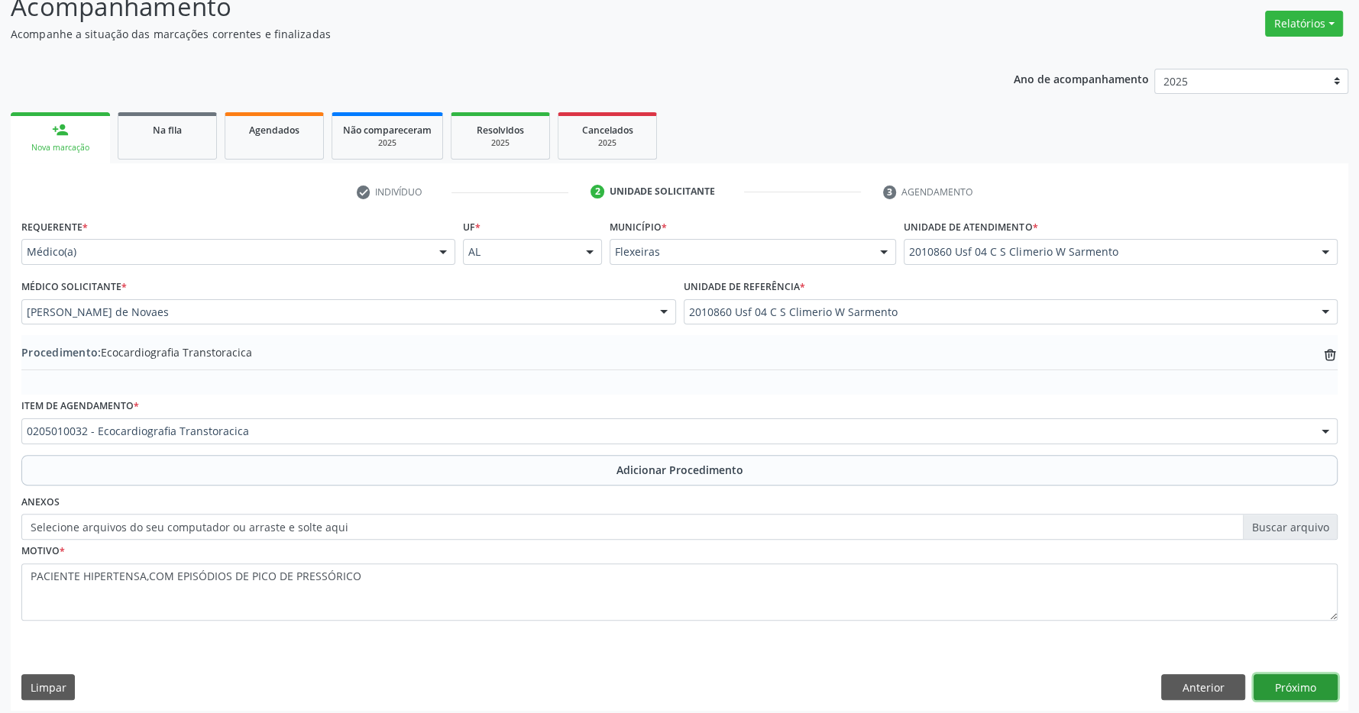
click at [1307, 690] on button "Próximo" at bounding box center [1295, 687] width 84 height 26
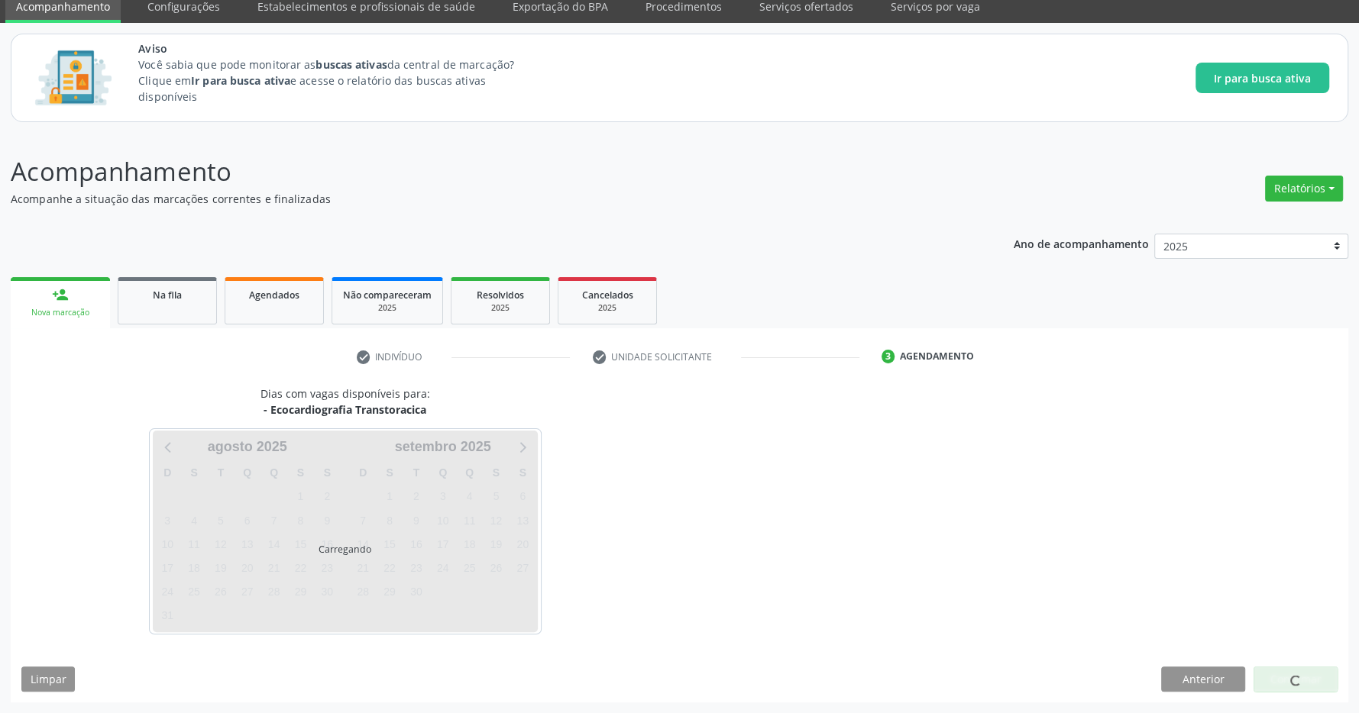
scroll to position [63, 0]
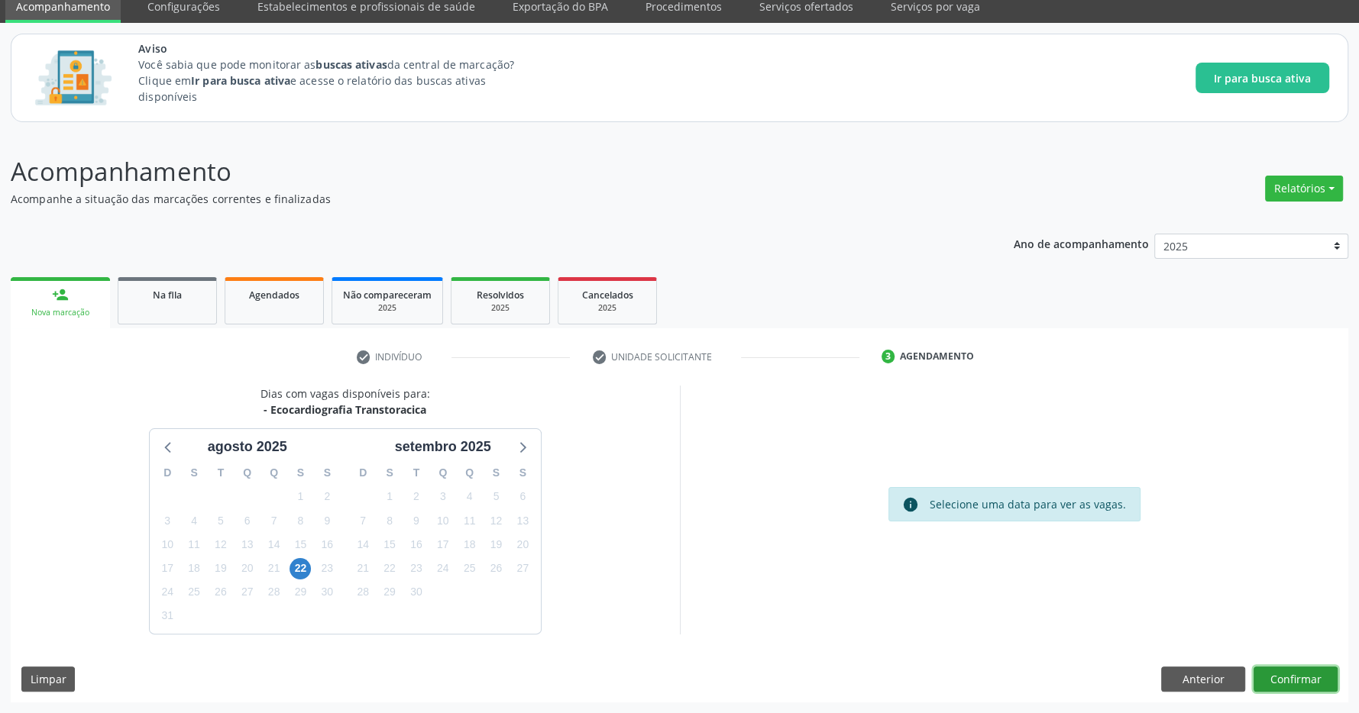
click at [1295, 677] on button "Confirmar" at bounding box center [1295, 680] width 84 height 26
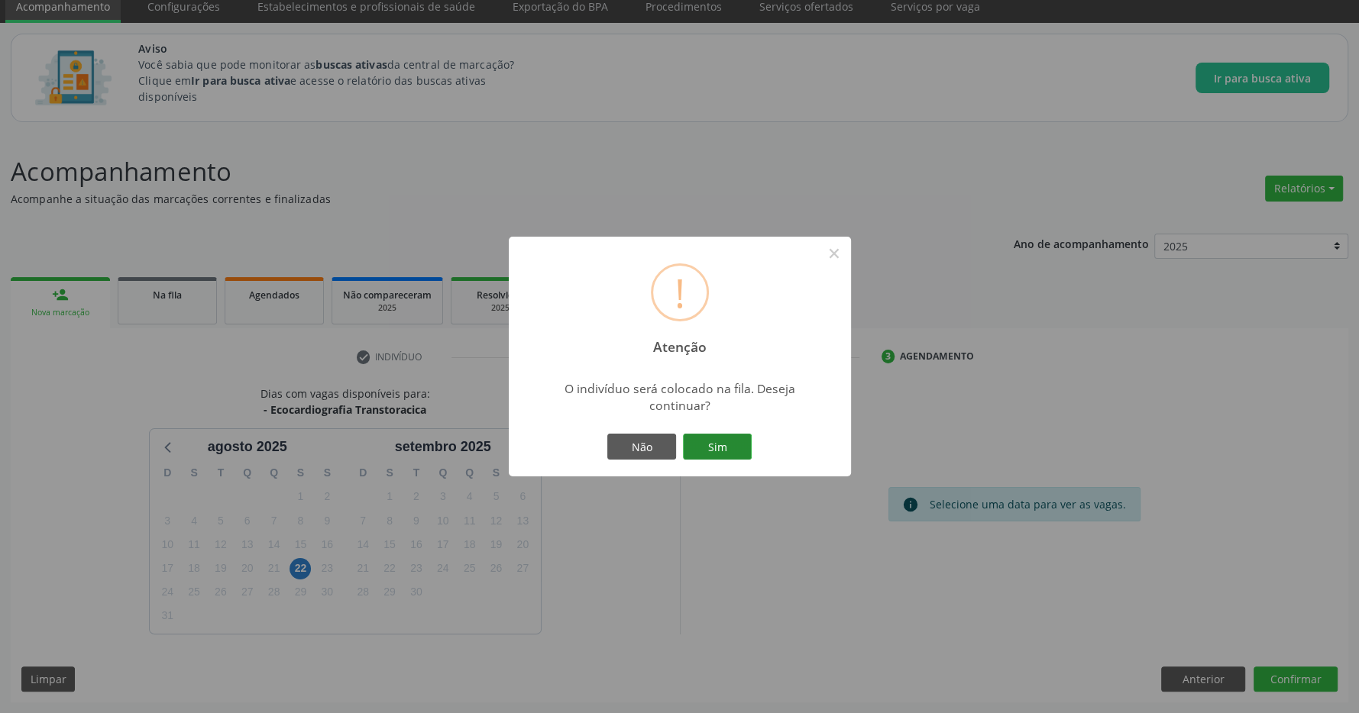
click at [720, 438] on button "Sim" at bounding box center [717, 447] width 69 height 26
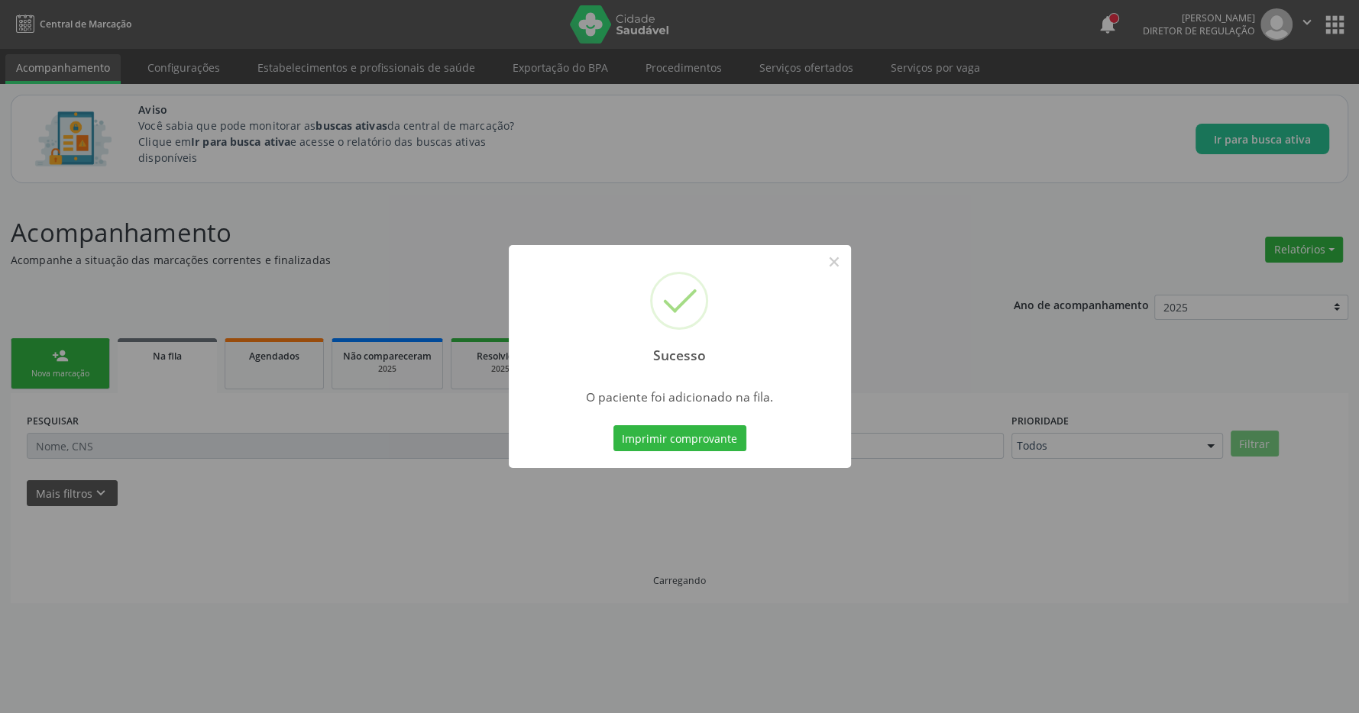
scroll to position [0, 0]
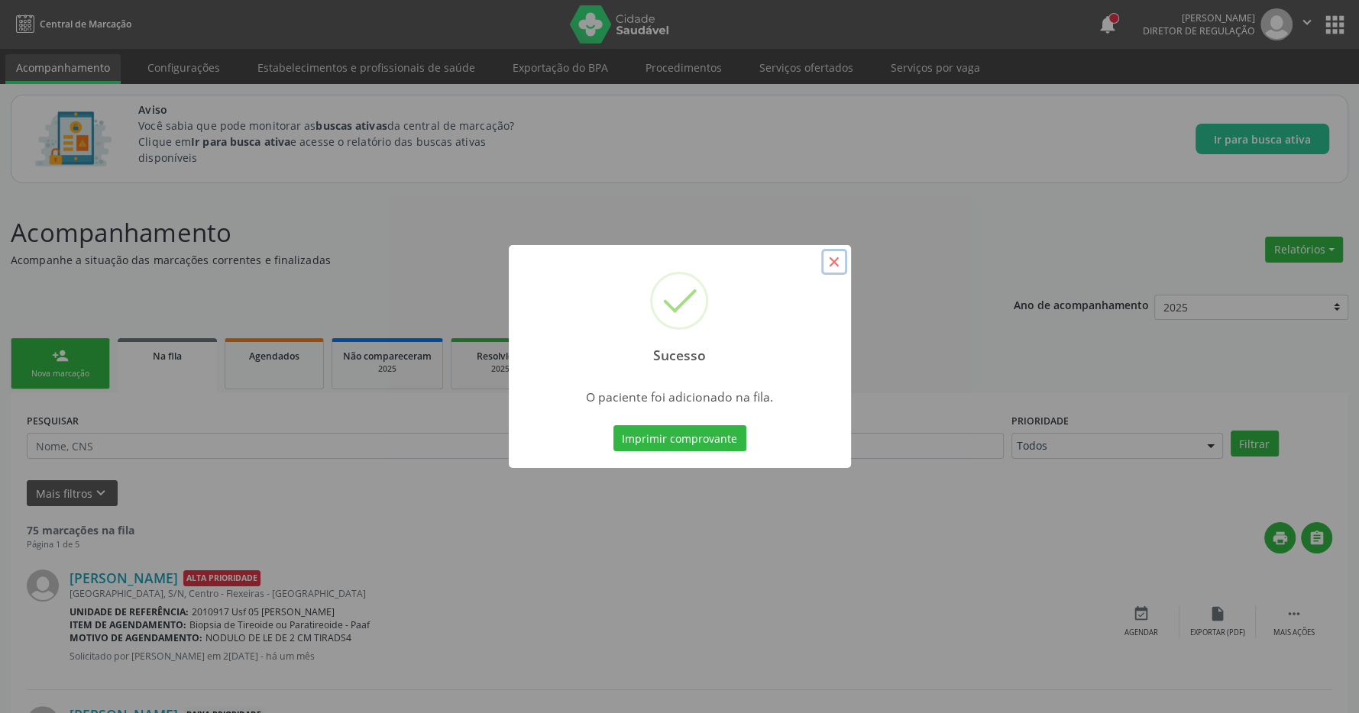
click at [836, 260] on button "×" at bounding box center [834, 262] width 26 height 26
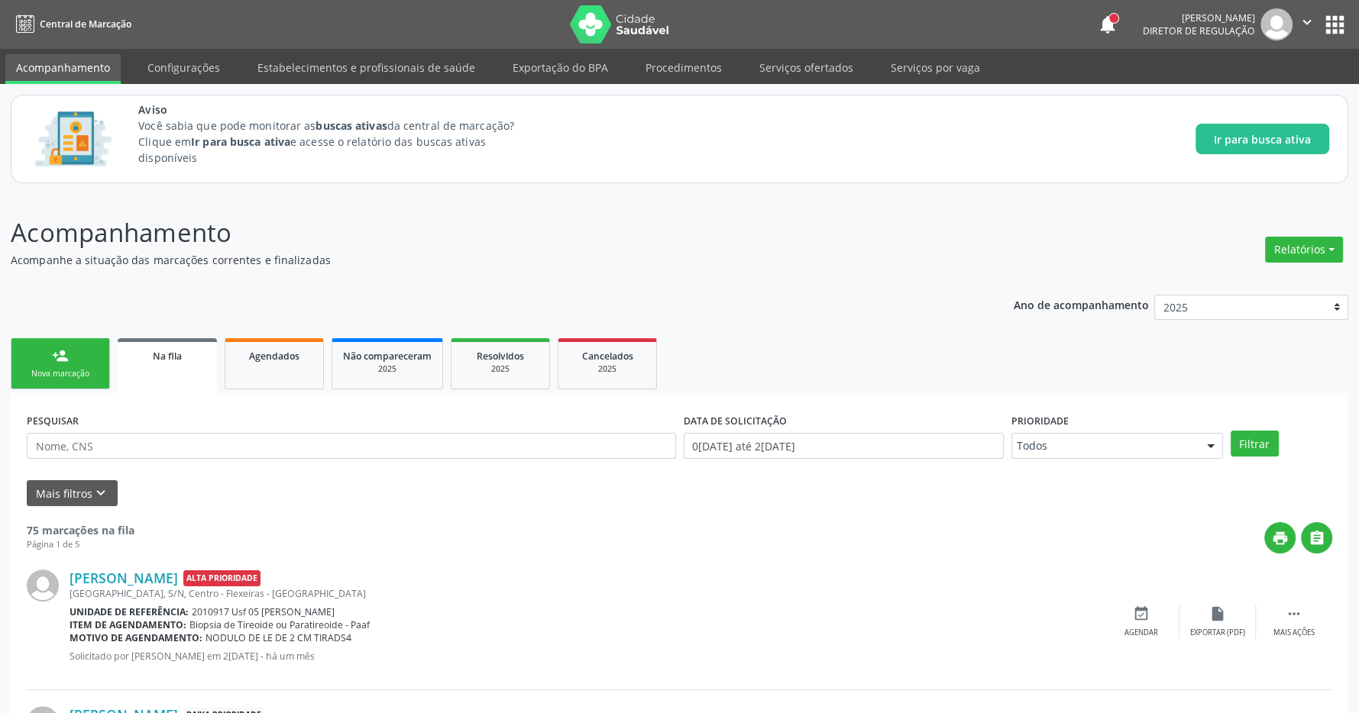
click at [1334, 22] on button "apps" at bounding box center [1334, 24] width 27 height 27
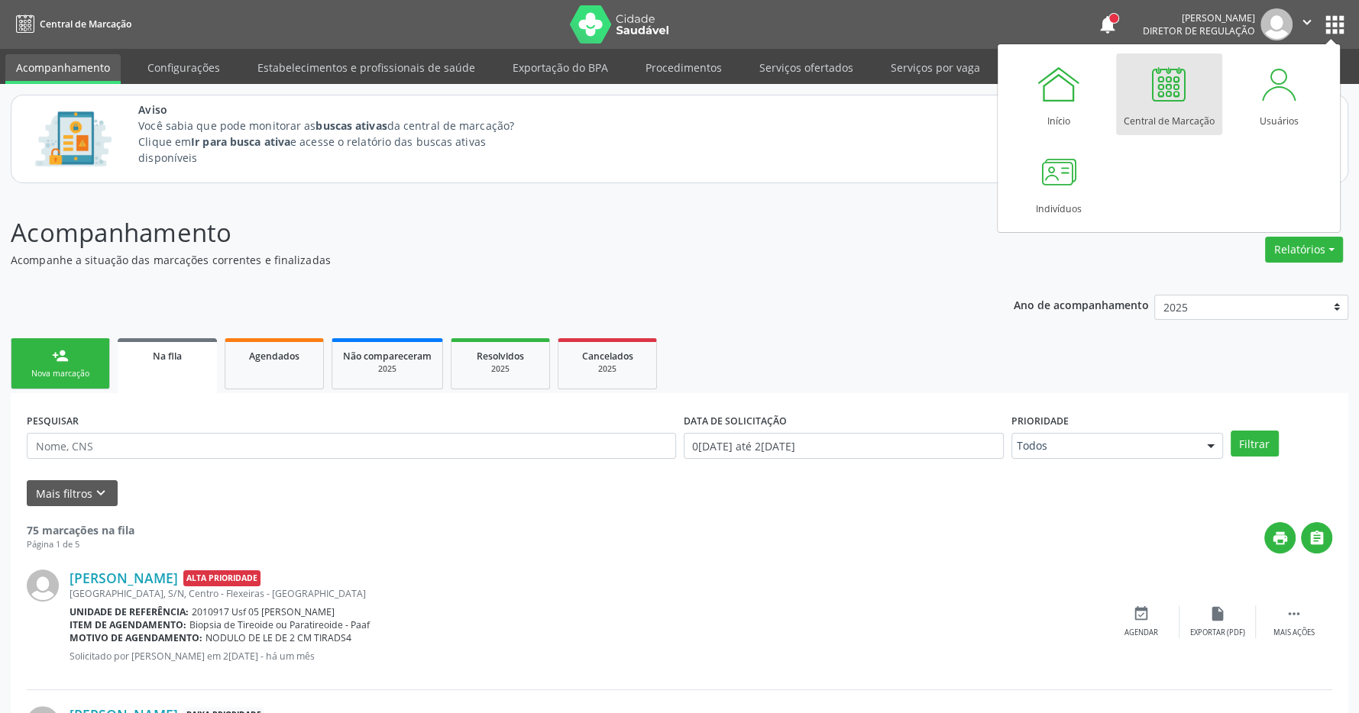
click at [57, 346] on link "person_add Nova marcação" at bounding box center [60, 363] width 99 height 51
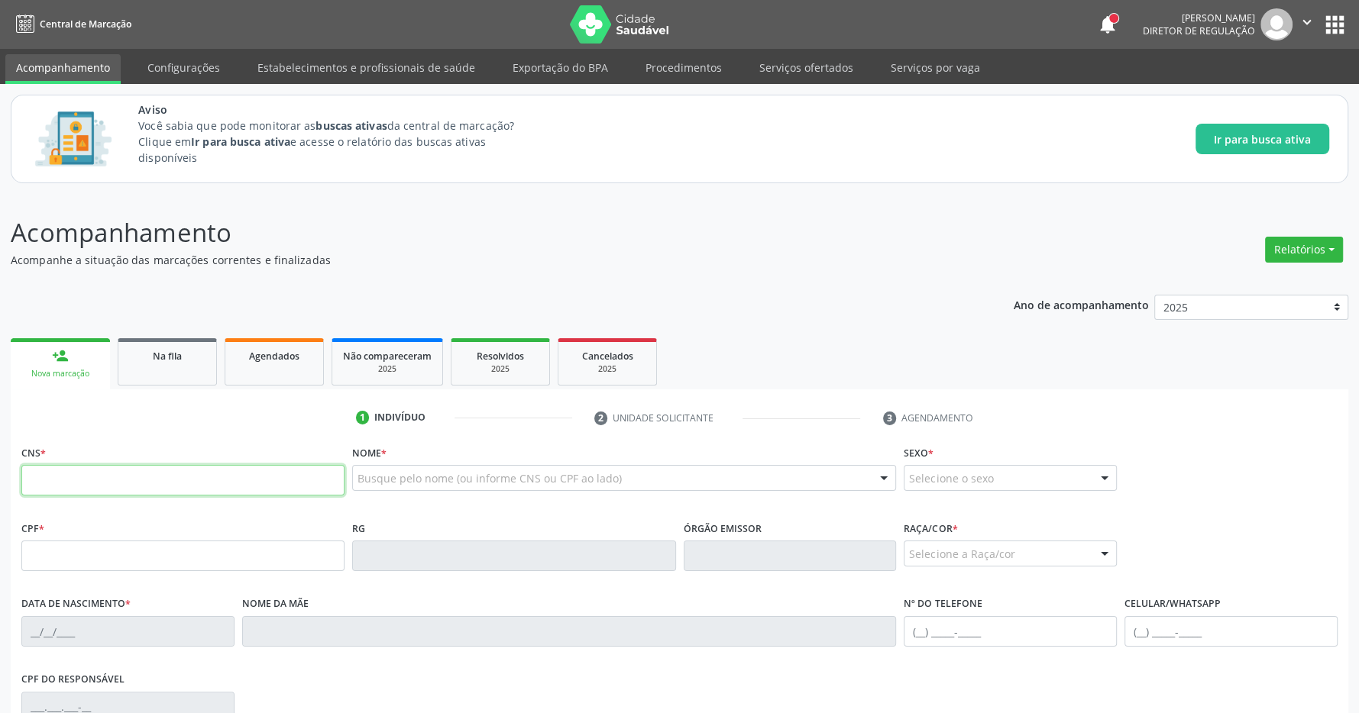
click at [92, 480] on input "text" at bounding box center [182, 480] width 323 height 31
type input "704 8030 8785 3046"
click at [671, 244] on p "Acompanhamento" at bounding box center [479, 233] width 936 height 38
type input "[DATE]"
type input "[PERSON_NAME]"
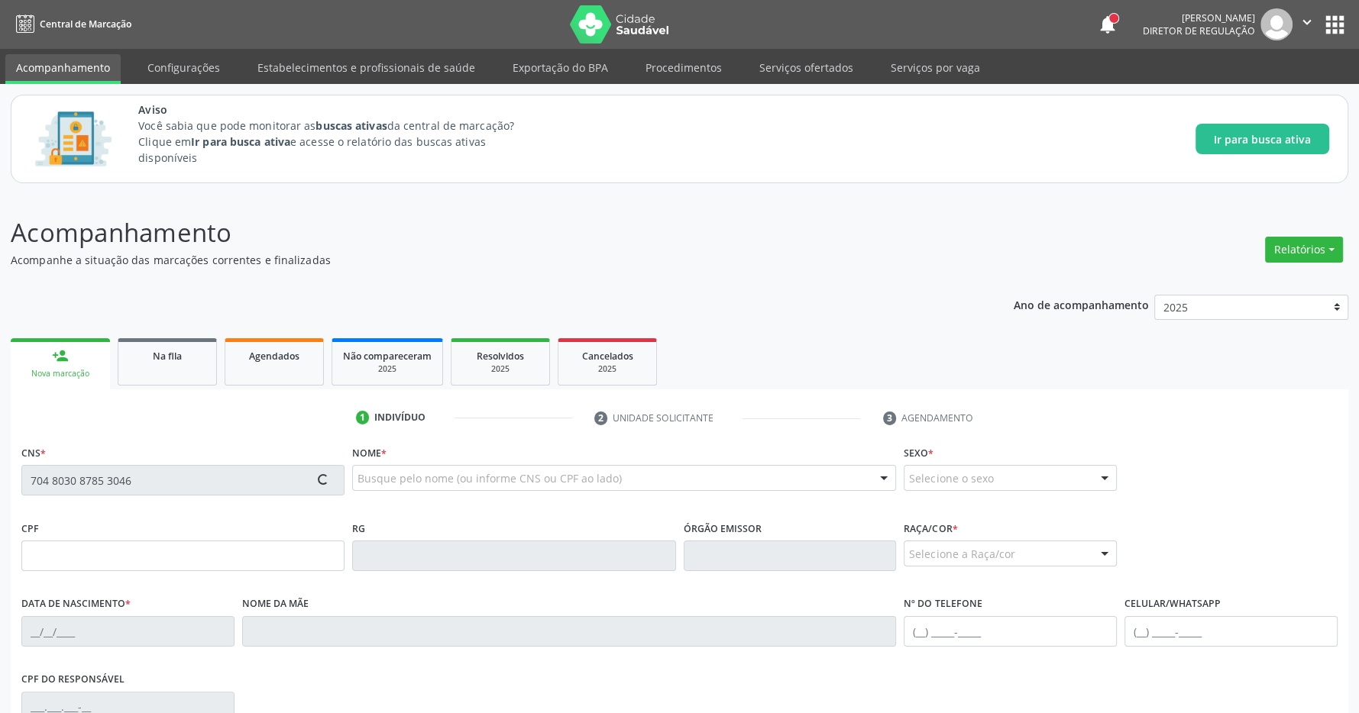
type input "[PHONE_NUMBER]"
type input "S/N"
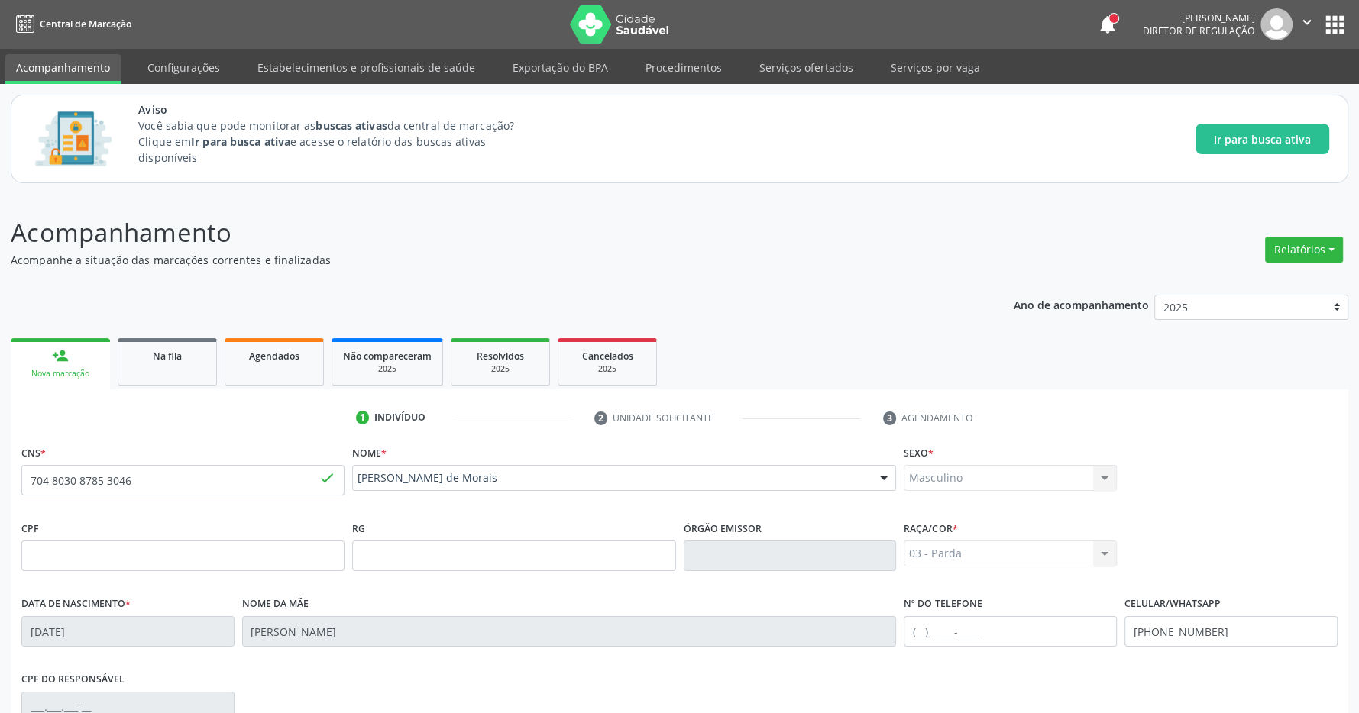
scroll to position [226, 0]
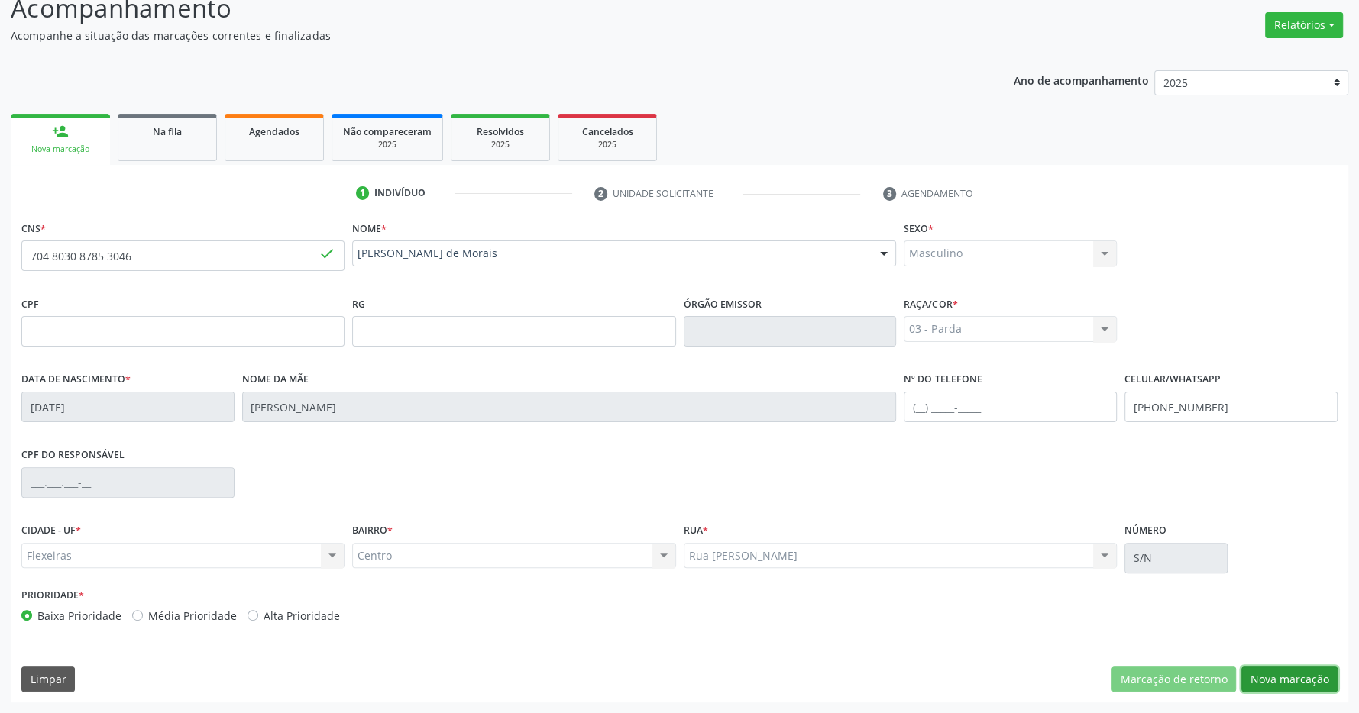
click at [1299, 687] on button "Nova marcação" at bounding box center [1289, 680] width 96 height 26
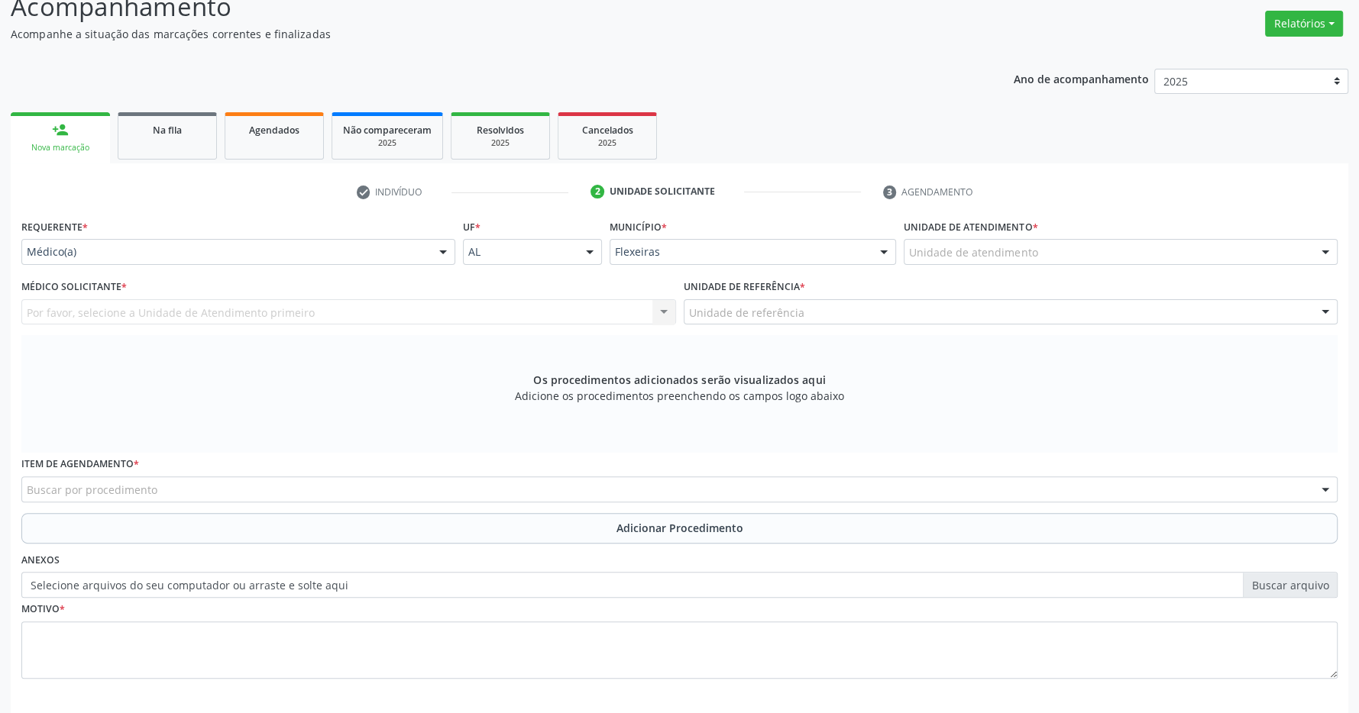
scroll to position [294, 0]
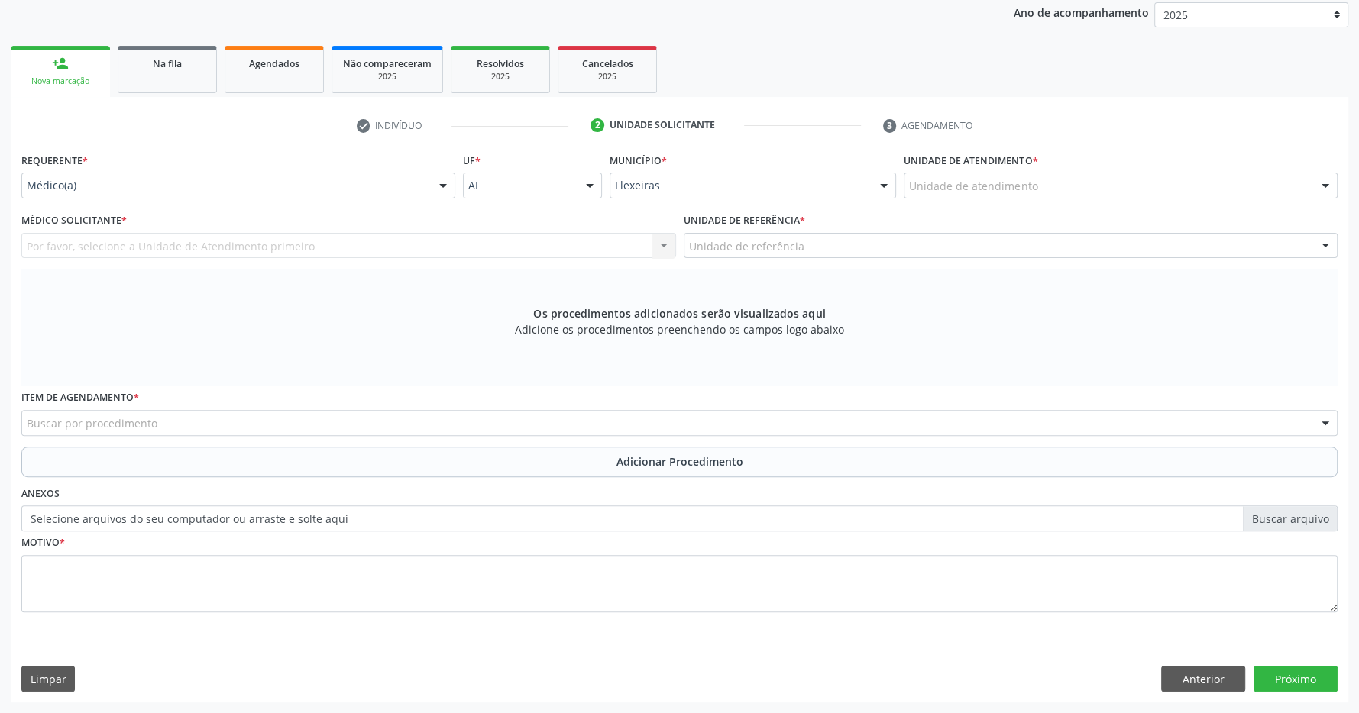
drag, startPoint x: 967, startPoint y: 182, endPoint x: 965, endPoint y: 193, distance: 11.7
